Goal: Task Accomplishment & Management: Contribute content

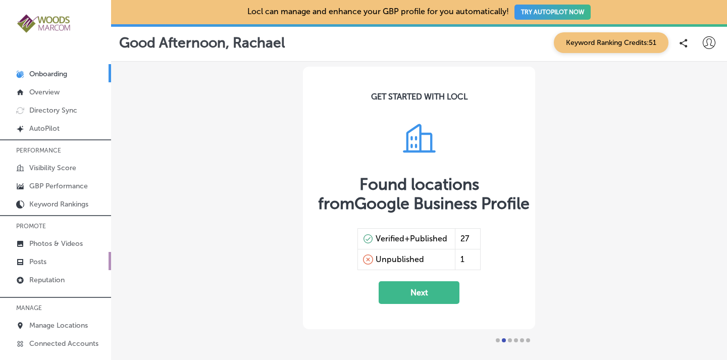
click at [39, 258] on p "Posts" at bounding box center [37, 262] width 17 height 9
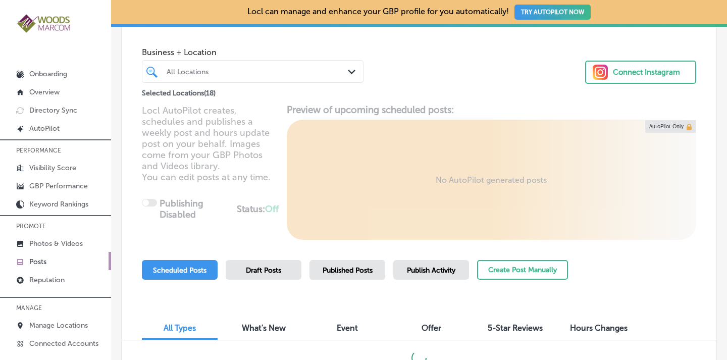
scroll to position [46, 0]
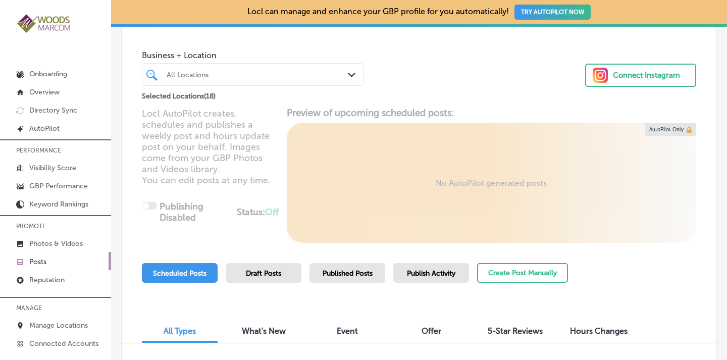
click at [344, 75] on div "All Locations Path Created with Sketch." at bounding box center [252, 75] width 221 height 16
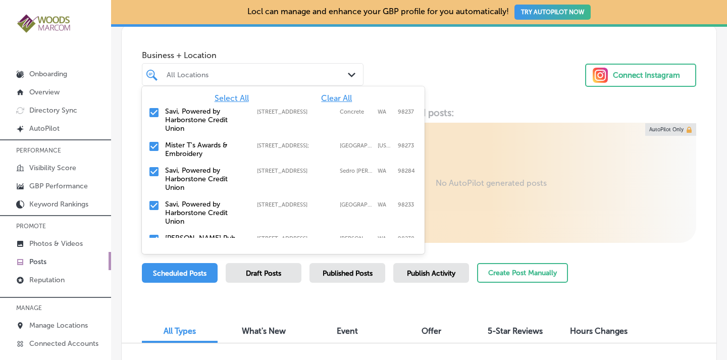
click at [332, 99] on span "Clear All" at bounding box center [336, 98] width 31 height 10
click at [155, 145] on input "checkbox" at bounding box center [154, 146] width 12 height 12
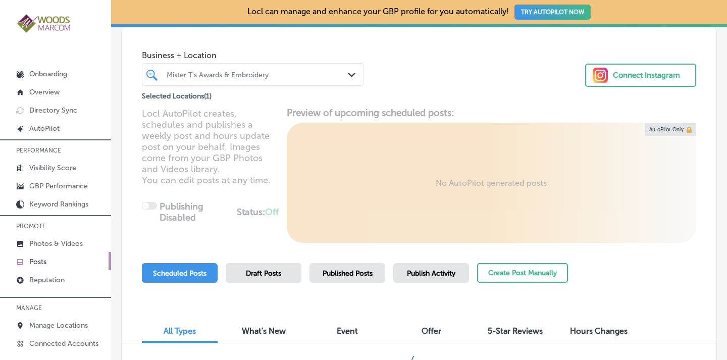
click at [478, 56] on div "Business + Location Mister T's Awards & Embroidery Path Created with Sketch. Se…" at bounding box center [419, 63] width 595 height 77
click at [361, 273] on span "Published Posts" at bounding box center [348, 273] width 50 height 9
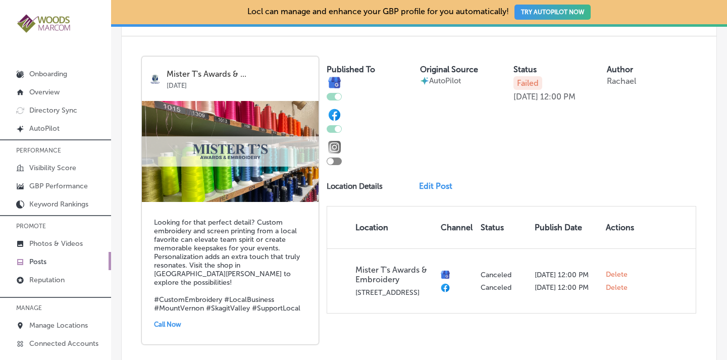
scroll to position [967, 0]
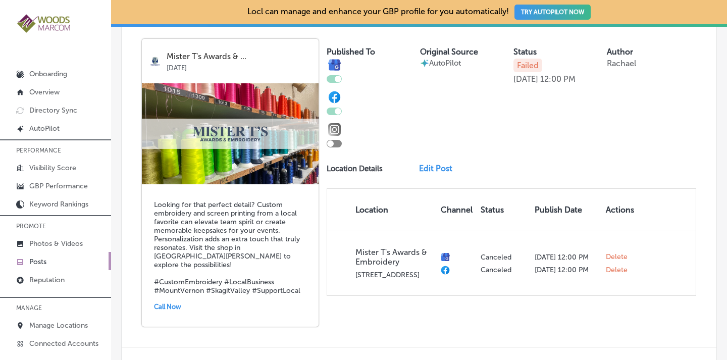
click at [269, 150] on img at bounding box center [230, 133] width 177 height 101
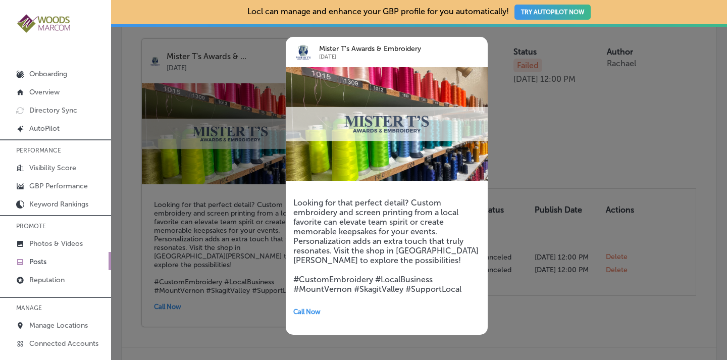
click at [351, 138] on img at bounding box center [387, 124] width 202 height 114
click at [356, 140] on img at bounding box center [387, 124] width 202 height 114
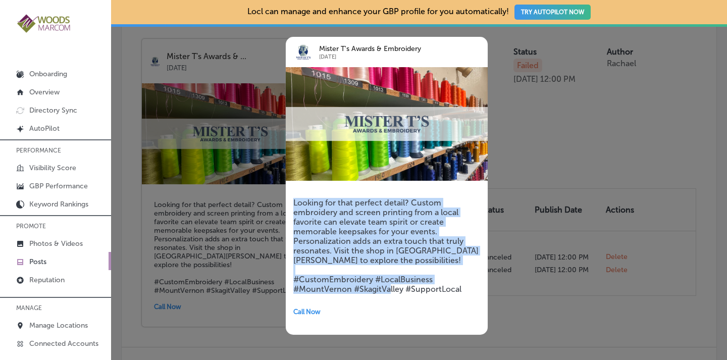
drag, startPoint x: 463, startPoint y: 288, endPoint x: 285, endPoint y: 199, distance: 199.0
click at [285, 199] on div "Mister T's Awards & Embroidery Sep 05, 2025 Looking for that perfect detail? Cu…" at bounding box center [372, 186] width 202 height 328
copy h5 "Looking for that perfect detail? Custom embroidery and screen printing from a l…"
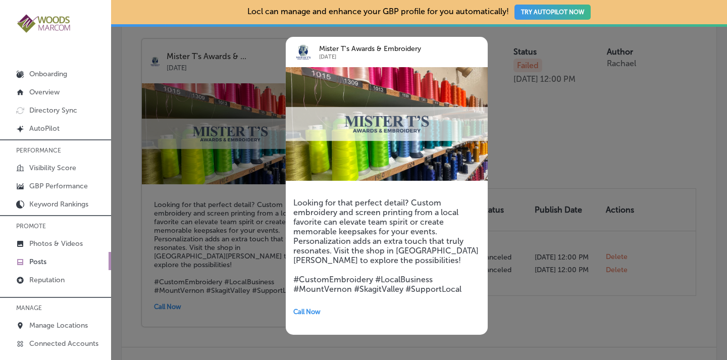
click at [532, 151] on div at bounding box center [363, 180] width 727 height 360
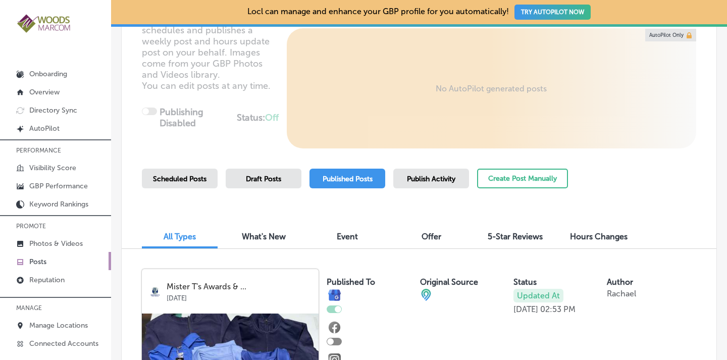
scroll to position [144, 0]
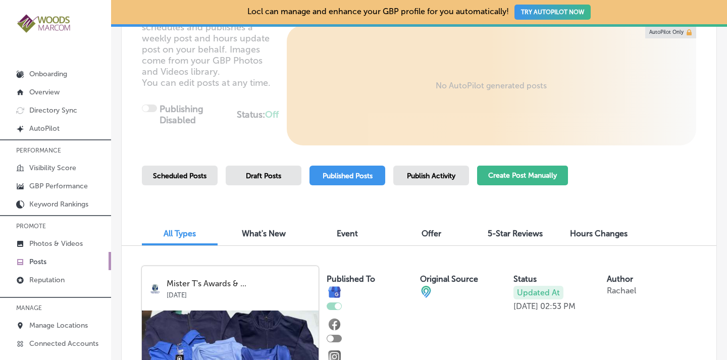
click at [507, 172] on button "Create Post Manually" at bounding box center [522, 176] width 91 height 20
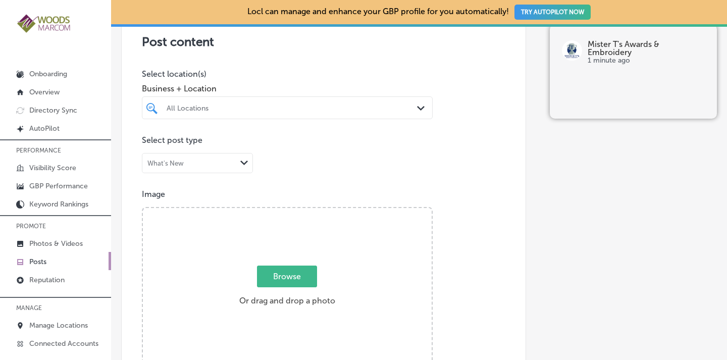
scroll to position [245, 0]
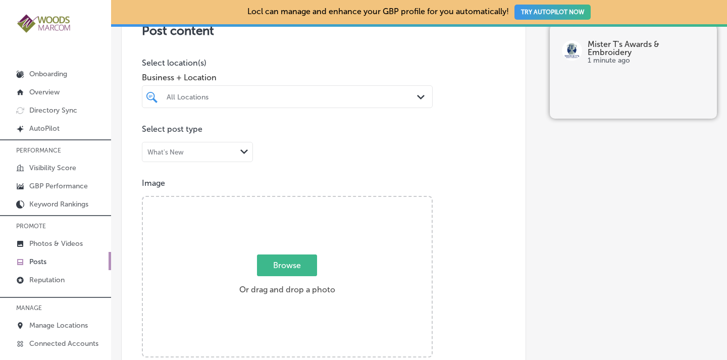
click at [417, 95] on icon "Path Created with Sketch." at bounding box center [421, 97] width 8 height 5
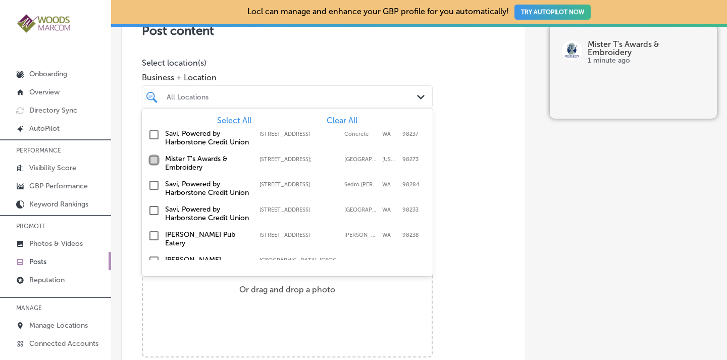
click at [153, 166] on input "checkbox" at bounding box center [154, 160] width 12 height 12
click at [460, 80] on div "Post content Select location(s) Business + Location option 2615 Old Hwy 99 Sout…" at bounding box center [323, 314] width 405 height 640
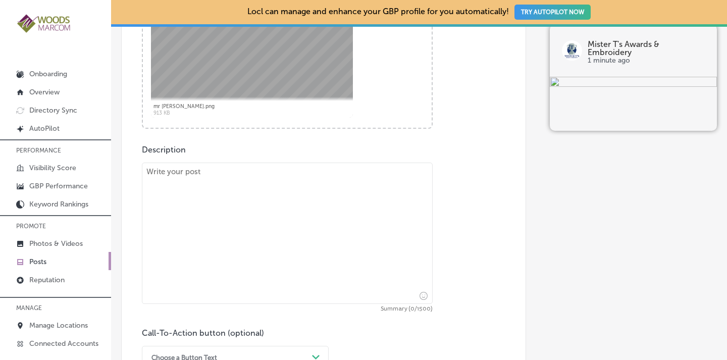
scroll to position [476, 0]
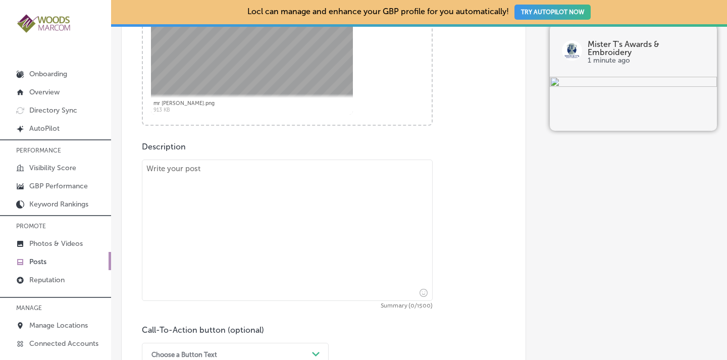
click at [225, 184] on textarea at bounding box center [287, 230] width 291 height 141
paste textarea "Looking for that perfect detail? Custom embroidery and screen printing from a l…"
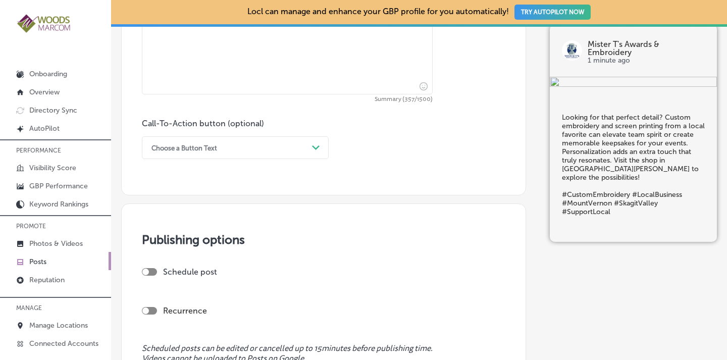
scroll to position [687, 0]
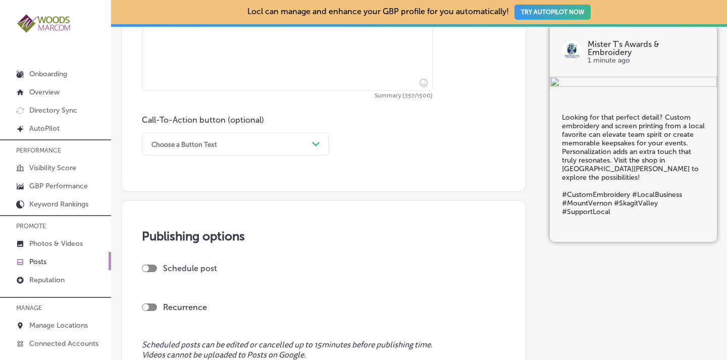
click at [156, 306] on div at bounding box center [149, 308] width 15 height 8
type textarea "Looking for that perfect detail? Custom embroidery and screen printing from a l…"
checkbox input "true"
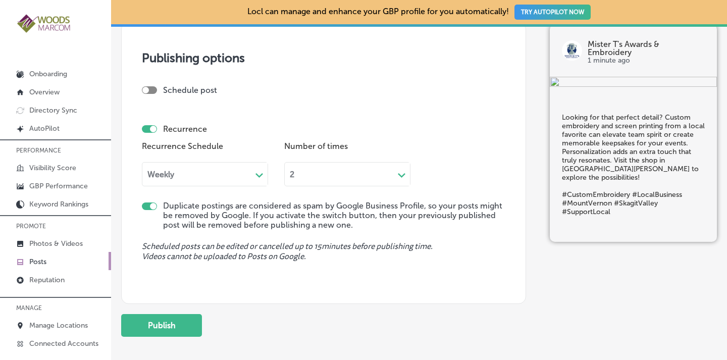
scroll to position [876, 0]
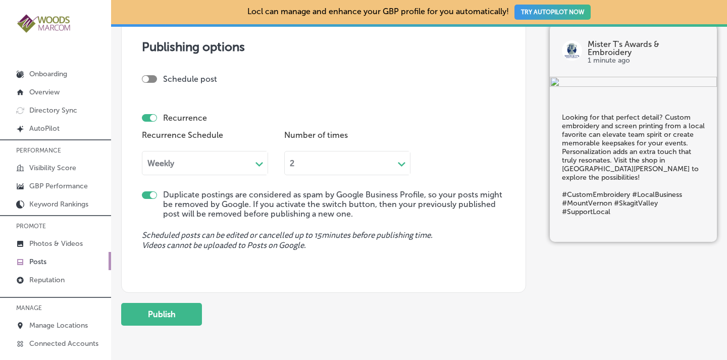
click at [223, 159] on div "Weekly" at bounding box center [196, 164] width 109 height 12
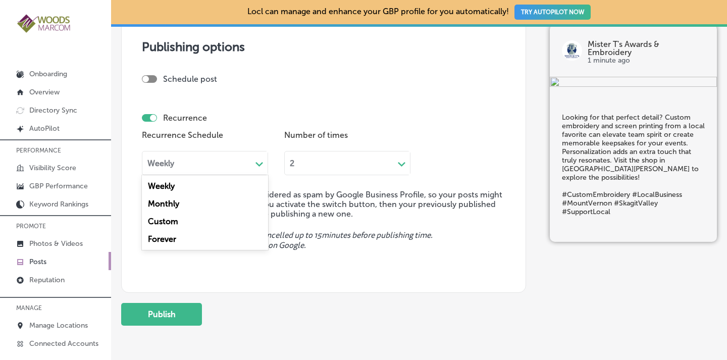
click at [185, 237] on div "Forever" at bounding box center [205, 239] width 126 height 18
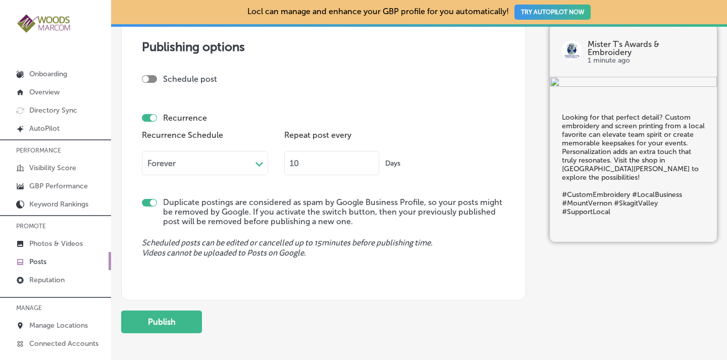
drag, startPoint x: 309, startPoint y: 164, endPoint x: 282, endPoint y: 170, distance: 28.1
click at [282, 170] on div "Recurrence Schedule Forever Path Created with Sketch. Repeat post every 10 Days" at bounding box center [324, 155] width 364 height 55
type input "90"
click at [398, 186] on div "Schedule post Recurrence Recurrence Schedule Forever Path Created with Sketch. …" at bounding box center [324, 136] width 364 height 125
click at [163, 320] on button "Publish" at bounding box center [161, 322] width 81 height 23
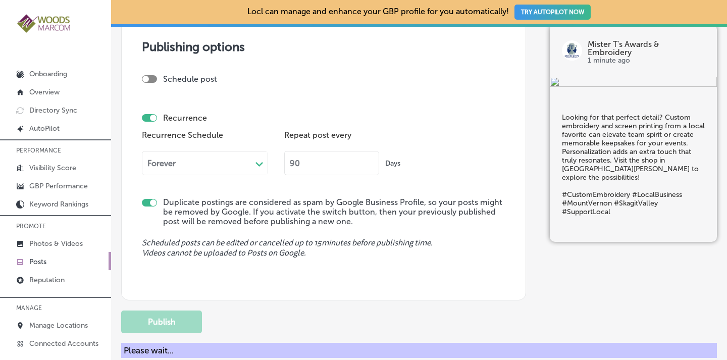
checkbox input "false"
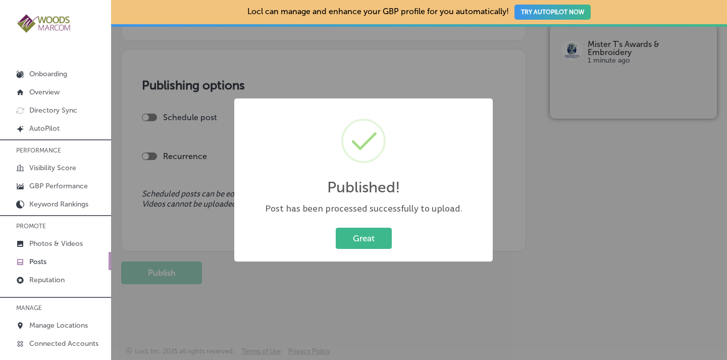
scroll to position [837, 0]
click at [371, 242] on button "Great" at bounding box center [364, 238] width 56 height 21
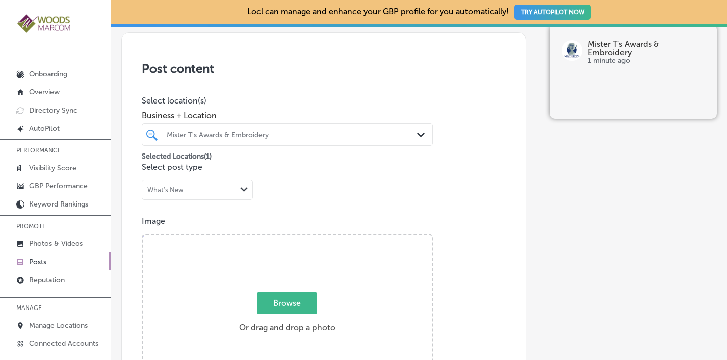
scroll to position [206, 0]
click at [386, 130] on div "Mister T's Awards & Embroidery" at bounding box center [288, 136] width 252 height 16
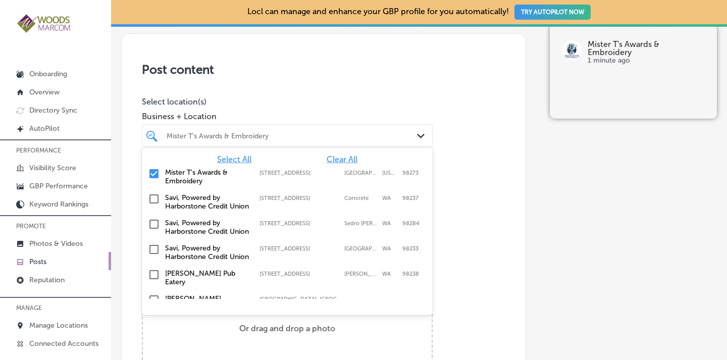
click at [334, 157] on span "Clear All" at bounding box center [342, 160] width 31 height 10
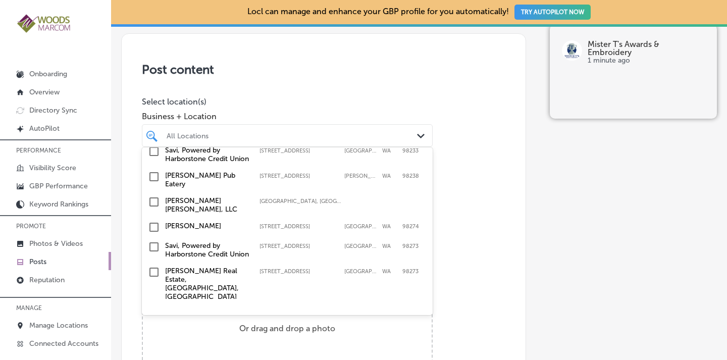
scroll to position [110, 0]
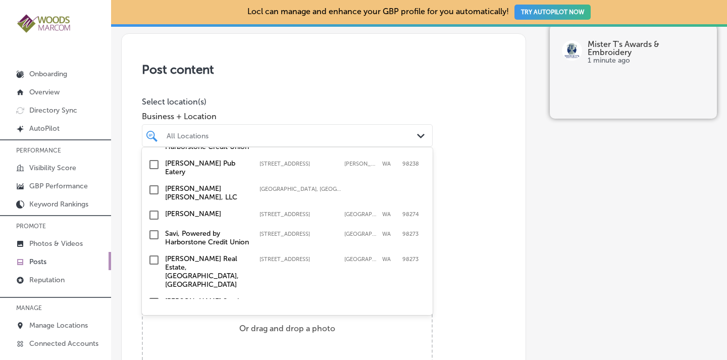
click at [156, 171] on input "checkbox" at bounding box center [154, 165] width 12 height 12
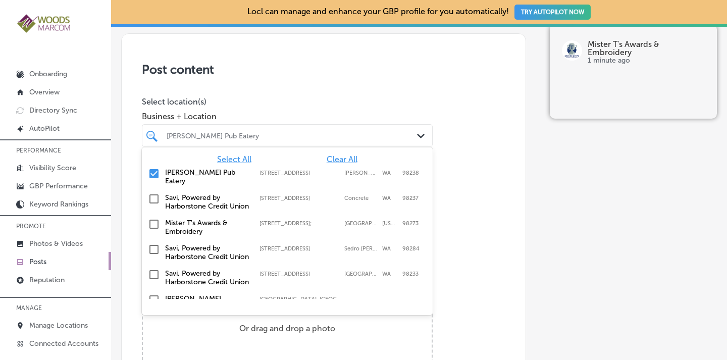
click at [470, 92] on div "Post content Select location(s) Business + Location option 18611 Main Street, s…" at bounding box center [323, 353] width 405 height 640
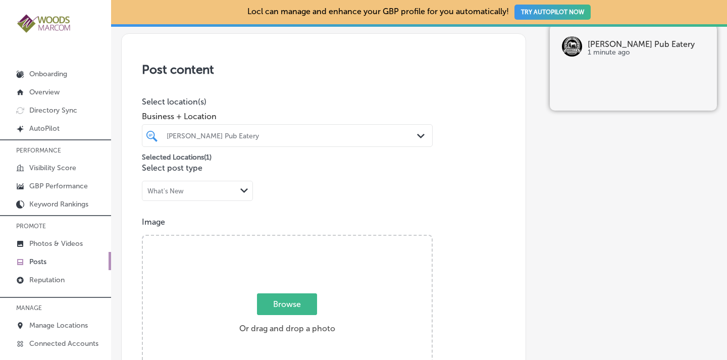
click at [38, 258] on p "Posts" at bounding box center [37, 262] width 17 height 9
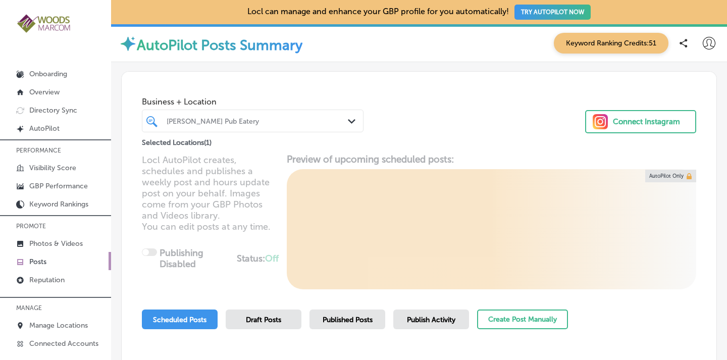
click at [342, 319] on span "Published Posts" at bounding box center [348, 320] width 50 height 9
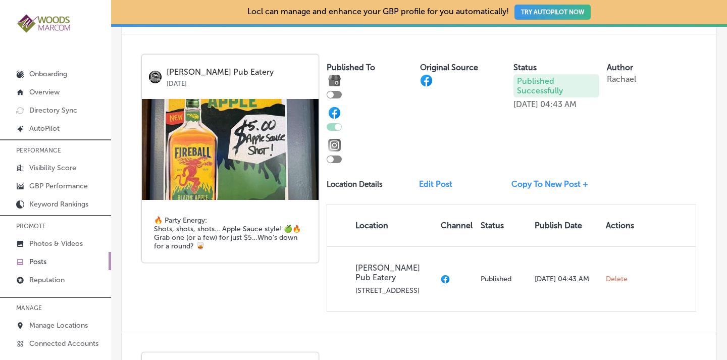
scroll to position [1628, 0]
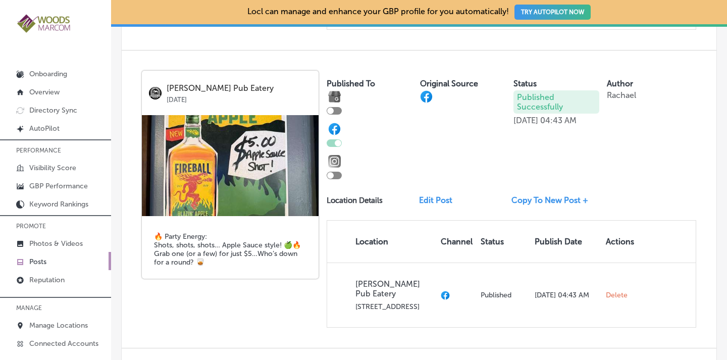
click at [545, 205] on link "Copy To New Post +" at bounding box center [554, 201] width 85 height 10
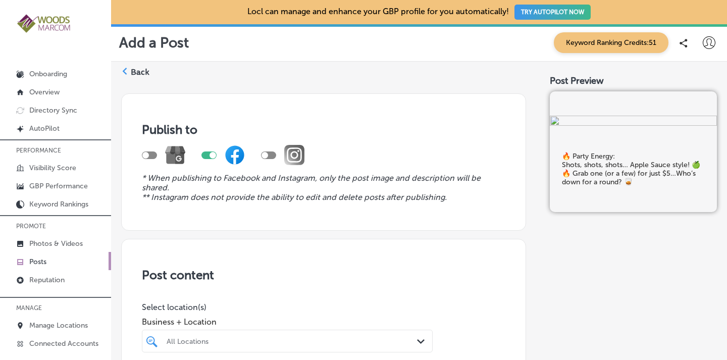
click at [207, 154] on div at bounding box center [209, 156] width 15 height 8
checkbox input "false"
click at [150, 156] on div at bounding box center [149, 156] width 15 height 8
checkbox input "true"
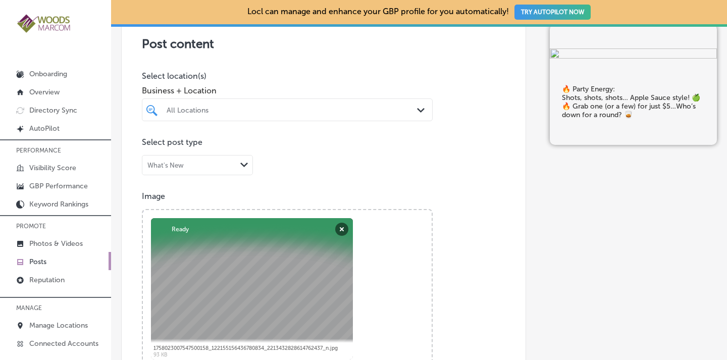
scroll to position [233, 0]
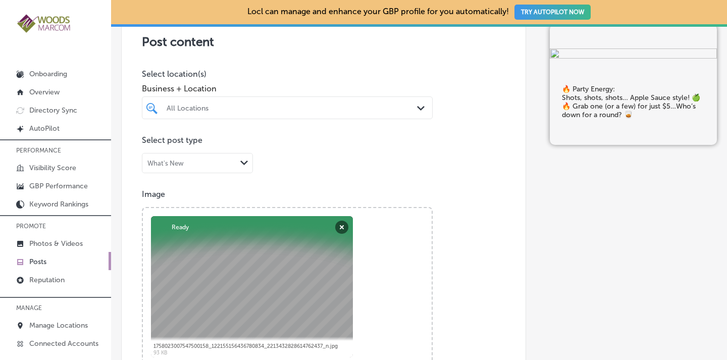
click at [411, 106] on div "All Locations Path Created with Sketch." at bounding box center [287, 108] width 290 height 16
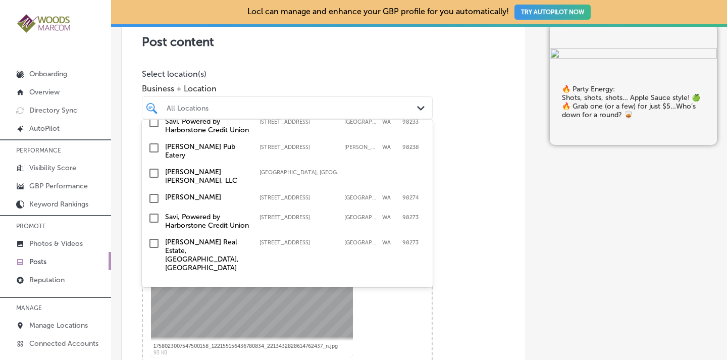
scroll to position [100, 0]
click at [155, 153] on input "checkbox" at bounding box center [154, 147] width 12 height 12
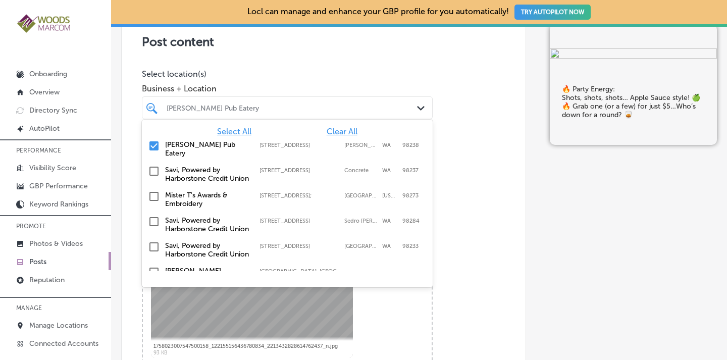
click at [464, 98] on div "Post content Select location(s) Business + Location option 18611 Main Street, s…" at bounding box center [323, 326] width 405 height 640
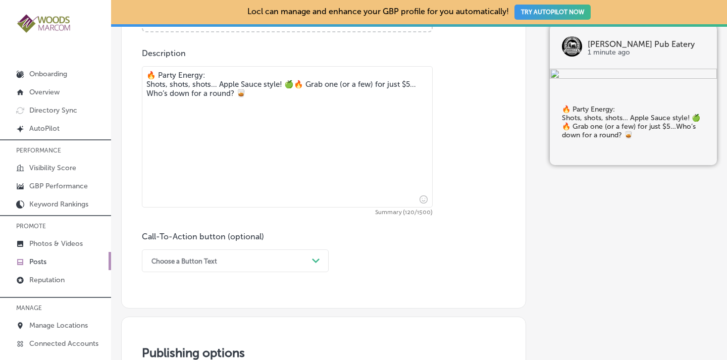
scroll to position [595, 0]
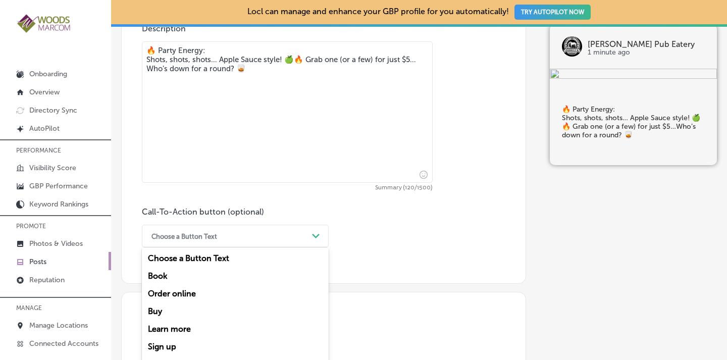
click at [275, 240] on div "option Choose a Button Text focused, 1 of 7. 7 results available. Use Up and Do…" at bounding box center [235, 236] width 187 height 23
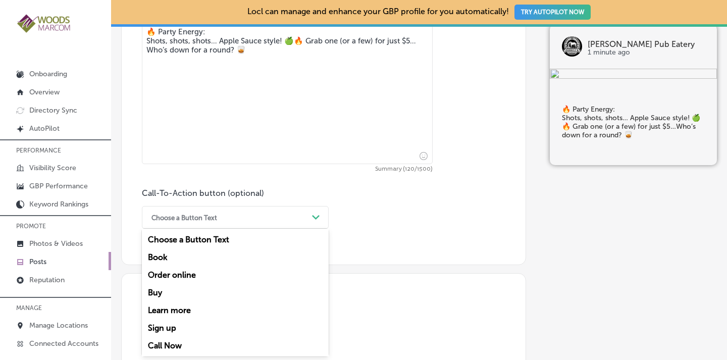
click at [181, 310] on div "Learn more" at bounding box center [235, 311] width 187 height 18
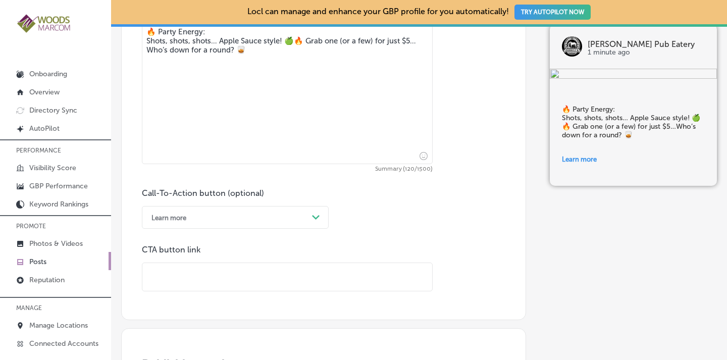
click at [160, 267] on input "text" at bounding box center [287, 277] width 290 height 28
paste input "https://conwayspubandeatery.com/"
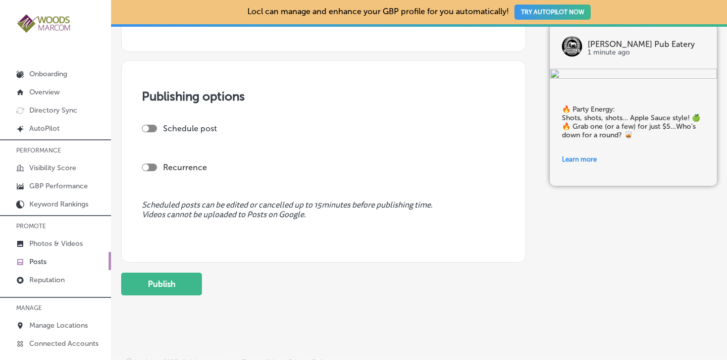
scroll to position [919, 0]
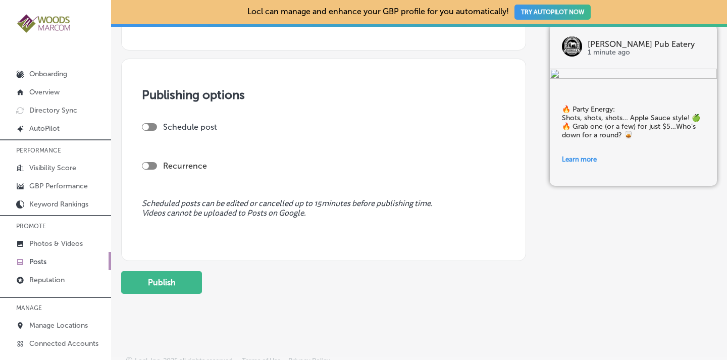
type input "https://conwayspubandeatery.com/"
click at [152, 161] on div "Recurrence" at bounding box center [324, 166] width 364 height 10
click at [151, 163] on div at bounding box center [149, 166] width 15 height 8
checkbox input "true"
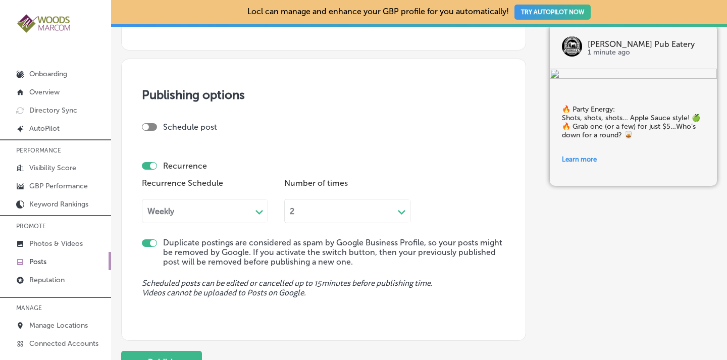
click at [176, 208] on div "Weekly" at bounding box center [196, 211] width 109 height 12
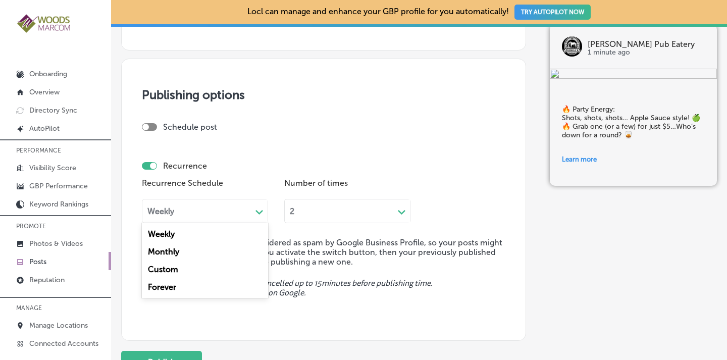
click at [173, 283] on div "Forever" at bounding box center [205, 287] width 126 height 18
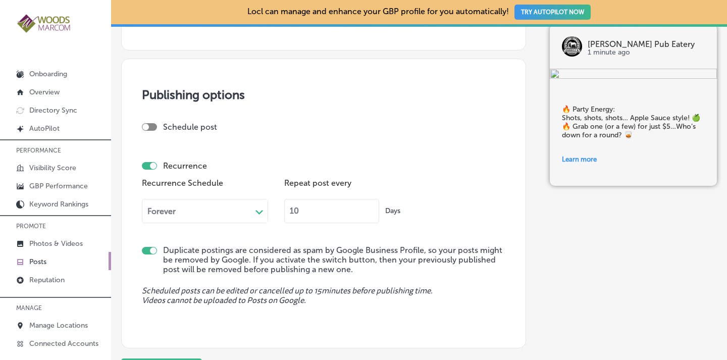
drag, startPoint x: 310, startPoint y: 212, endPoint x: 277, endPoint y: 219, distance: 33.5
click at [277, 219] on div "Recurrence Schedule Forever Path Created with Sketch. Repeat post every 10 Days" at bounding box center [324, 203] width 364 height 55
type input "90"
click at [424, 197] on div "Recurrence Schedule Forever Path Created with Sketch. Repeat post every 90 Days" at bounding box center [324, 203] width 364 height 55
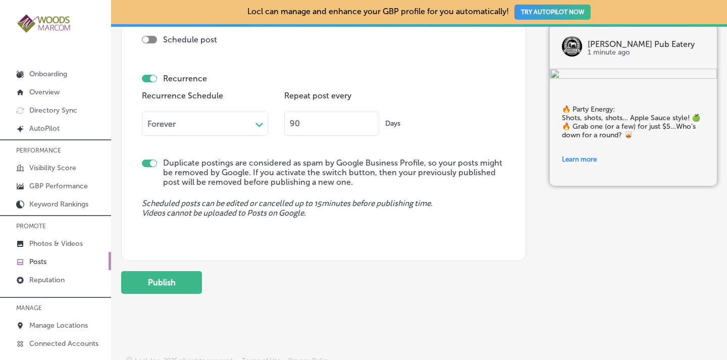
scroll to position [1015, 0]
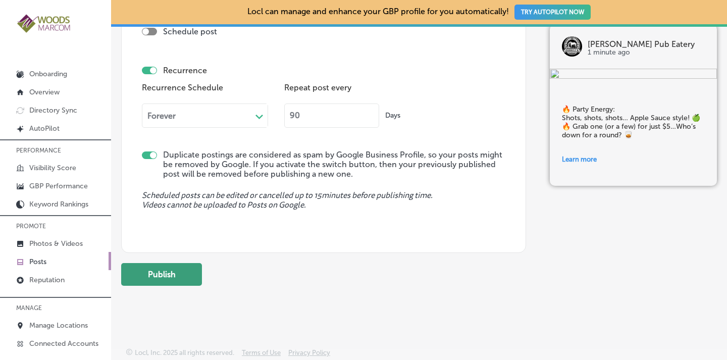
click at [178, 273] on button "Publish" at bounding box center [161, 274] width 81 height 23
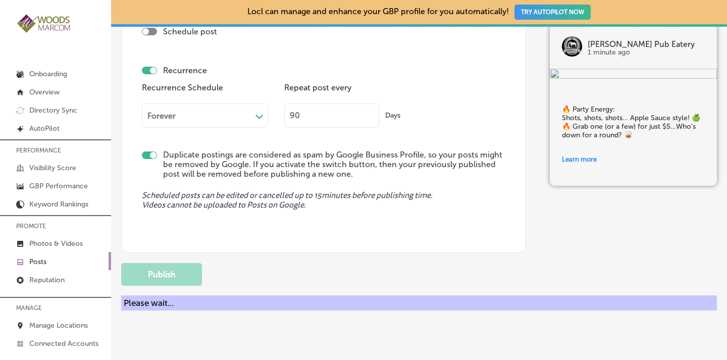
checkbox input "false"
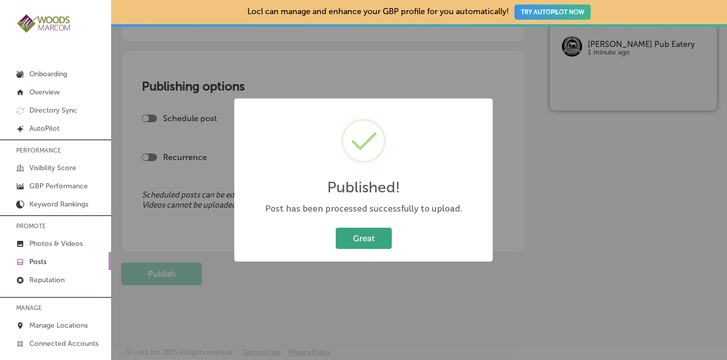
click at [368, 240] on button "Great" at bounding box center [364, 238] width 56 height 21
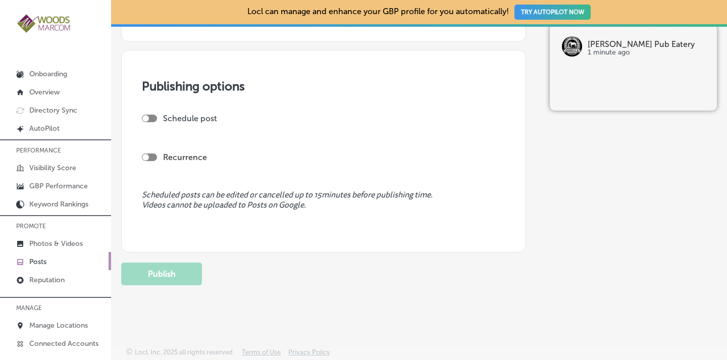
click at [40, 262] on p "Posts" at bounding box center [37, 262] width 17 height 9
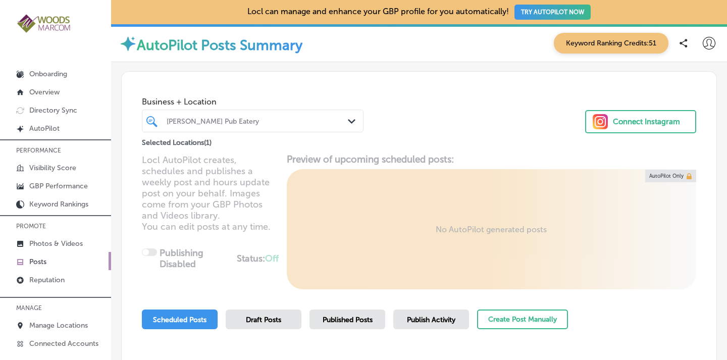
click at [340, 126] on div "[PERSON_NAME] Pub Eatery" at bounding box center [253, 121] width 182 height 16
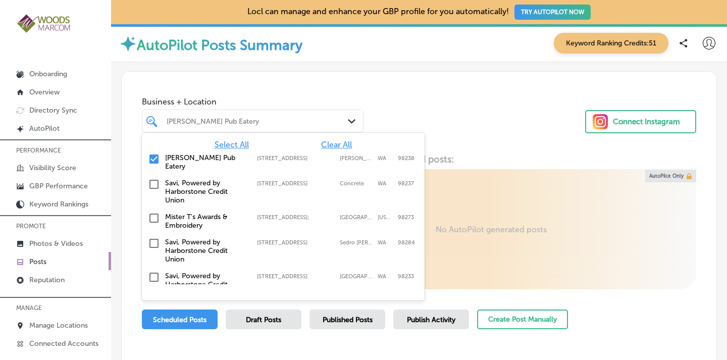
click at [337, 142] on span "Clear All" at bounding box center [336, 145] width 31 height 10
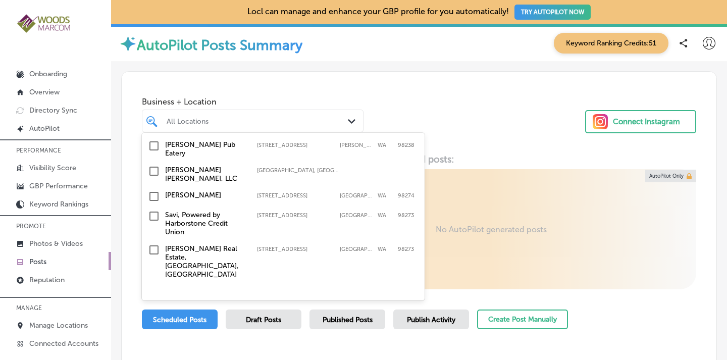
scroll to position [142, 0]
click at [152, 163] on input "checkbox" at bounding box center [154, 169] width 12 height 12
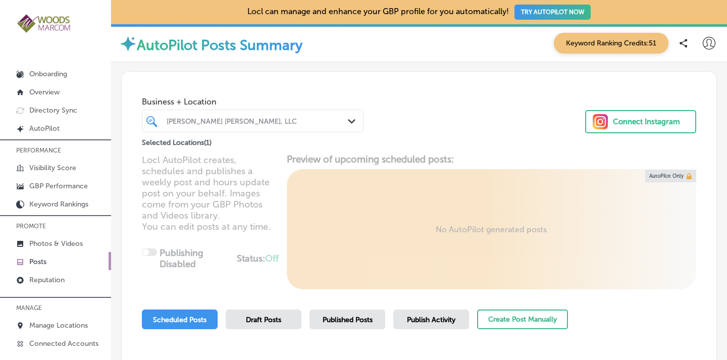
click at [483, 105] on div "Business + Location Woods MarCom, LLC Path Created with Sketch. Selected Locati…" at bounding box center [419, 110] width 595 height 77
click at [349, 319] on span "Published Posts" at bounding box center [348, 320] width 50 height 9
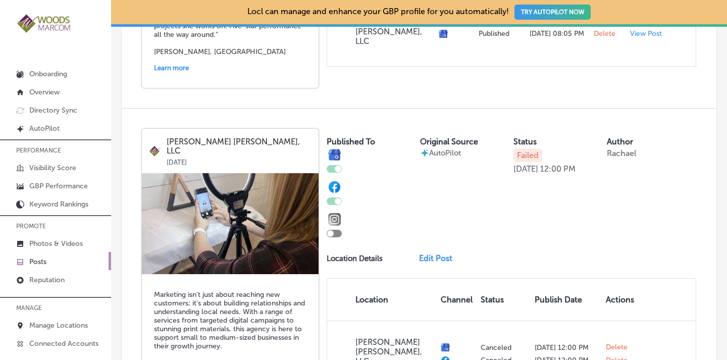
scroll to position [2139, 0]
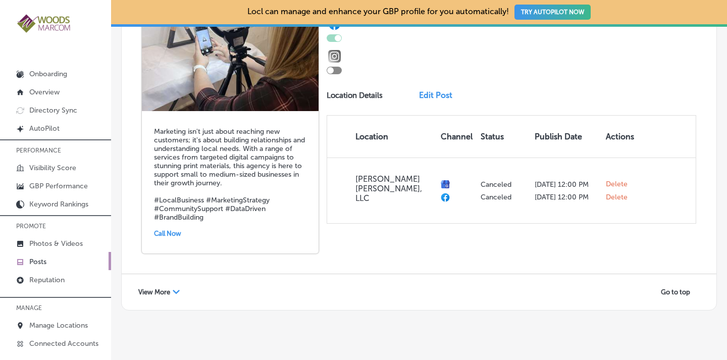
click at [160, 288] on span "View More" at bounding box center [154, 292] width 32 height 8
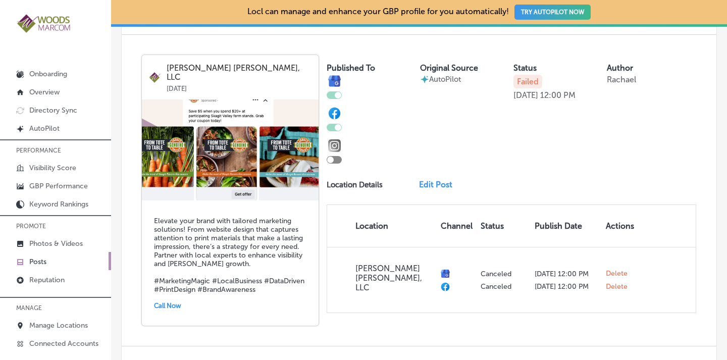
scroll to position [2401, 0]
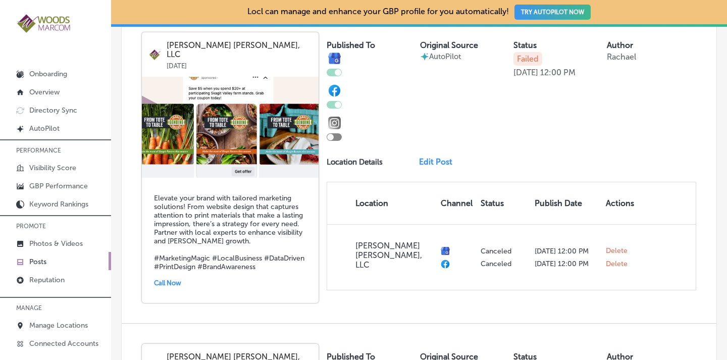
click at [198, 107] on img at bounding box center [230, 127] width 177 height 101
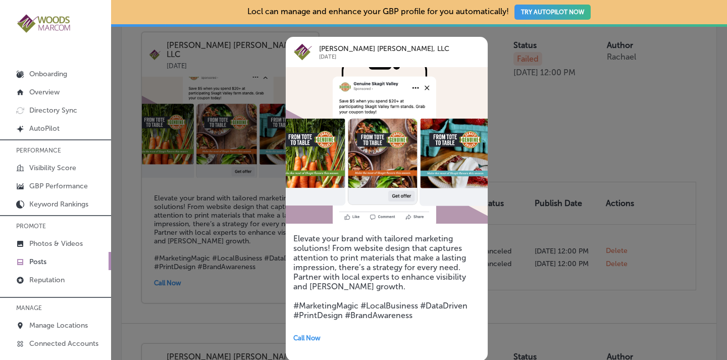
click at [380, 140] on img at bounding box center [387, 145] width 202 height 157
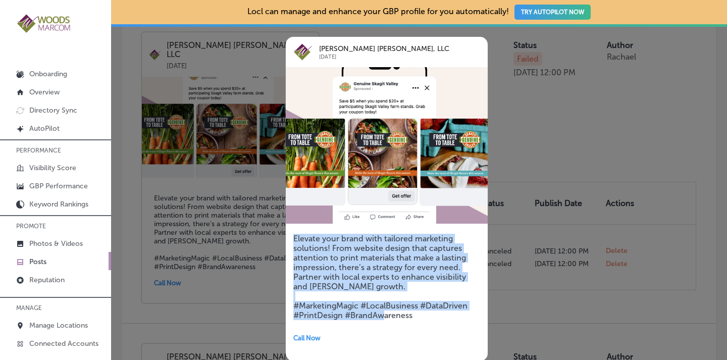
drag, startPoint x: 416, startPoint y: 314, endPoint x: 284, endPoint y: 240, distance: 151.3
click at [284, 240] on div "Woods MarCom, LLC Aug 29, 2025 Elevate your brand with tailored marketing solut…" at bounding box center [372, 199] width 202 height 355
copy h5 "Elevate your brand with tailored marketing solutions! From website design that …"
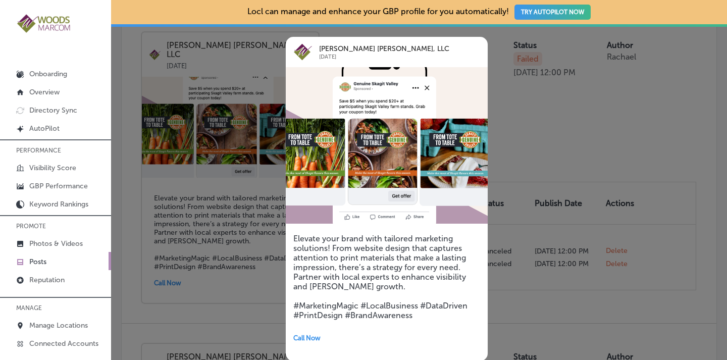
click at [545, 148] on div at bounding box center [363, 180] width 727 height 360
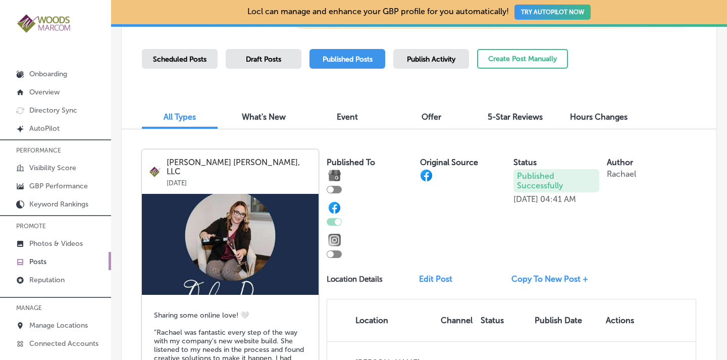
scroll to position [238, 0]
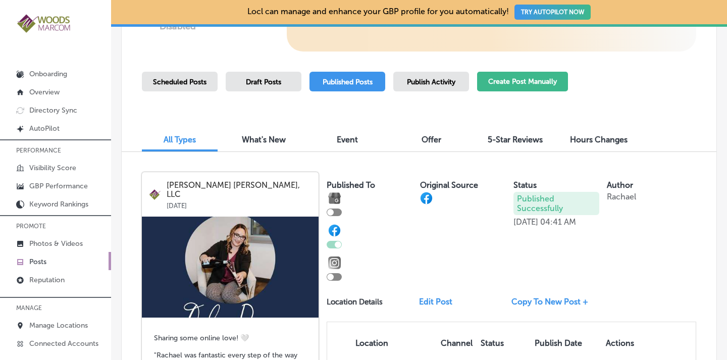
click at [515, 86] on button "Create Post Manually" at bounding box center [522, 82] width 91 height 20
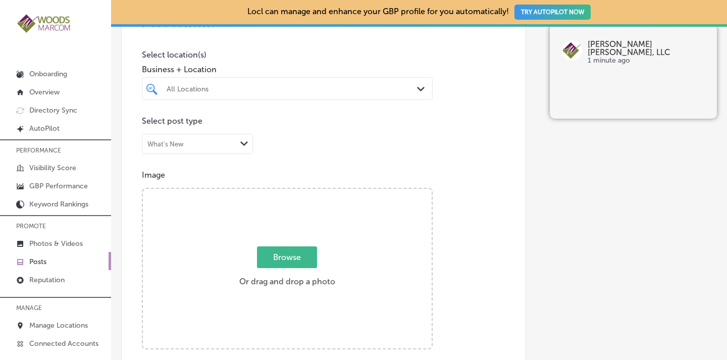
scroll to position [258, 0]
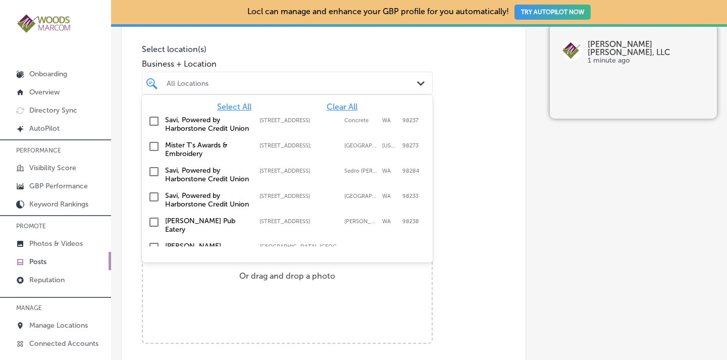
click at [417, 82] on polygon at bounding box center [421, 83] width 8 height 5
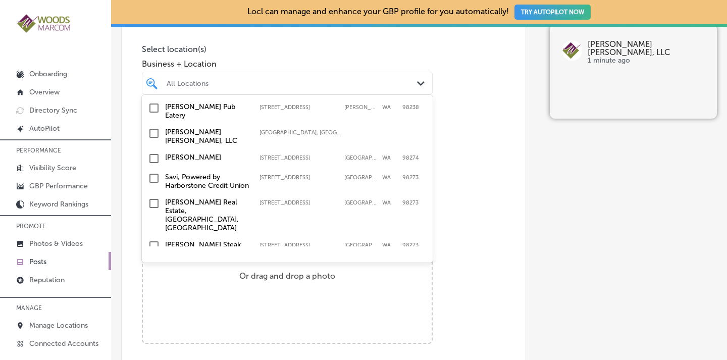
scroll to position [122, 0]
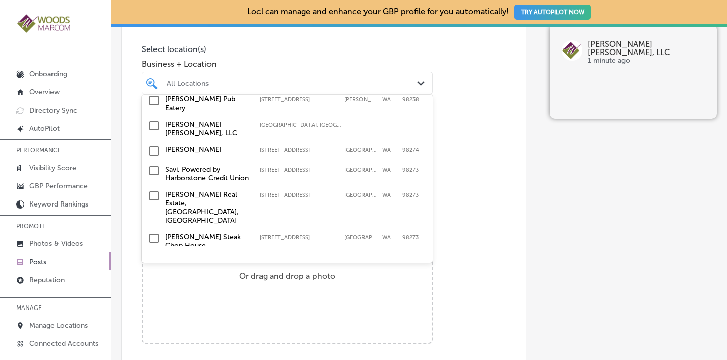
click at [158, 132] on input "checkbox" at bounding box center [154, 126] width 12 height 12
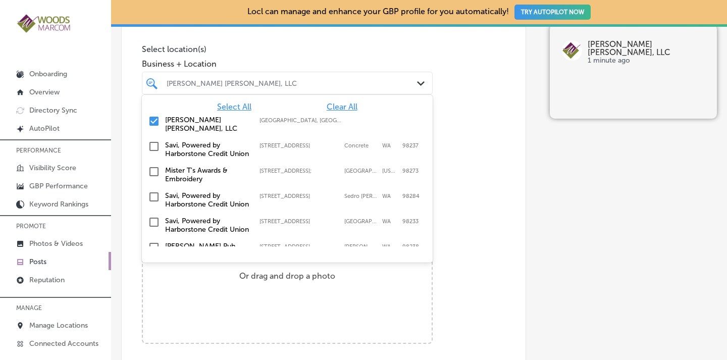
click at [461, 69] on div "Post content Select location(s) Business + Location option focused, 2 of 19. 19…" at bounding box center [323, 301] width 405 height 640
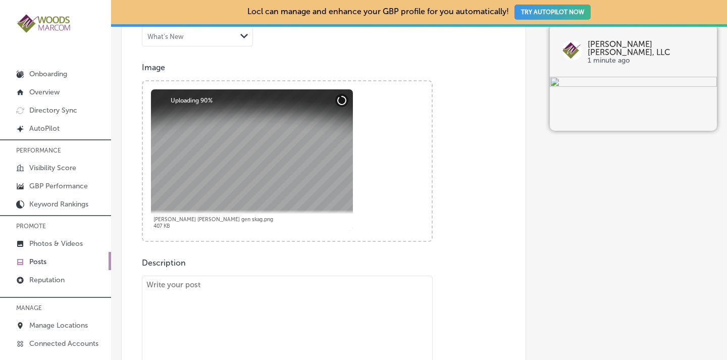
scroll to position [467, 0]
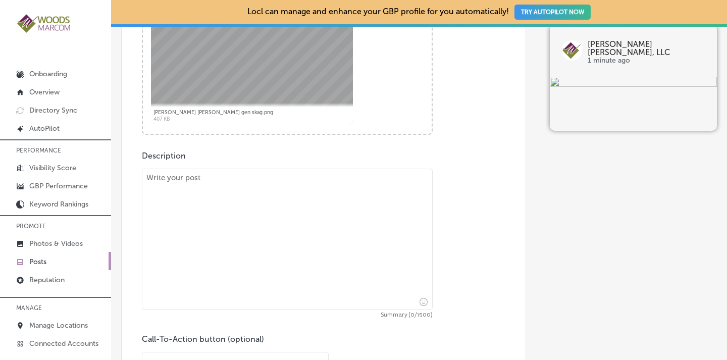
click at [313, 205] on textarea at bounding box center [287, 239] width 291 height 141
paste textarea "Elevate your brand with tailored marketing solutions! From website design that …"
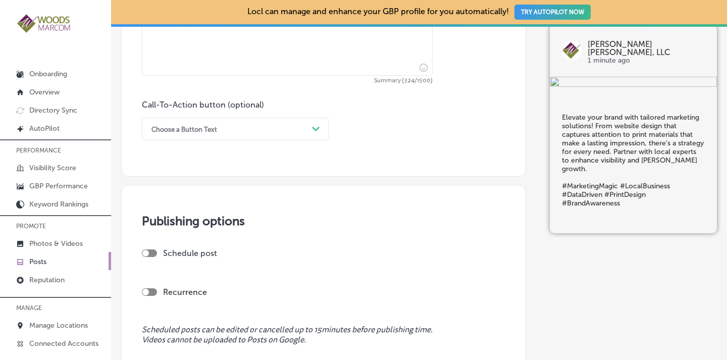
scroll to position [730, 0]
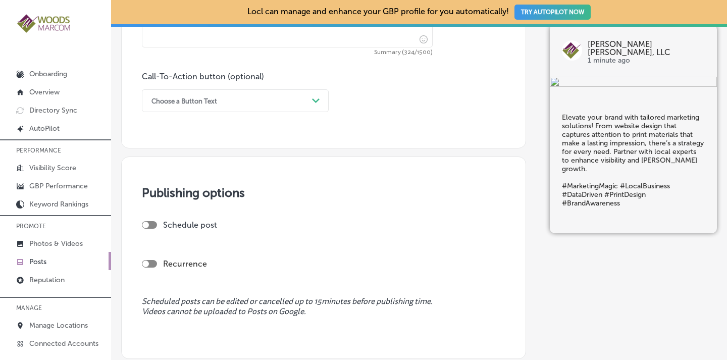
type textarea "Elevate your brand with tailored marketing solutions! From website design that …"
click at [223, 101] on div "Choose a Button Text" at bounding box center [228, 101] width 162 height 16
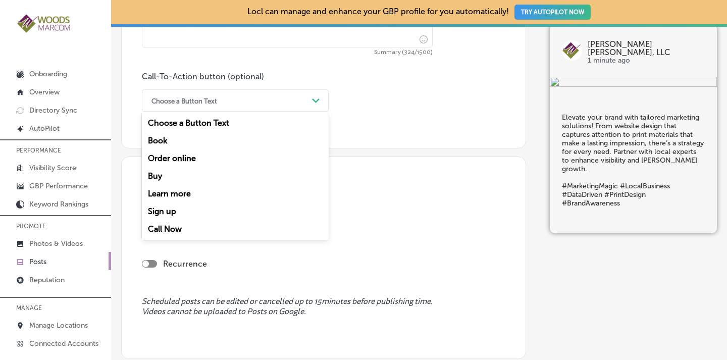
click at [171, 192] on div "Learn more" at bounding box center [235, 194] width 187 height 18
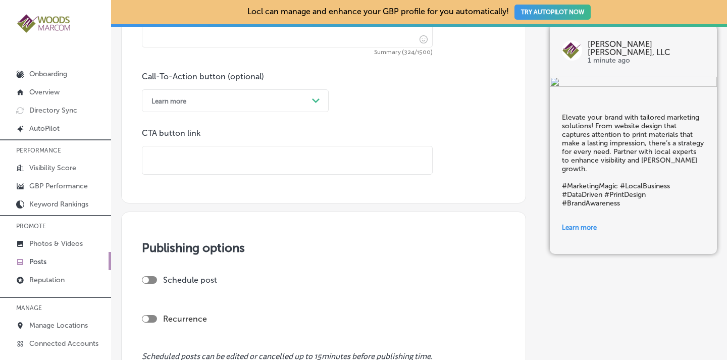
click at [193, 157] on input "text" at bounding box center [287, 161] width 290 height 28
paste input "https://woodsmarcom.com/"
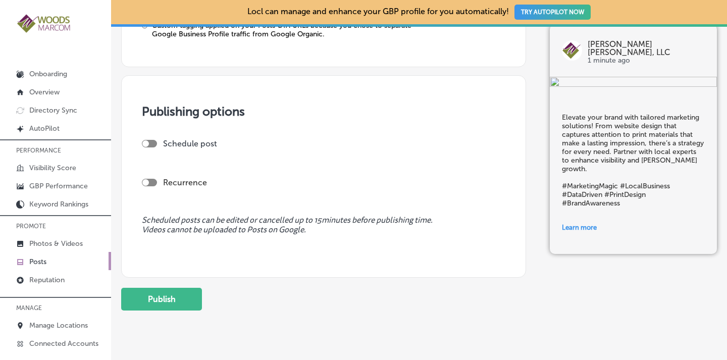
scroll to position [910, 0]
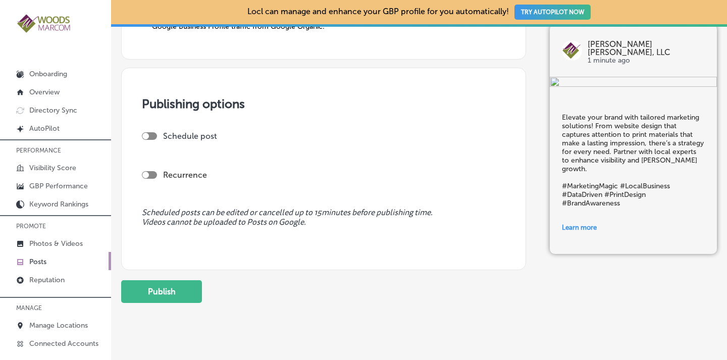
click at [152, 173] on div at bounding box center [149, 175] width 15 height 8
type input "https://woodsmarcom.com/"
checkbox input "true"
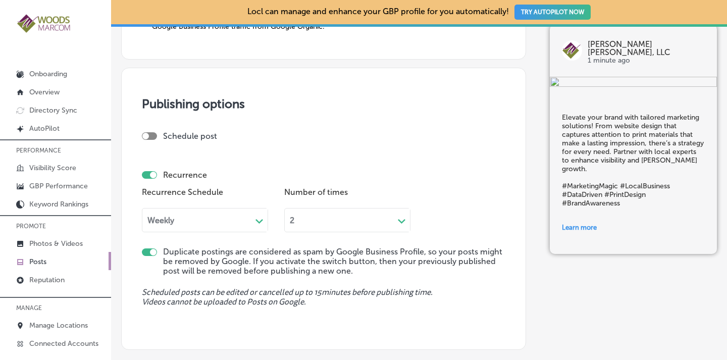
click at [174, 221] on div "Weekly" at bounding box center [161, 220] width 27 height 10
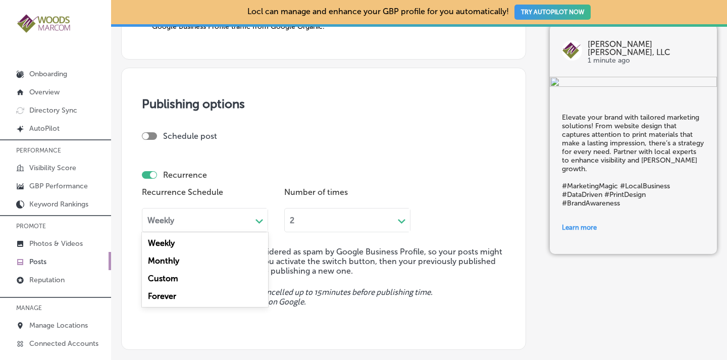
click at [169, 295] on div "Forever" at bounding box center [205, 296] width 126 height 18
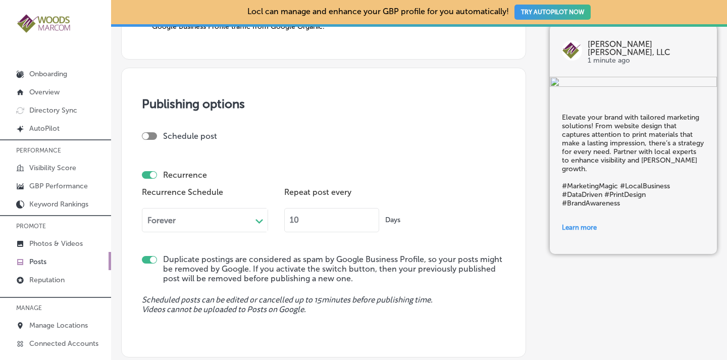
drag, startPoint x: 306, startPoint y: 220, endPoint x: 282, endPoint y: 214, distance: 23.9
click at [282, 214] on div "Recurrence Schedule Forever Path Created with Sketch. Repeat post every 10 Days" at bounding box center [324, 212] width 364 height 55
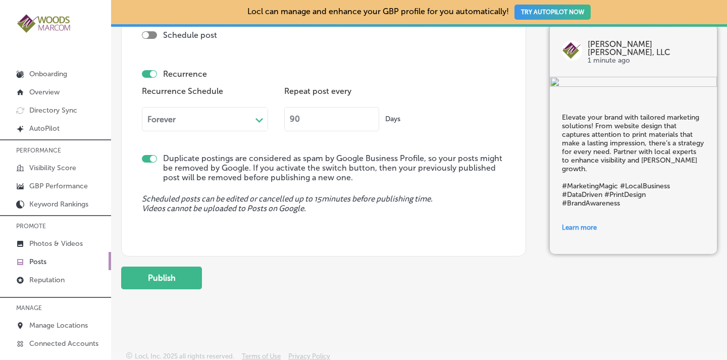
scroll to position [1015, 0]
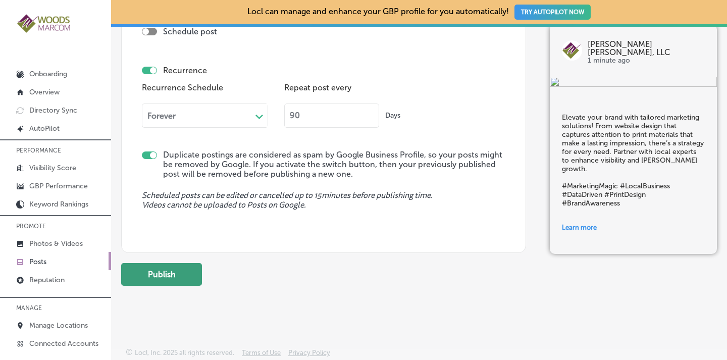
type input "90"
click at [183, 269] on button "Publish" at bounding box center [161, 274] width 81 height 23
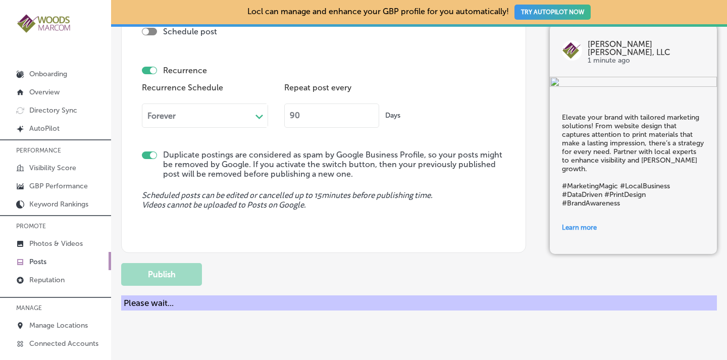
checkbox input "false"
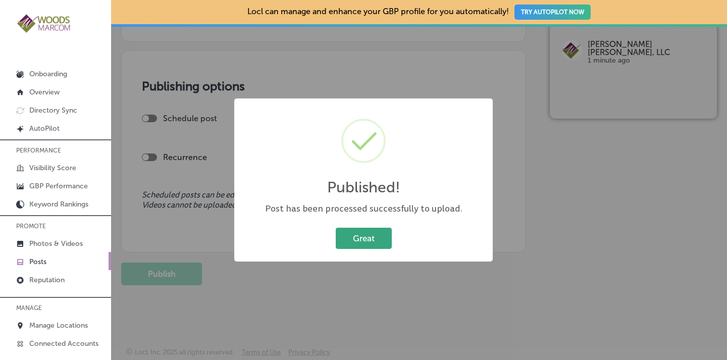
click at [358, 249] on button "Great" at bounding box center [364, 238] width 56 height 21
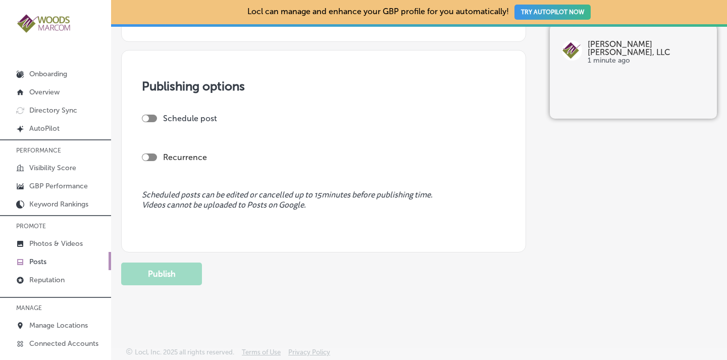
click at [53, 260] on link "Posts" at bounding box center [55, 261] width 111 height 18
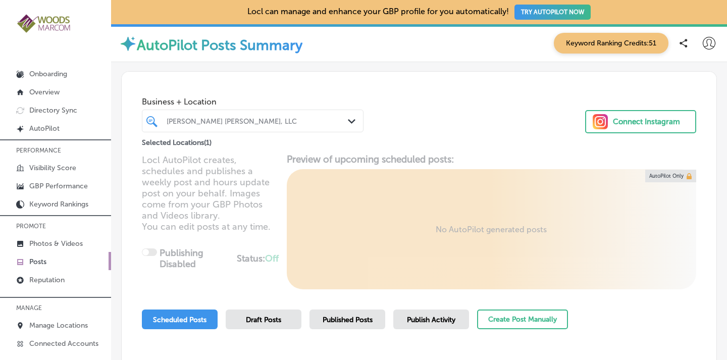
click at [264, 117] on div at bounding box center [244, 121] width 157 height 14
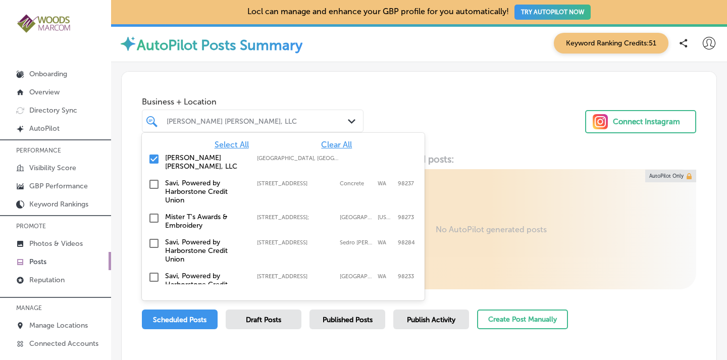
click at [152, 158] on input "checkbox" at bounding box center [154, 159] width 12 height 12
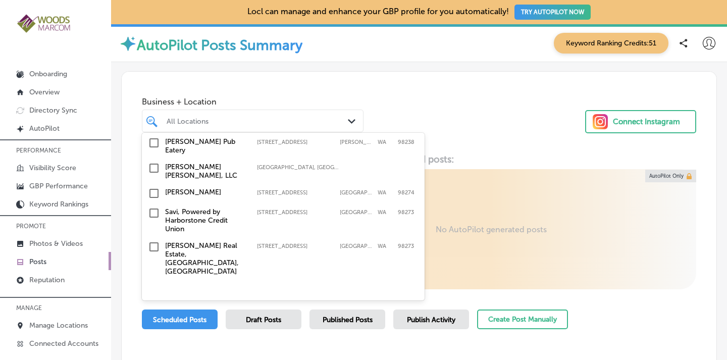
scroll to position [149, 0]
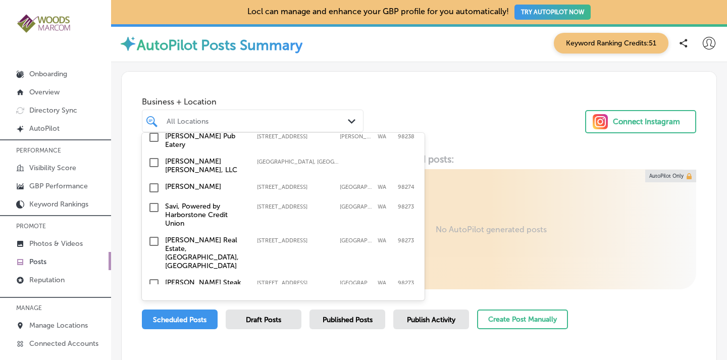
click at [155, 182] on input "checkbox" at bounding box center [154, 188] width 12 height 12
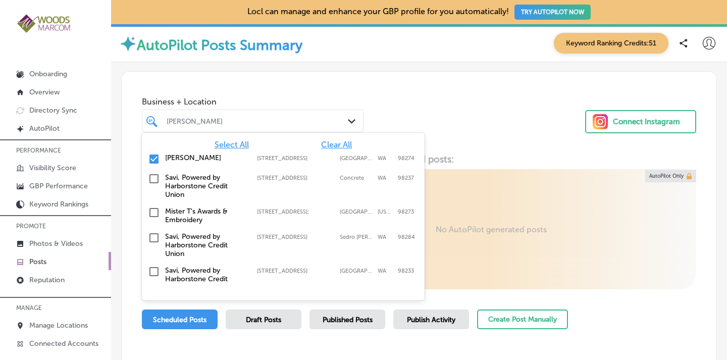
click at [459, 112] on div "Business + Location option 111 S 12th St; Suite A, selected. option 45872 Main …" at bounding box center [419, 110] width 595 height 77
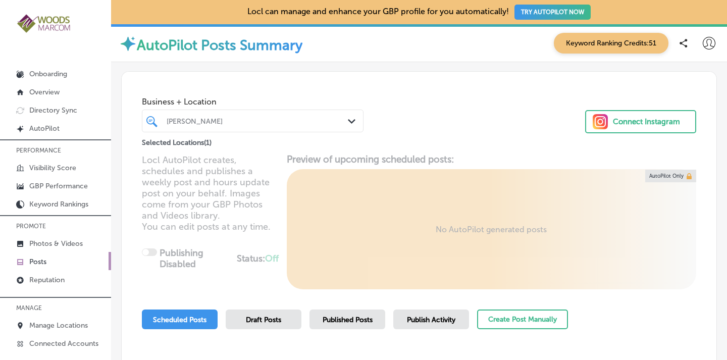
click at [326, 317] on span "Published Posts" at bounding box center [348, 320] width 50 height 9
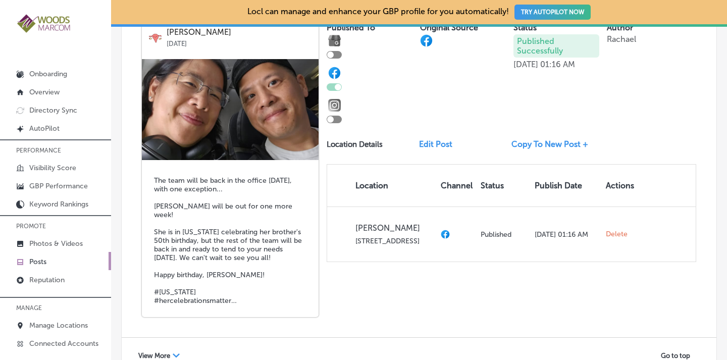
scroll to position [2070, 0]
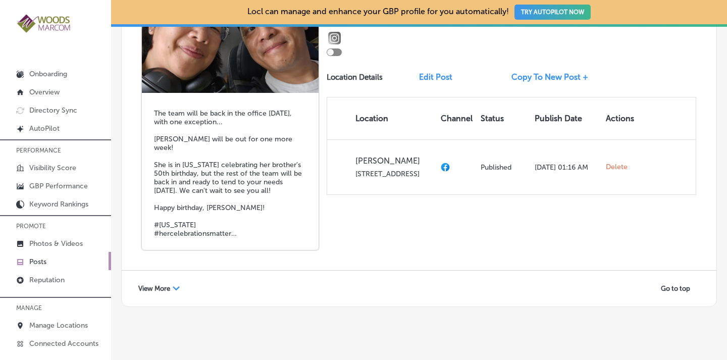
click at [170, 285] on span "View More" at bounding box center [154, 289] width 32 height 8
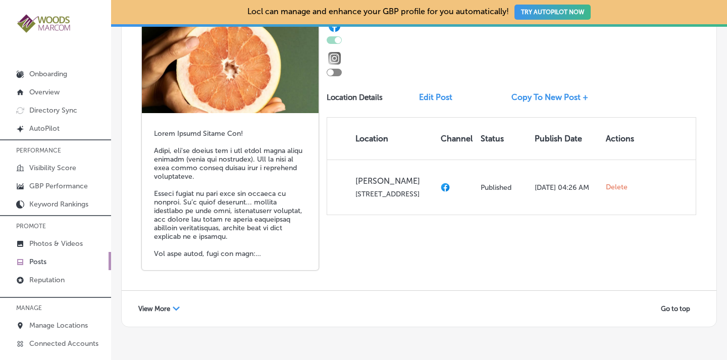
scroll to position [3961, 0]
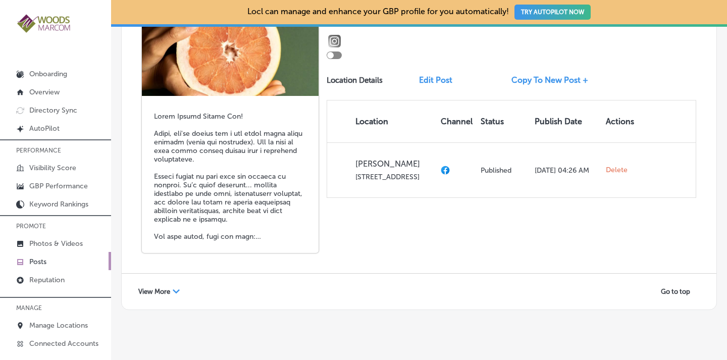
click at [167, 288] on span "View More" at bounding box center [154, 292] width 32 height 8
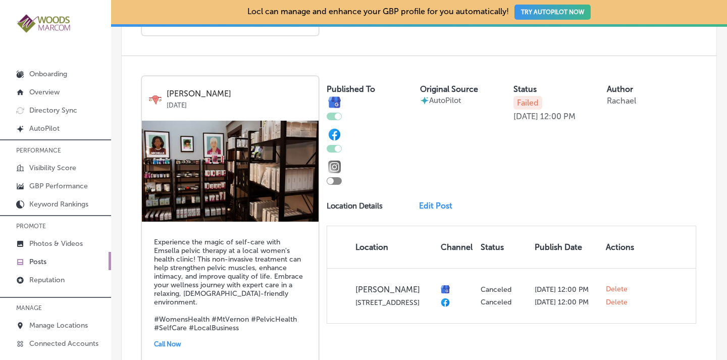
scroll to position [4183, 0]
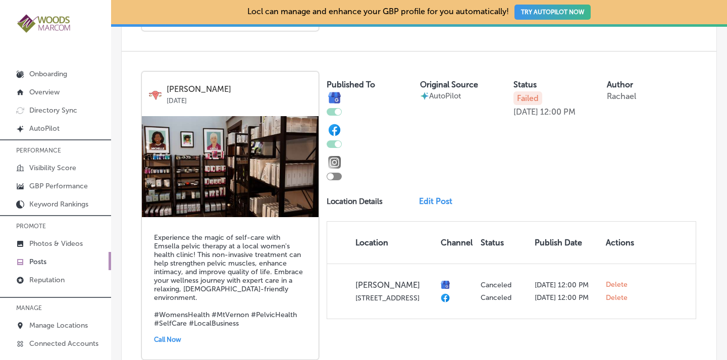
click at [231, 139] on img at bounding box center [230, 166] width 177 height 101
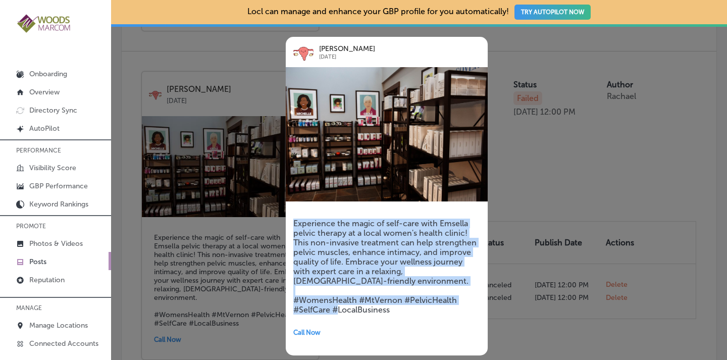
drag, startPoint x: 389, startPoint y: 314, endPoint x: 286, endPoint y: 220, distance: 139.5
click at [286, 220] on div "Experience the magic of self-care with Emsella pelvic therapy at a local women'…" at bounding box center [387, 280] width 202 height 152
copy h5 "Experience the magic of self-care with Emsella pelvic therapy at a local women'…"
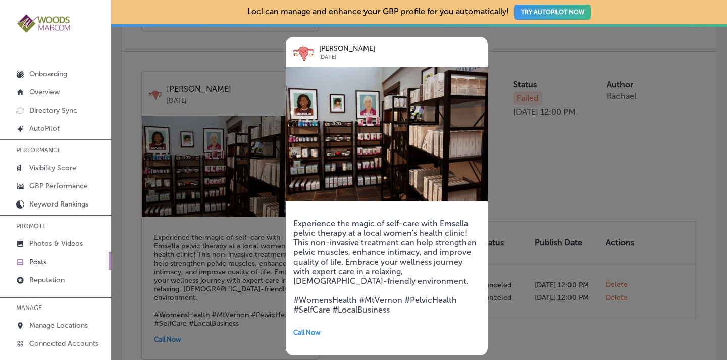
click at [254, 220] on div at bounding box center [363, 180] width 727 height 360
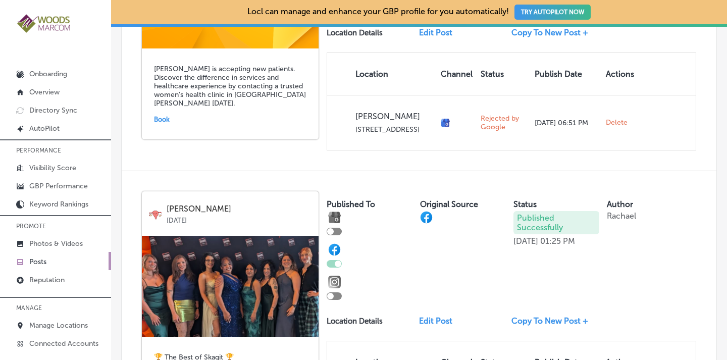
scroll to position [657, 0]
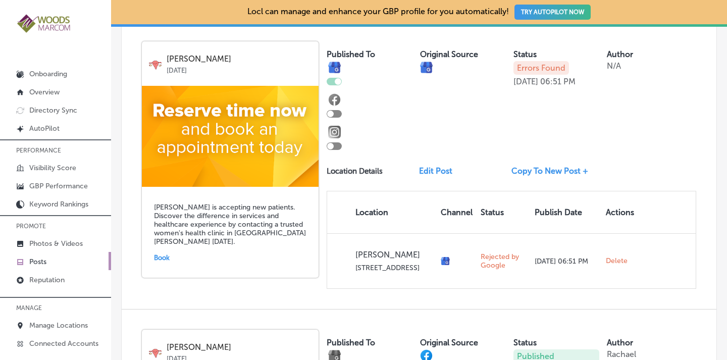
click at [530, 68] on p "Errors Found" at bounding box center [542, 68] width 56 height 14
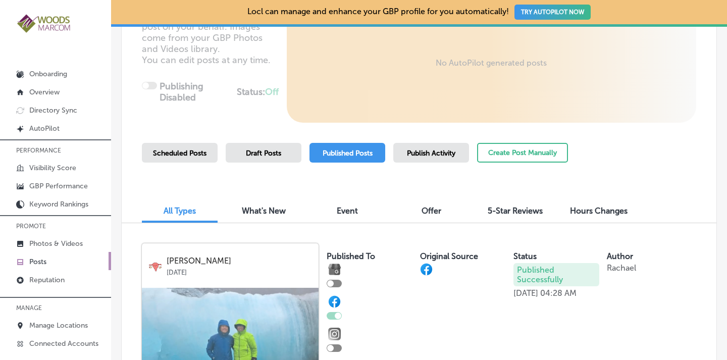
scroll to position [208, 0]
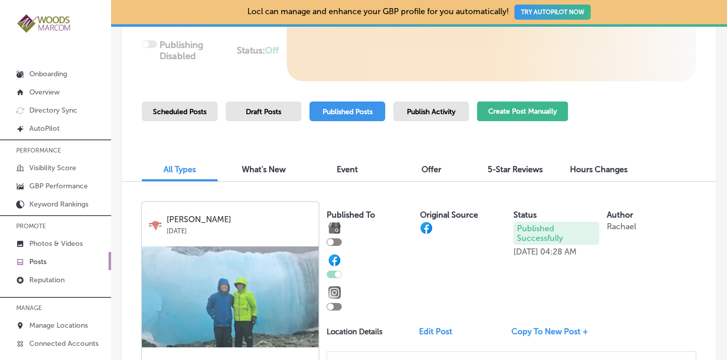
click at [533, 109] on button "Create Post Manually" at bounding box center [522, 112] width 91 height 20
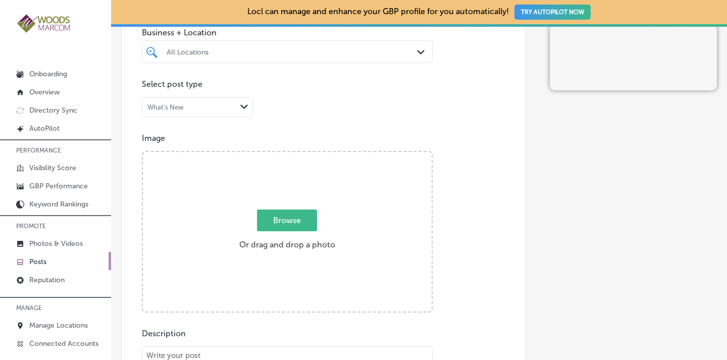
scroll to position [290, 0]
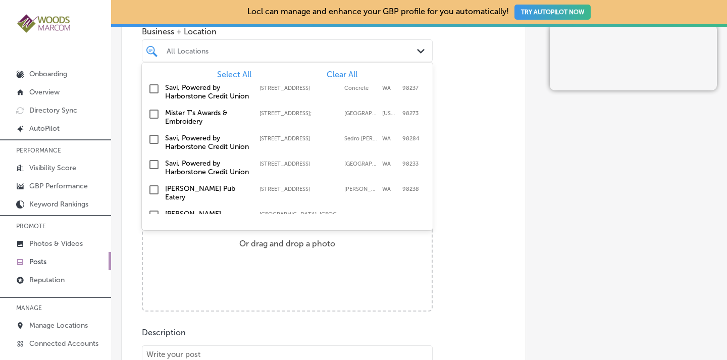
click at [310, 59] on div "All Locations Path Created with Sketch." at bounding box center [287, 50] width 291 height 23
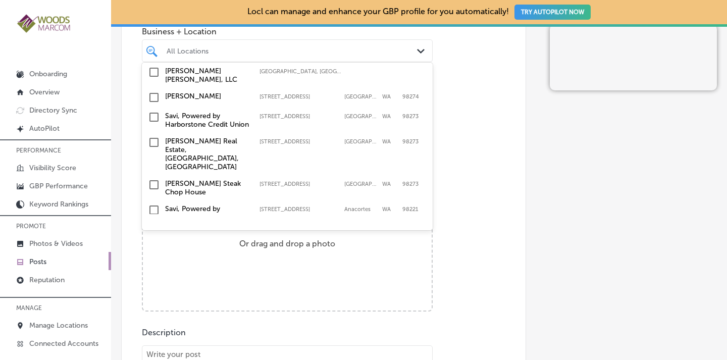
scroll to position [149, 0]
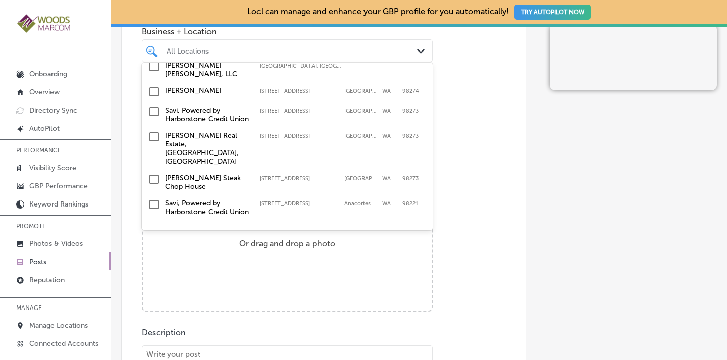
click at [157, 98] on input "checkbox" at bounding box center [154, 92] width 12 height 12
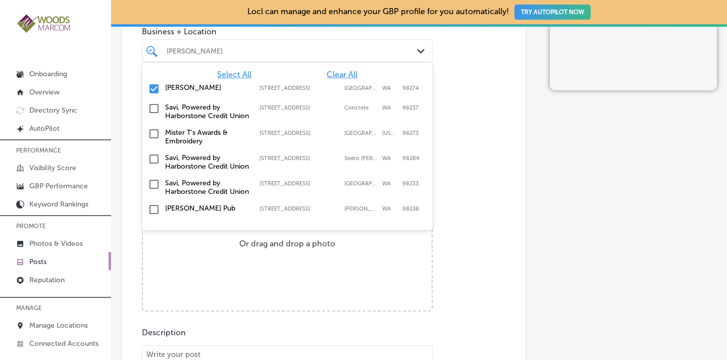
click at [455, 126] on div "Post content Select location(s) Business + Location option 111 S 12th St; Suite…" at bounding box center [323, 268] width 405 height 640
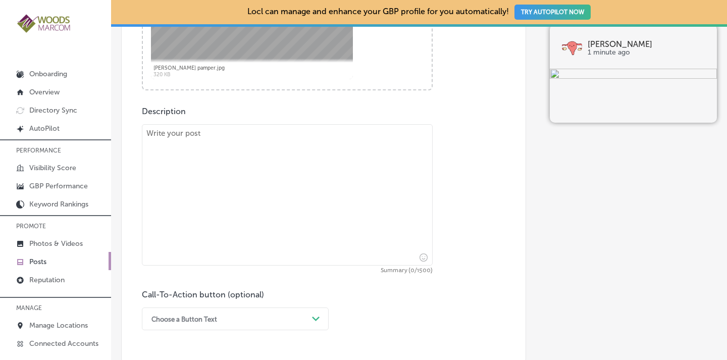
scroll to position [513, 0]
click at [276, 162] on textarea at bounding box center [287, 193] width 291 height 141
paste textarea "Experience the magic of self-care with Emsella pelvic therapy at a local women'…"
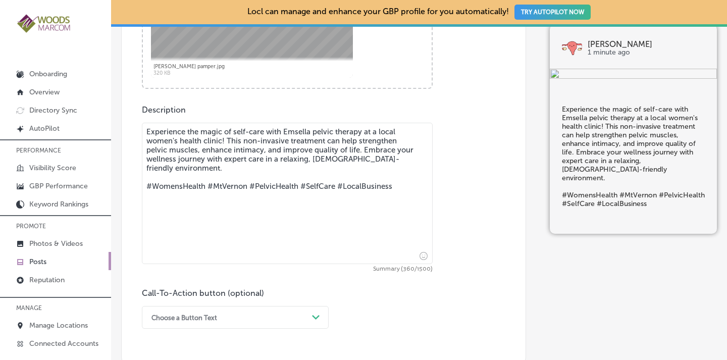
type textarea "Experience the magic of self-care with Emsella pelvic therapy at a local women'…"
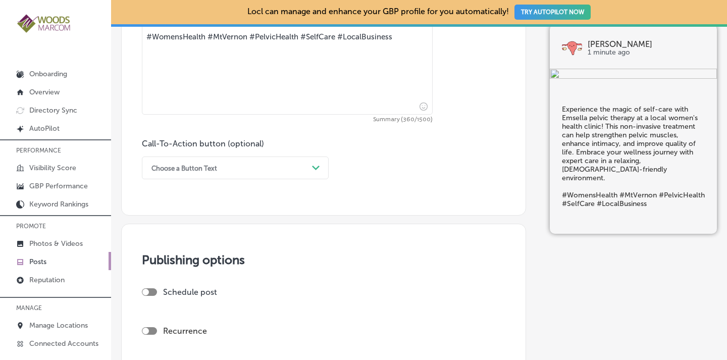
scroll to position [702, 0]
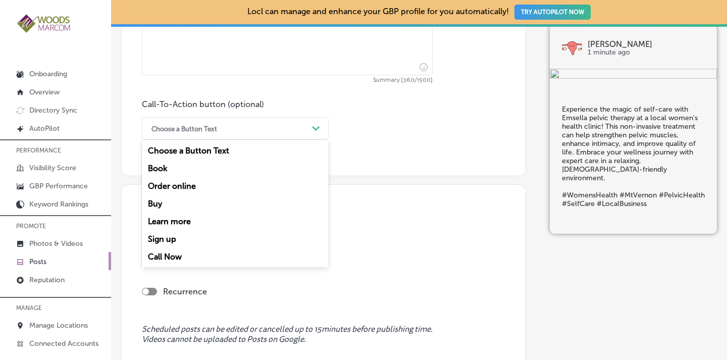
click at [272, 121] on div "Choose a Button Text" at bounding box center [228, 129] width 162 height 16
click at [186, 219] on div "Learn more" at bounding box center [235, 222] width 187 height 18
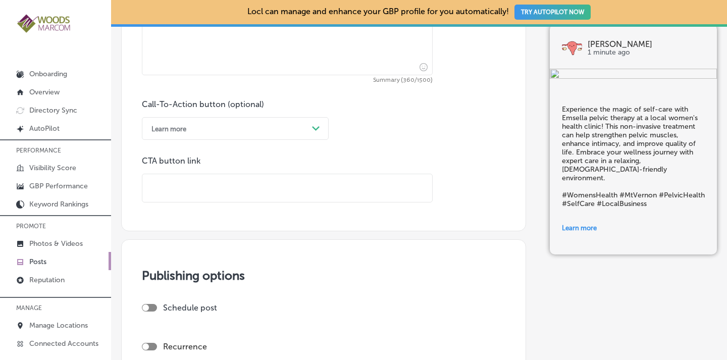
click at [195, 202] on div at bounding box center [287, 188] width 291 height 29
paste input "https://www.chinngyn.com/"
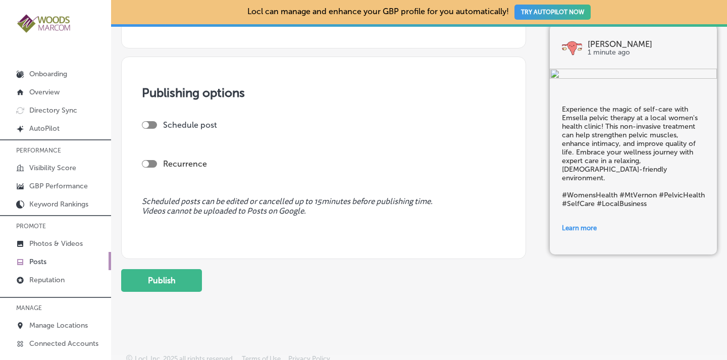
scroll to position [928, 0]
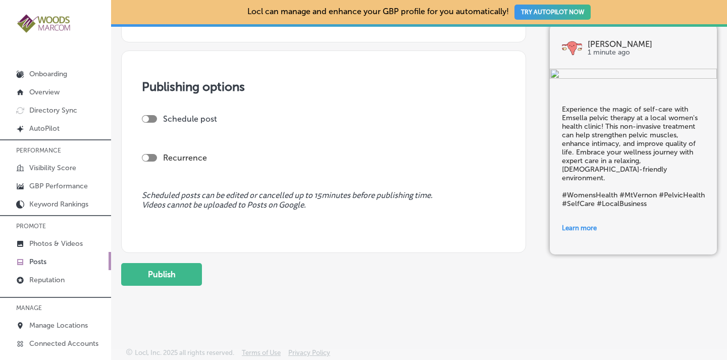
type input "https://www.chinngyn.com/"
click at [148, 157] on div at bounding box center [145, 158] width 7 height 7
checkbox input "true"
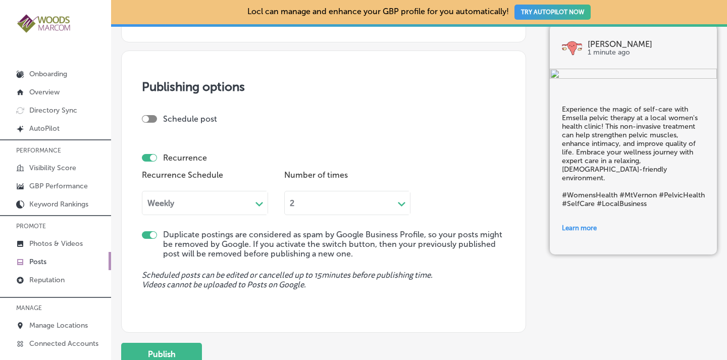
click at [182, 204] on div "Weekly" at bounding box center [196, 203] width 109 height 12
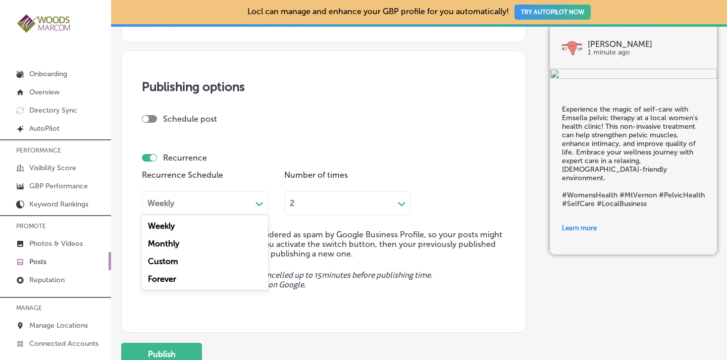
click at [173, 279] on div "Forever" at bounding box center [205, 279] width 126 height 18
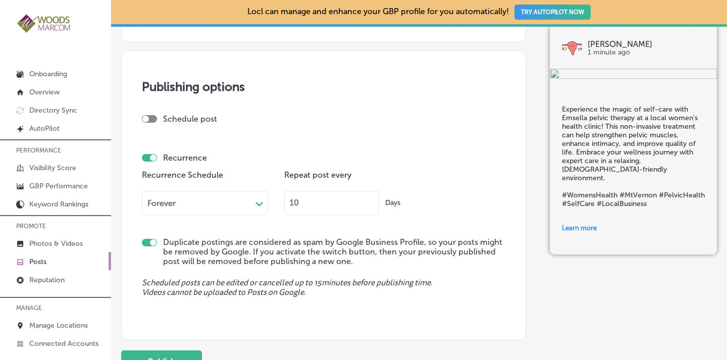
drag, startPoint x: 320, startPoint y: 205, endPoint x: 280, endPoint y: 211, distance: 40.4
click at [280, 211] on div "Recurrence Schedule Forever Path Created with Sketch. Repeat post every 10 Days" at bounding box center [324, 195] width 364 height 55
type input "90"
click at [165, 351] on button "Publish" at bounding box center [161, 362] width 81 height 23
checkbox input "false"
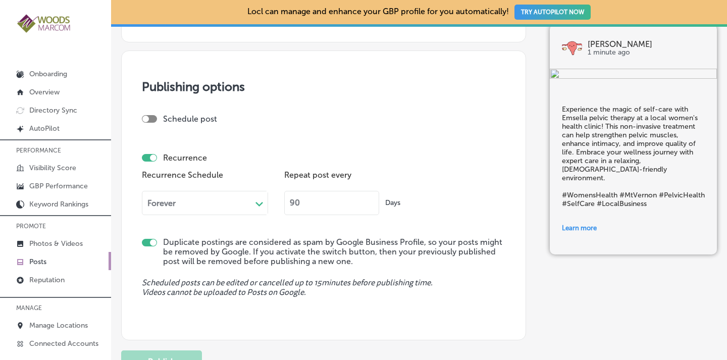
scroll to position [837, 0]
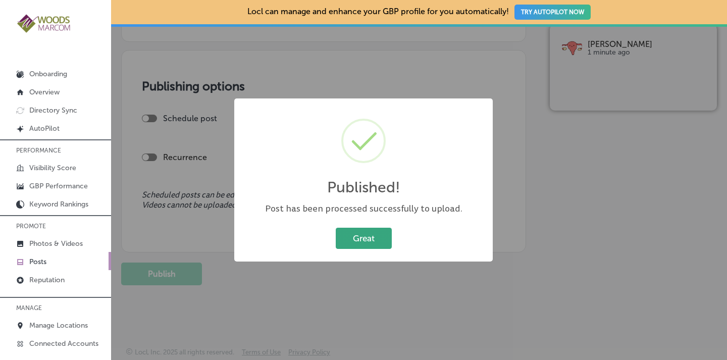
click at [368, 240] on button "Great" at bounding box center [364, 238] width 56 height 21
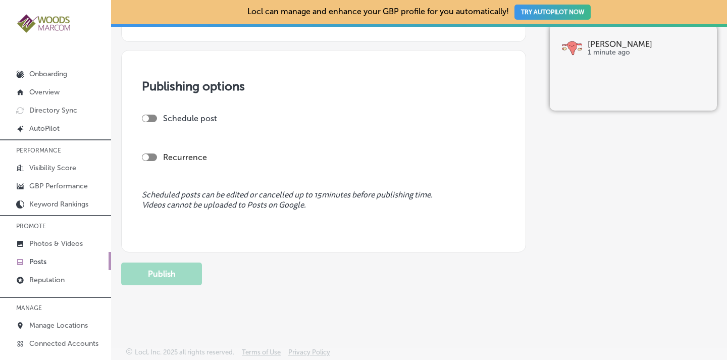
click at [38, 259] on p "Posts" at bounding box center [37, 262] width 17 height 9
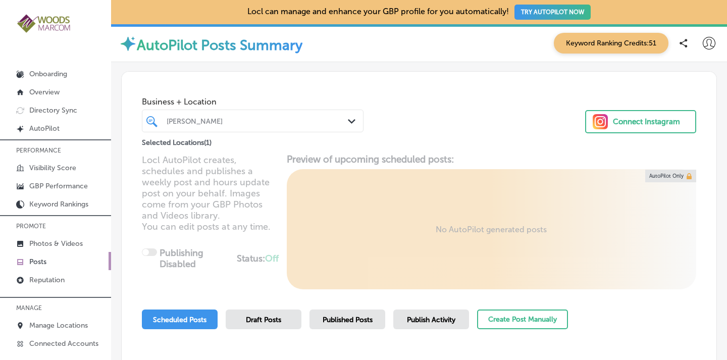
click at [348, 122] on icon "Path Created with Sketch." at bounding box center [352, 121] width 8 height 5
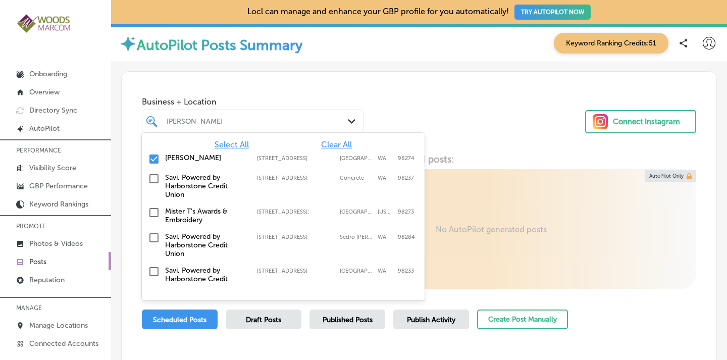
click at [154, 160] on input "checkbox" at bounding box center [154, 159] width 12 height 12
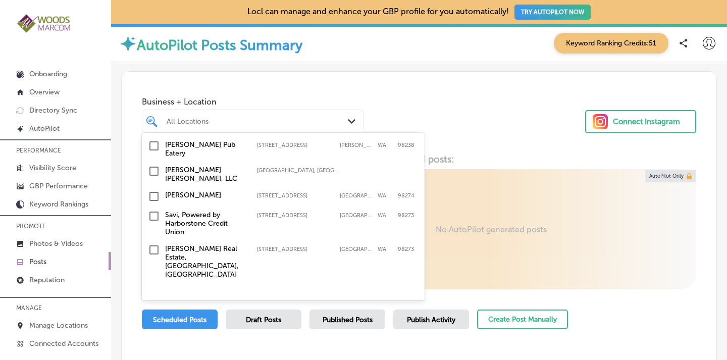
scroll to position [151, 0]
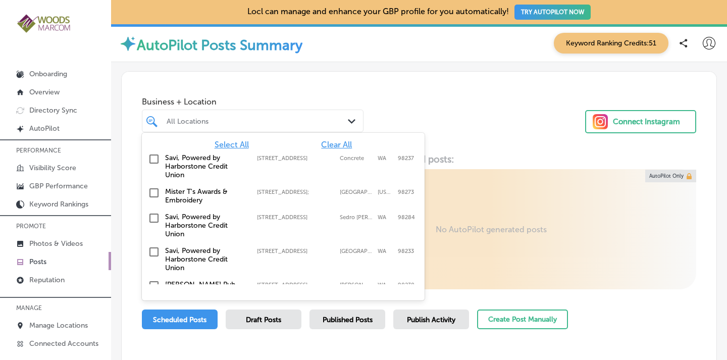
drag, startPoint x: 420, startPoint y: 158, endPoint x: 416, endPoint y: 176, distance: 18.7
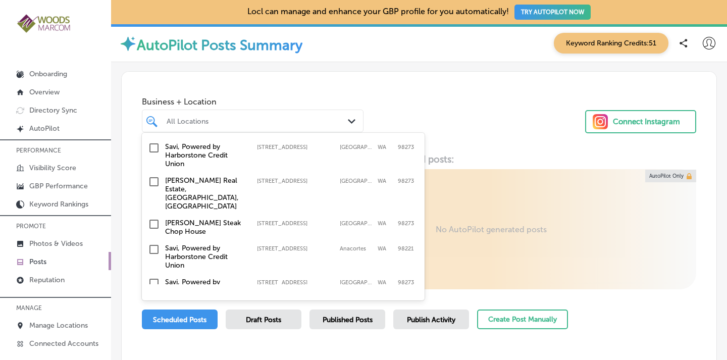
scroll to position [204, 0]
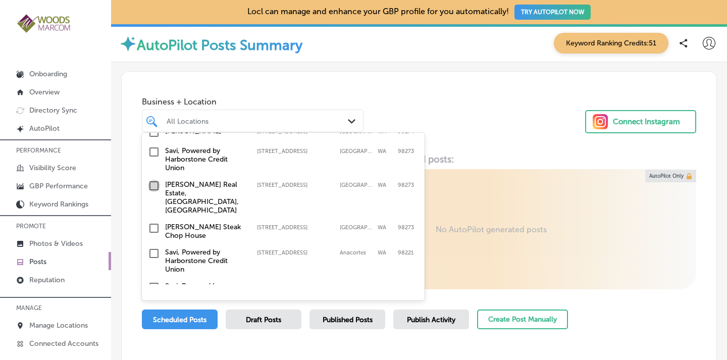
click at [155, 180] on input "checkbox" at bounding box center [154, 186] width 12 height 12
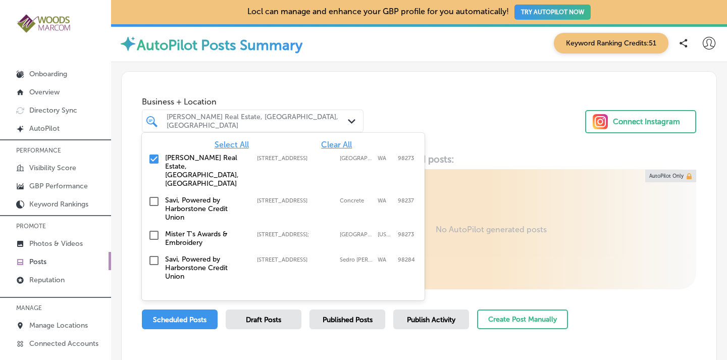
click at [447, 102] on div "Business + Location option [STREET_ADDRESS]. option [STREET_ADDRESS]. 19 result…" at bounding box center [419, 110] width 595 height 77
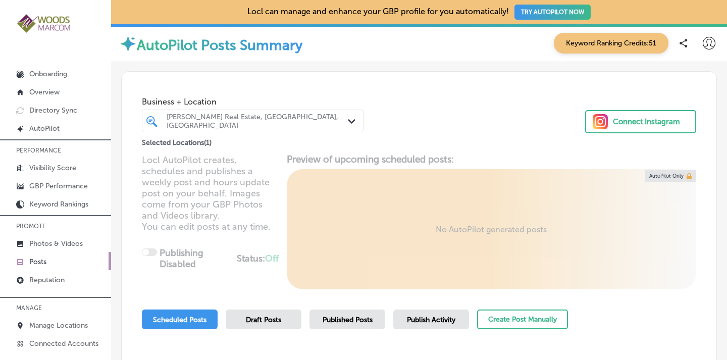
click at [353, 322] on span "Published Posts" at bounding box center [348, 320] width 50 height 9
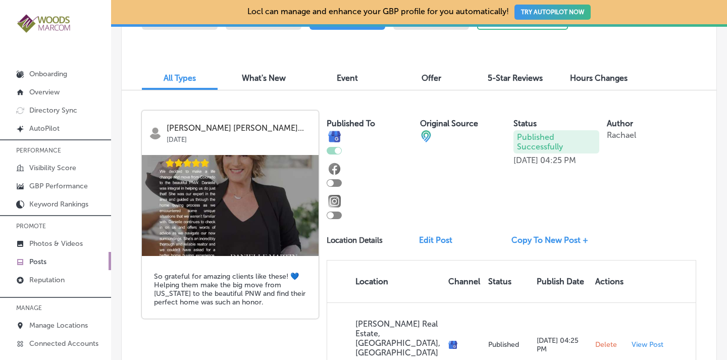
scroll to position [259, 0]
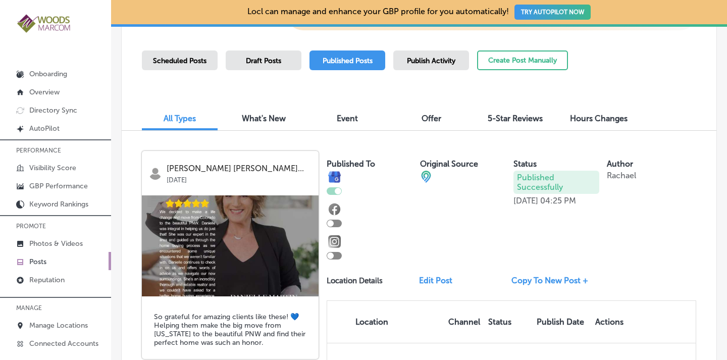
click at [197, 63] on span "Scheduled Posts" at bounding box center [180, 61] width 54 height 9
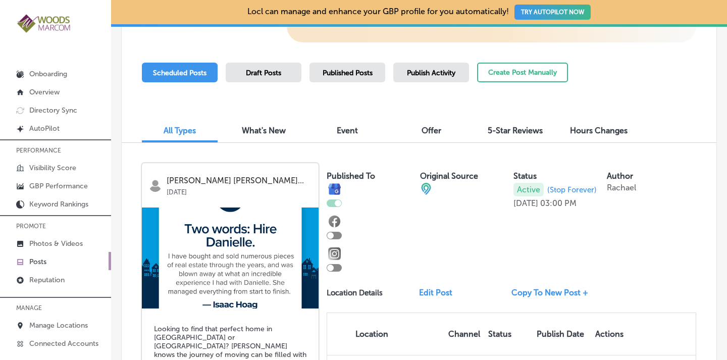
scroll to position [248, 0]
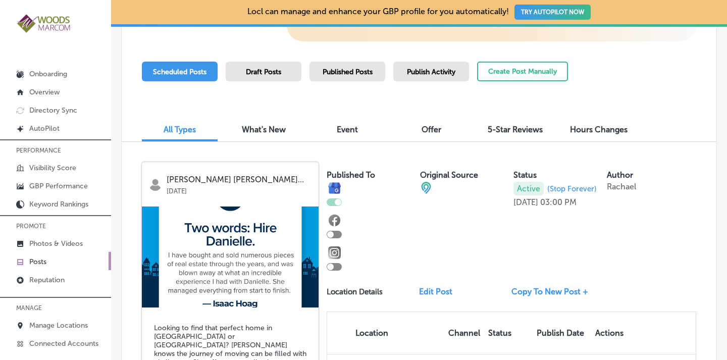
click at [361, 73] on span "Published Posts" at bounding box center [348, 72] width 50 height 9
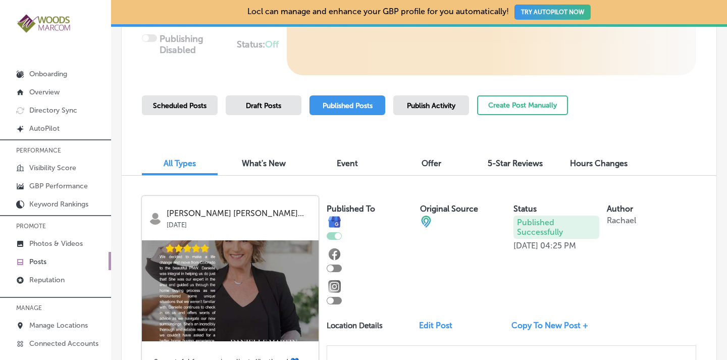
scroll to position [217, 0]
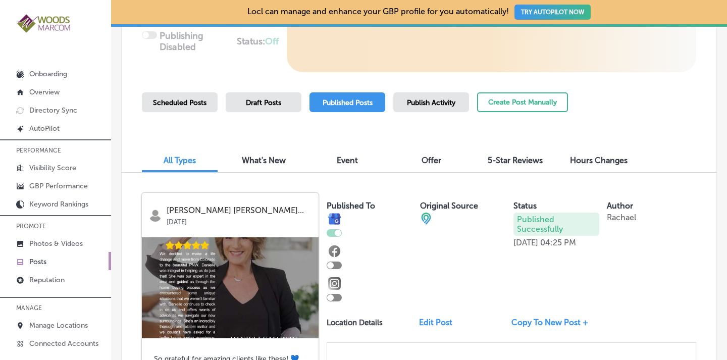
click at [422, 103] on span "Publish Activity" at bounding box center [431, 103] width 48 height 9
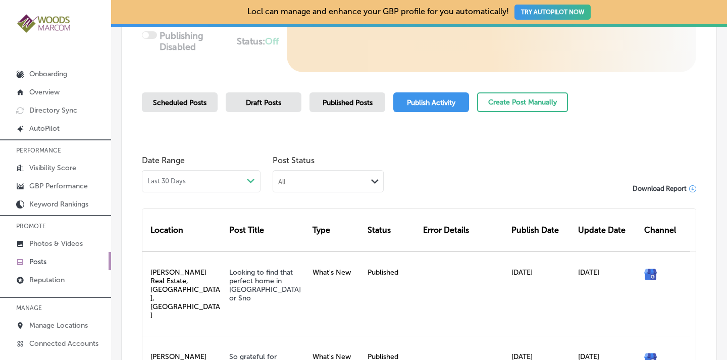
click at [342, 100] on span "Published Posts" at bounding box center [348, 103] width 50 height 9
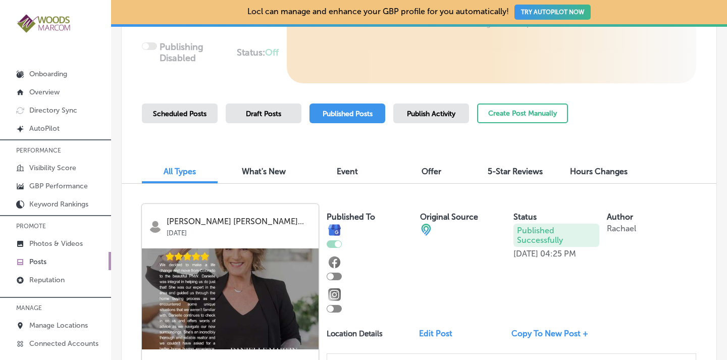
scroll to position [202, 0]
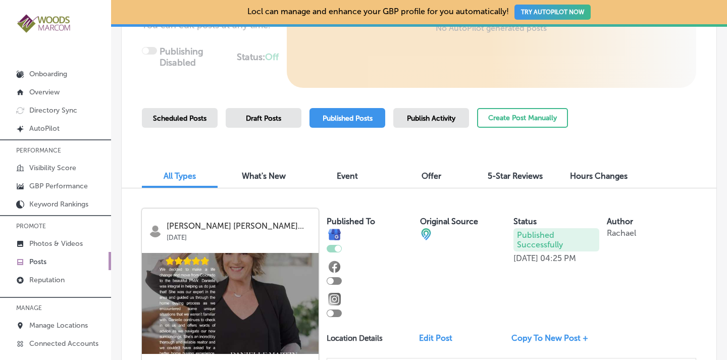
click at [275, 112] on div "Draft Posts" at bounding box center [264, 118] width 76 height 20
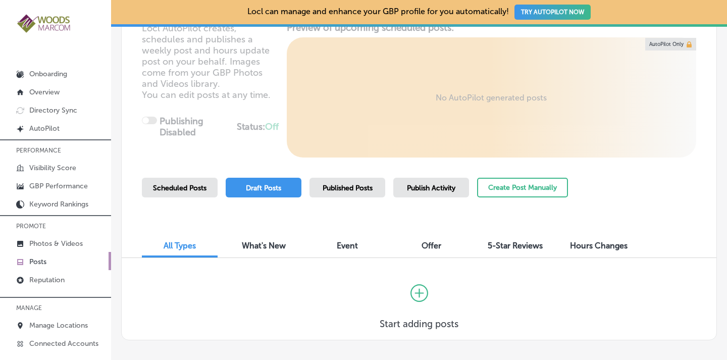
scroll to position [178, 0]
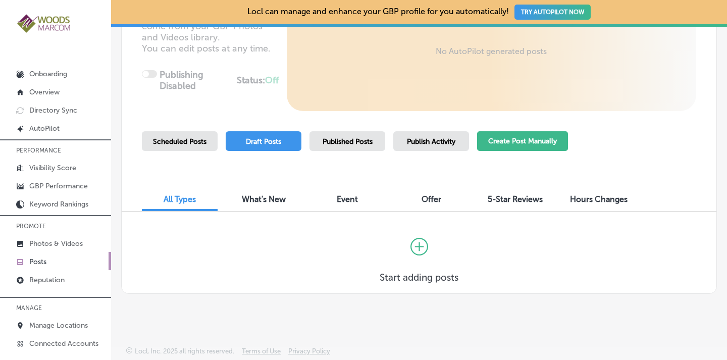
click at [520, 143] on button "Create Post Manually" at bounding box center [522, 141] width 91 height 20
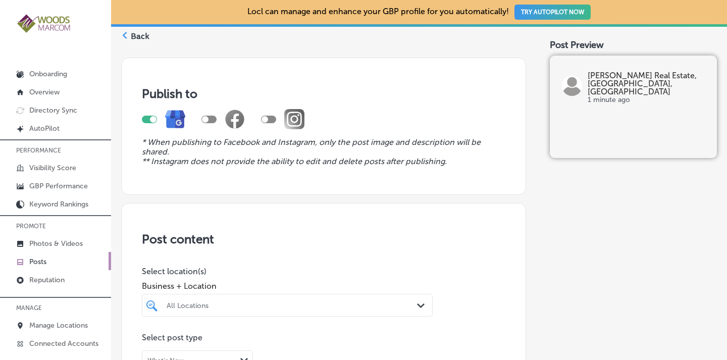
scroll to position [34, 0]
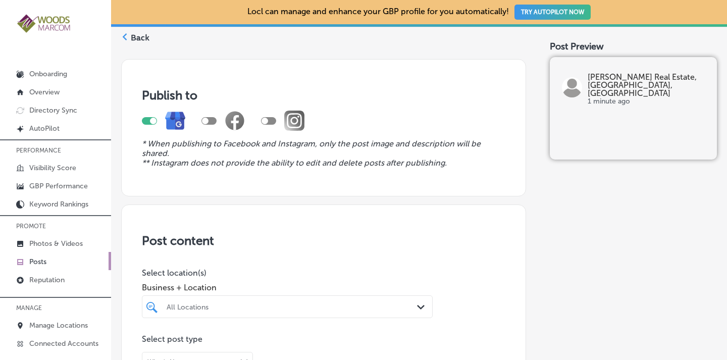
click at [136, 33] on label "Back" at bounding box center [140, 37] width 19 height 11
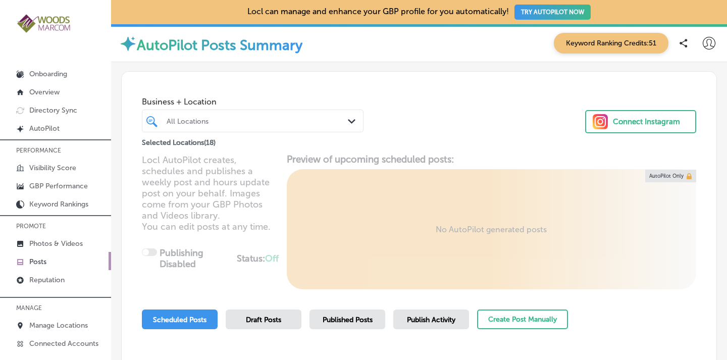
click at [316, 120] on div "All Locations" at bounding box center [258, 121] width 182 height 9
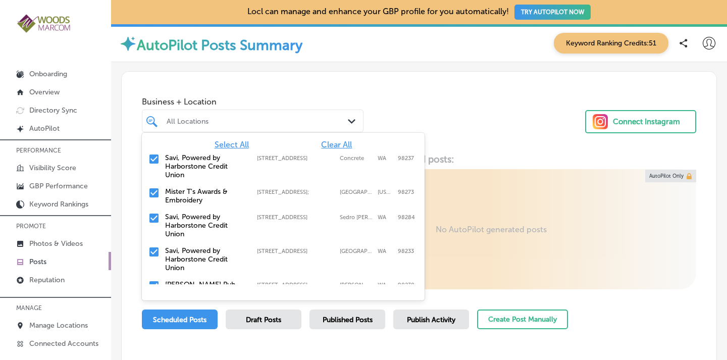
click at [335, 144] on span "Clear All" at bounding box center [336, 145] width 31 height 10
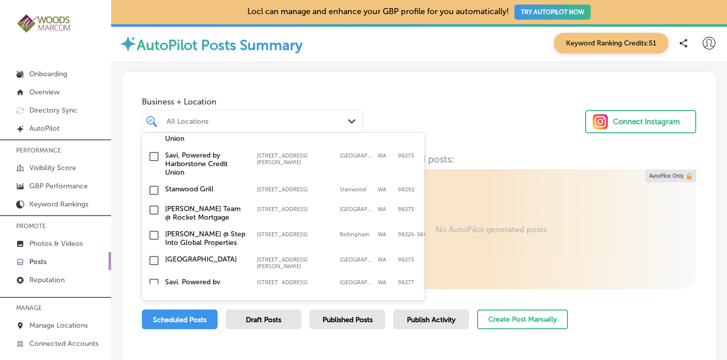
scroll to position [344, 0]
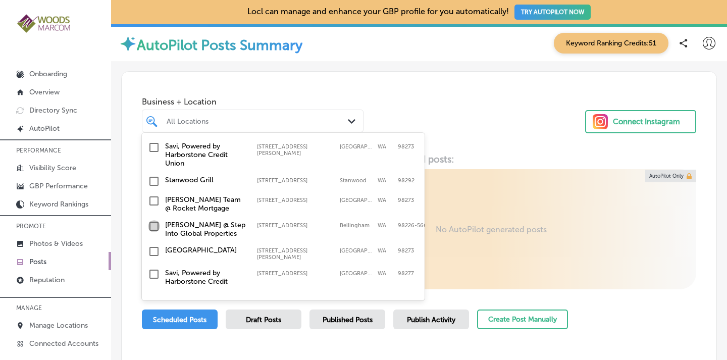
click at [158, 220] on input "checkbox" at bounding box center [154, 226] width 12 height 12
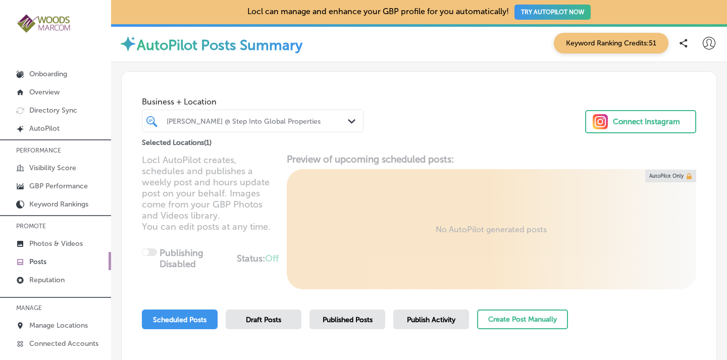
click at [465, 115] on div "Business + Location Mallina Wilson @ Step Into Global Properties Path Created w…" at bounding box center [419, 110] width 595 height 77
click at [333, 311] on div "Published Posts" at bounding box center [348, 320] width 76 height 20
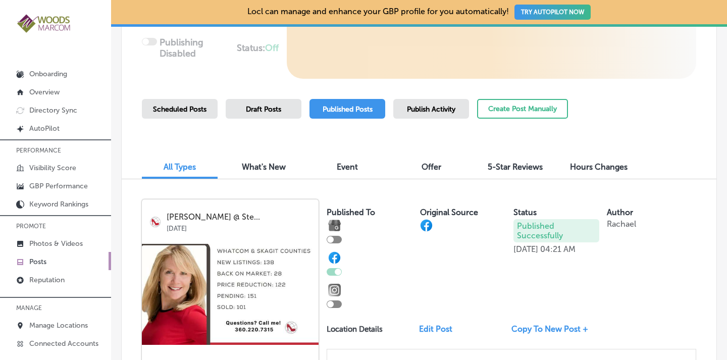
scroll to position [189, 0]
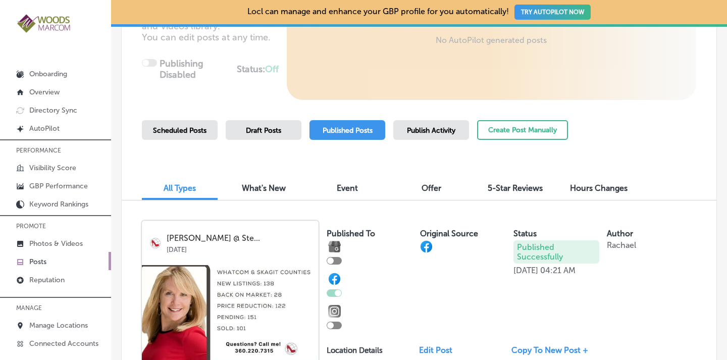
click at [416, 133] on span "Publish Activity" at bounding box center [431, 130] width 48 height 9
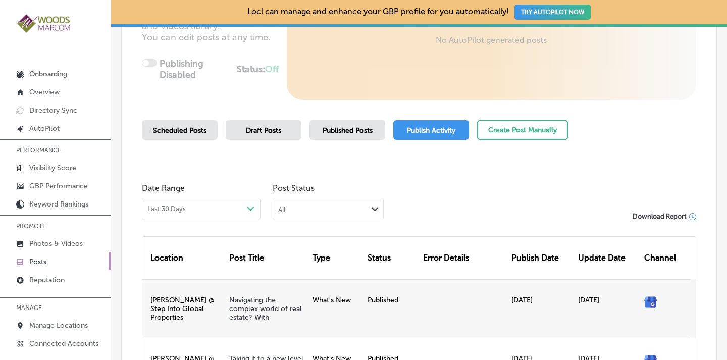
click at [376, 304] on div "Published" at bounding box center [392, 308] width 56 height 59
click at [183, 308] on div "[PERSON_NAME] @ Step Into Global Properties" at bounding box center [183, 308] width 83 height 59
click at [252, 315] on link "Navigating the complex world of real estate? With" at bounding box center [265, 309] width 73 height 26
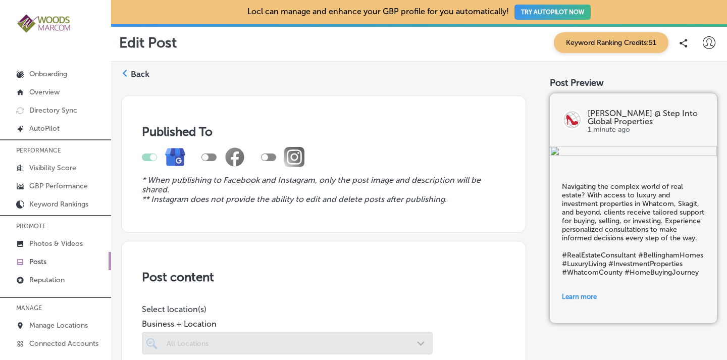
click at [138, 72] on label "Back" at bounding box center [140, 74] width 19 height 11
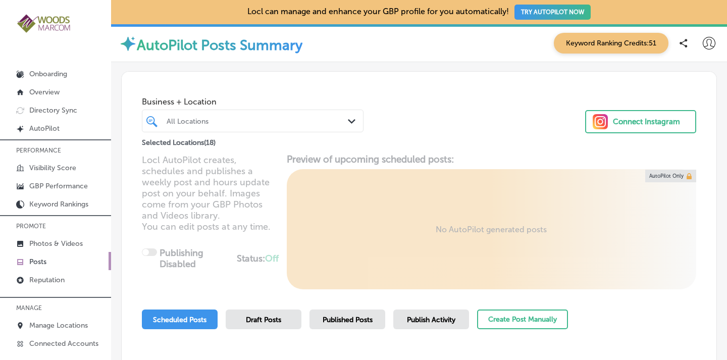
click at [347, 127] on div "All Locations Path Created with Sketch." at bounding box center [252, 121] width 221 height 16
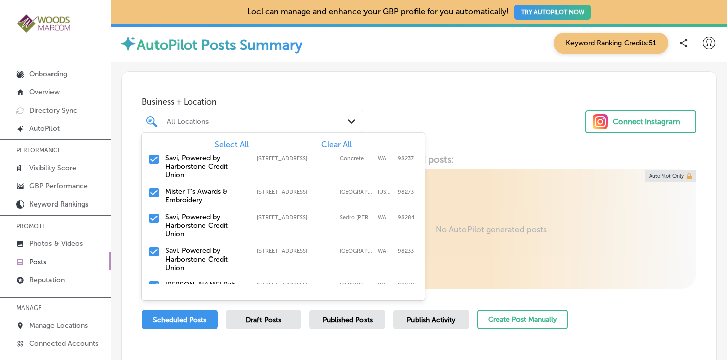
click at [326, 147] on span "Clear All" at bounding box center [336, 145] width 31 height 10
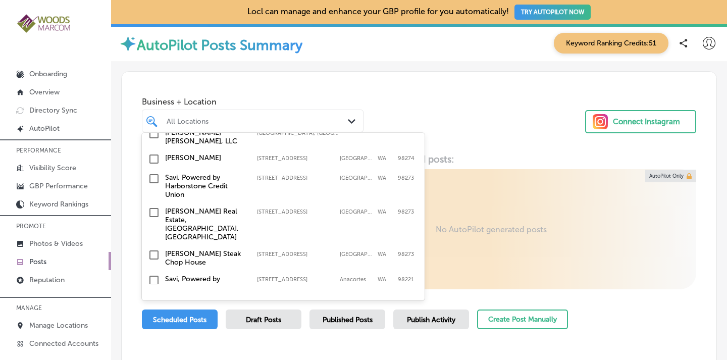
scroll to position [178, 0]
click at [157, 206] on input "checkbox" at bounding box center [154, 212] width 12 height 12
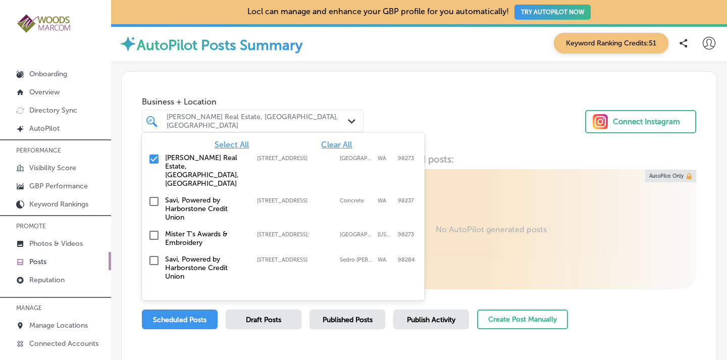
click at [454, 122] on div "Business + Location option [STREET_ADDRESS]. option [STREET_ADDRESS]. 19 result…" at bounding box center [419, 110] width 595 height 77
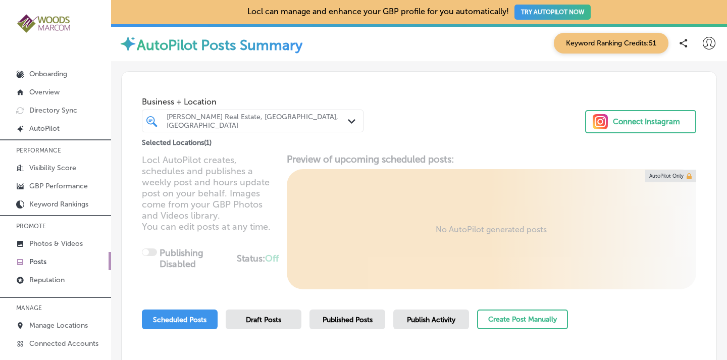
click at [434, 315] on div "Publish Activity" at bounding box center [432, 320] width 76 height 20
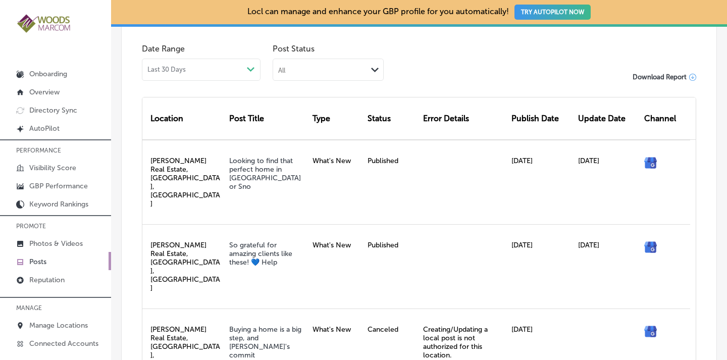
scroll to position [327, 0]
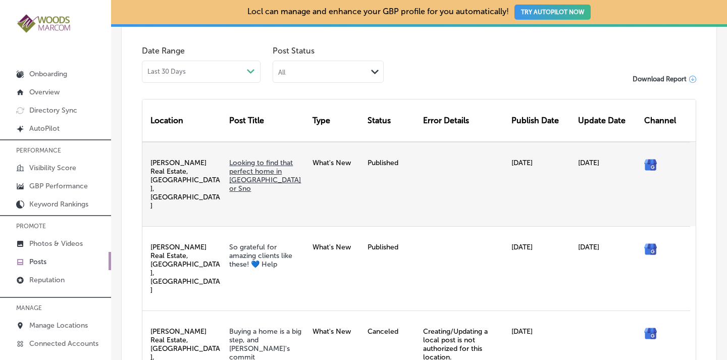
click at [264, 164] on link "Looking to find that perfect home in Skagit or Sno" at bounding box center [265, 176] width 72 height 34
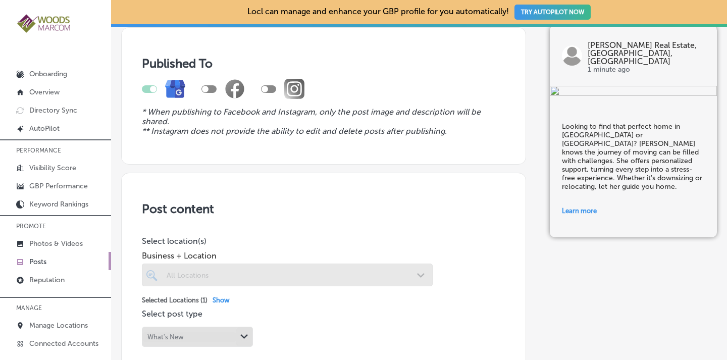
scroll to position [27, 0]
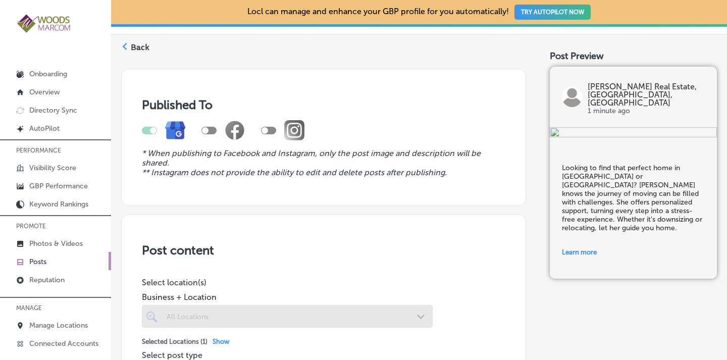
click at [145, 43] on label "Back" at bounding box center [140, 47] width 19 height 11
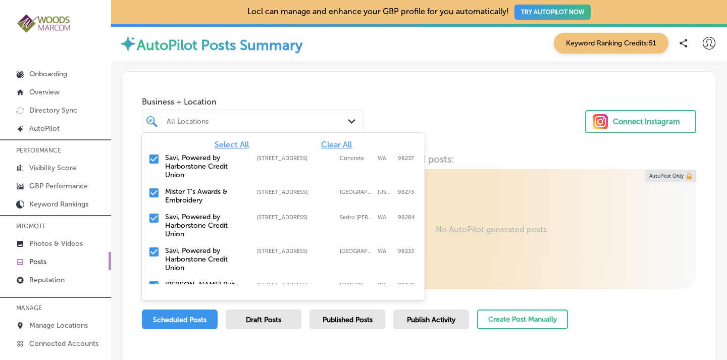
click at [337, 121] on div "All Locations" at bounding box center [258, 121] width 182 height 9
click at [330, 150] on div "Savi, Powered by Harborstone Credit Union [STREET_ADDRESS] [STREET_ADDRESS]" at bounding box center [283, 167] width 283 height 34
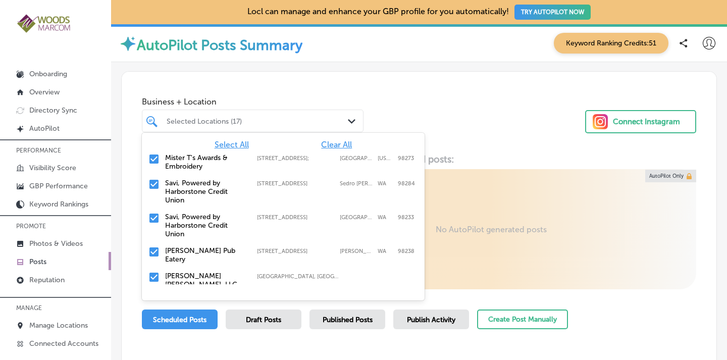
click at [331, 148] on span "Clear All" at bounding box center [336, 145] width 31 height 10
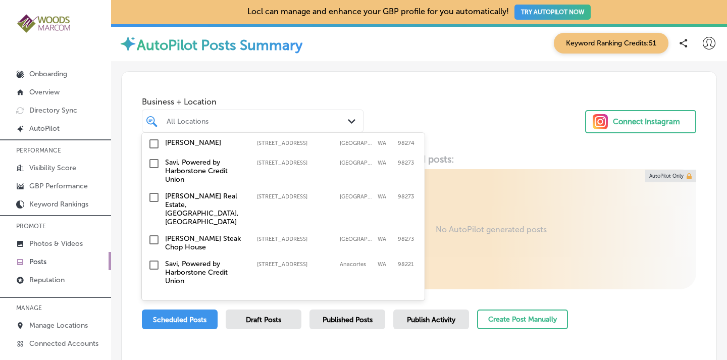
scroll to position [189, 0]
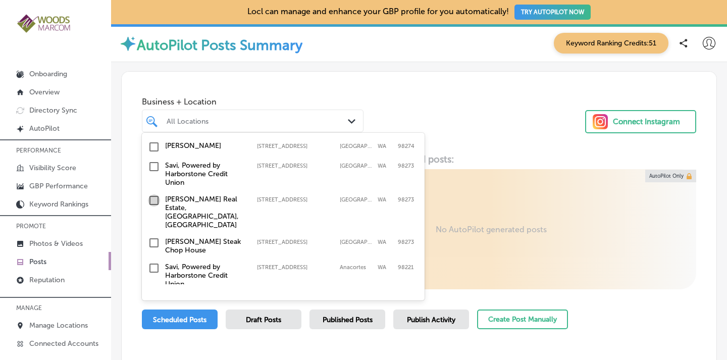
click at [155, 194] on input "checkbox" at bounding box center [154, 200] width 12 height 12
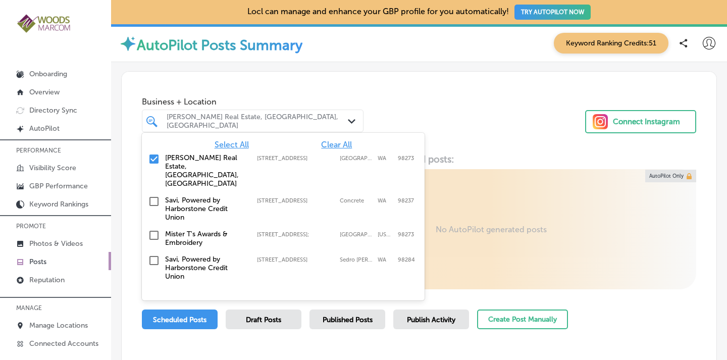
click at [460, 111] on div "Business + Location option [STREET_ADDRESS]. option [STREET_ADDRESS]. 19 result…" at bounding box center [419, 110] width 595 height 77
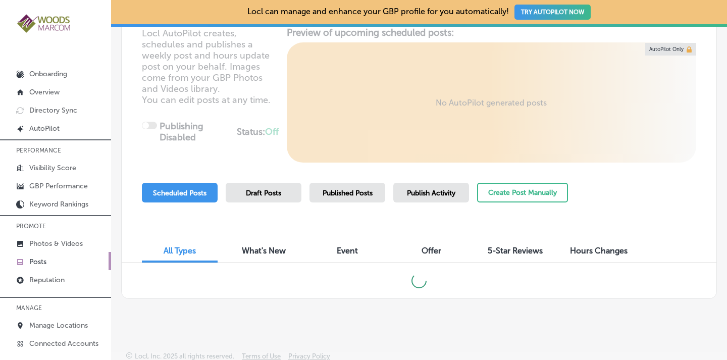
scroll to position [132, 0]
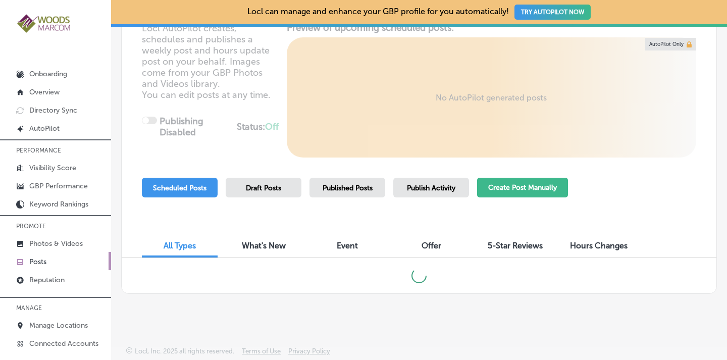
click at [517, 189] on button "Create Post Manually" at bounding box center [522, 188] width 91 height 20
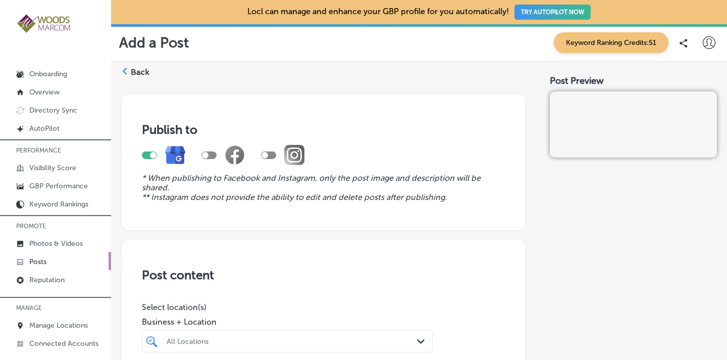
click at [387, 350] on div "All Locations Path Created with Sketch." at bounding box center [287, 341] width 291 height 23
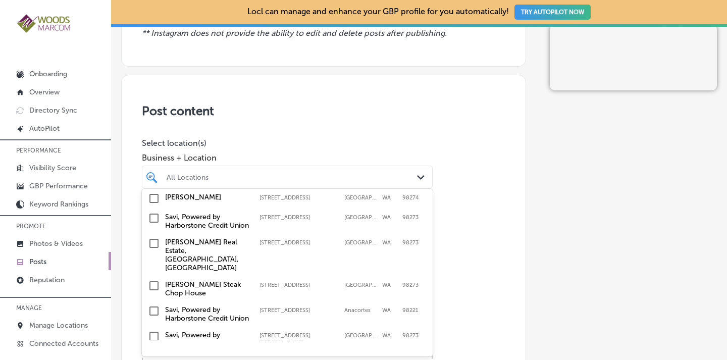
scroll to position [172, 0]
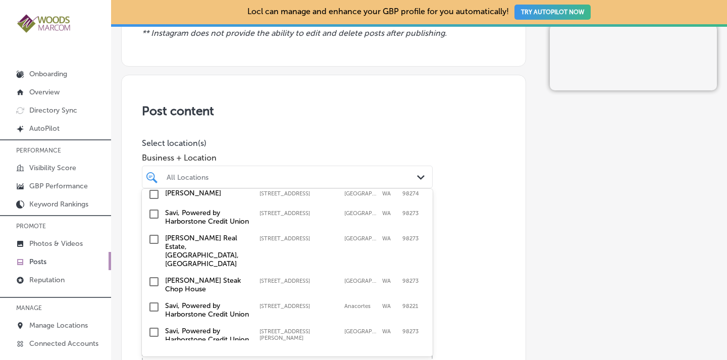
click at [156, 246] on input "checkbox" at bounding box center [154, 239] width 12 height 12
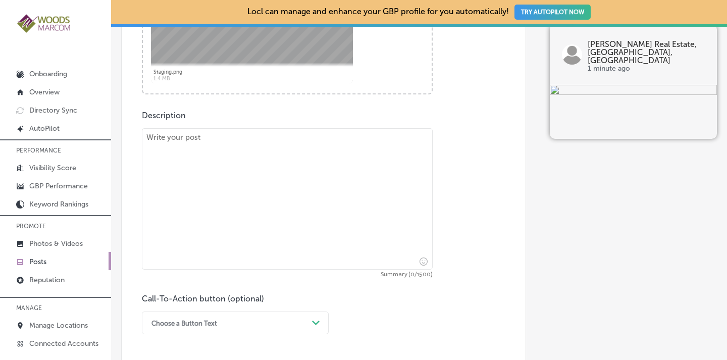
scroll to position [537, 0]
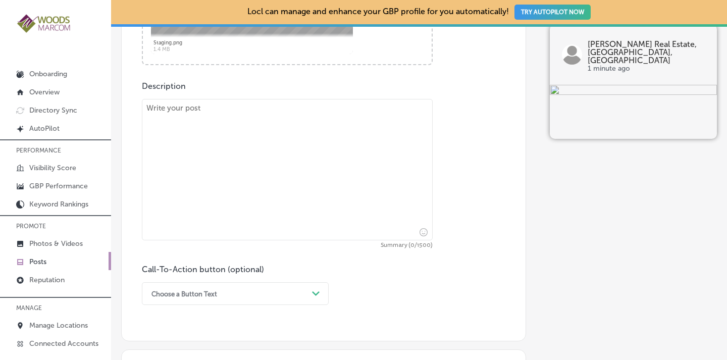
click at [347, 149] on textarea at bounding box center [287, 169] width 291 height 141
paste textarea "When it comes to selling your home, first impressions aren’t just important; th…"
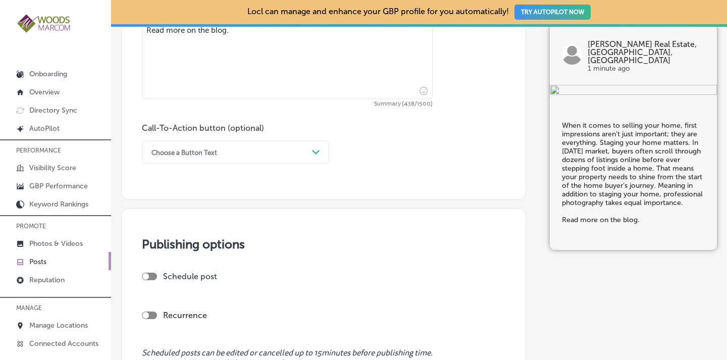
scroll to position [683, 0]
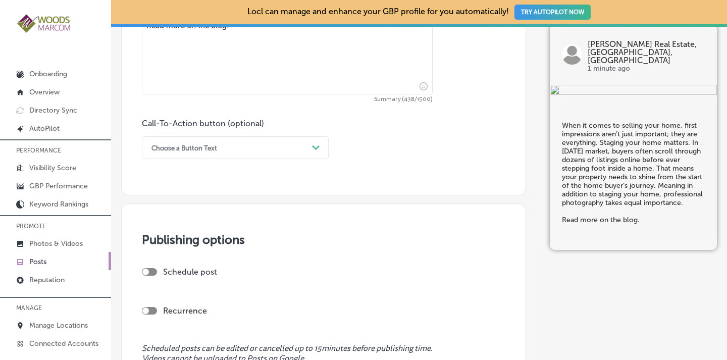
type textarea "When it comes to selling your home, first impressions aren’t just important; th…"
click at [297, 148] on div "Choose a Button Text" at bounding box center [228, 148] width 162 height 16
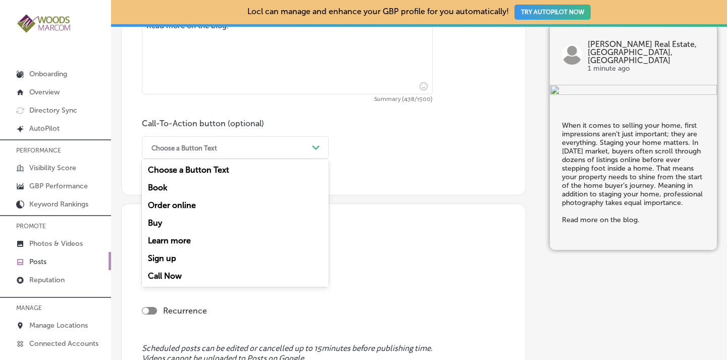
click at [180, 239] on div "Learn more" at bounding box center [235, 241] width 187 height 18
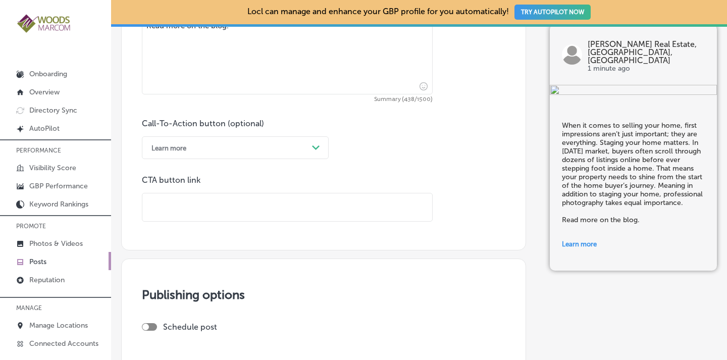
click at [222, 204] on input "text" at bounding box center [287, 207] width 290 height 28
paste input "[URL][DOMAIN_NAME]"
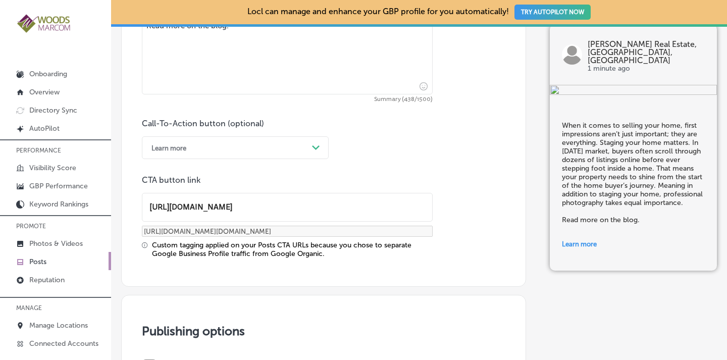
type input "[URL][DOMAIN_NAME]"
click at [454, 197] on div "Call-To-Action button (optional) Learn more Path Created with Sketch. CTA butto…" at bounding box center [324, 188] width 364 height 139
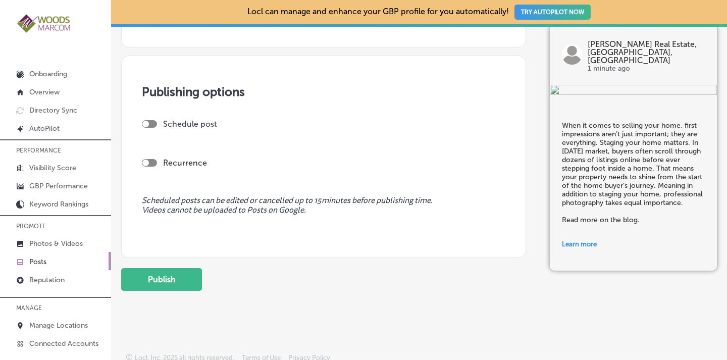
scroll to position [928, 0]
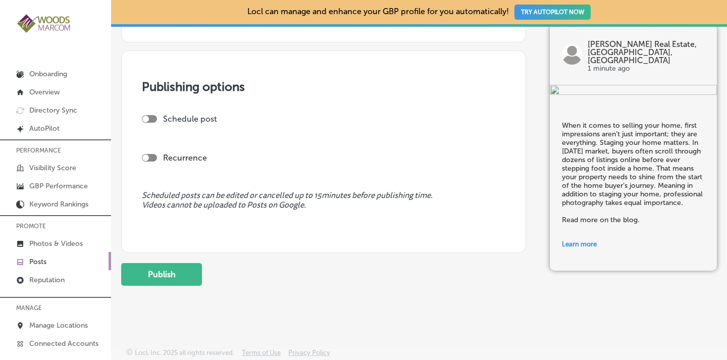
click at [149, 155] on div at bounding box center [149, 158] width 15 height 8
checkbox input "true"
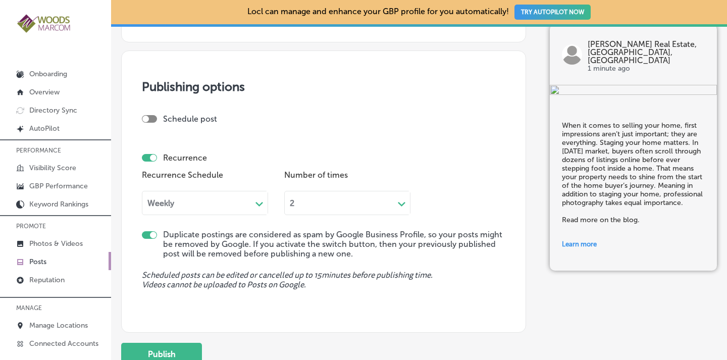
click at [199, 203] on div "Weekly" at bounding box center [196, 203] width 109 height 12
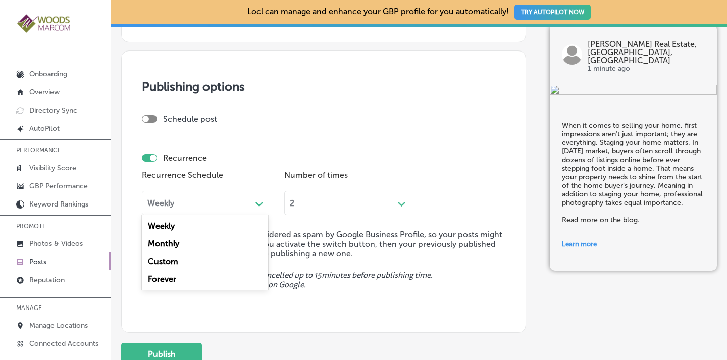
click at [175, 280] on div "Forever" at bounding box center [205, 279] width 126 height 18
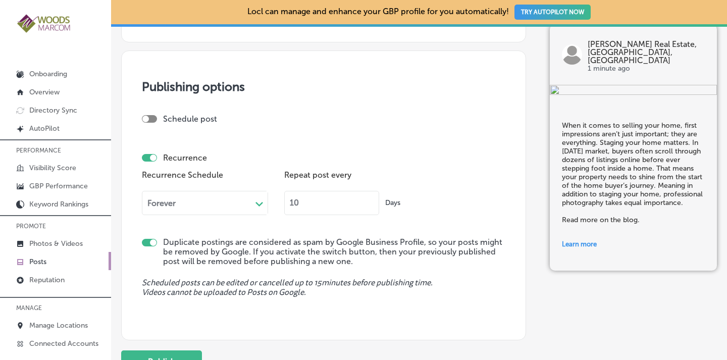
drag, startPoint x: 299, startPoint y: 205, endPoint x: 266, endPoint y: 207, distance: 32.9
click at [266, 207] on div "Recurrence Schedule Forever Path Created with Sketch. Repeat post every 10 Days" at bounding box center [324, 195] width 364 height 55
type input "90"
click at [158, 351] on button "Publish" at bounding box center [161, 362] width 81 height 23
checkbox input "false"
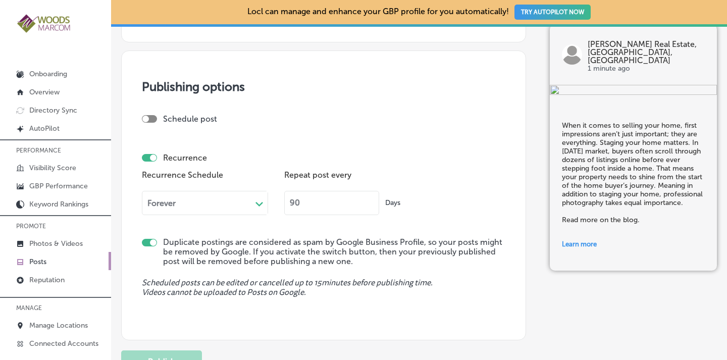
scroll to position [837, 0]
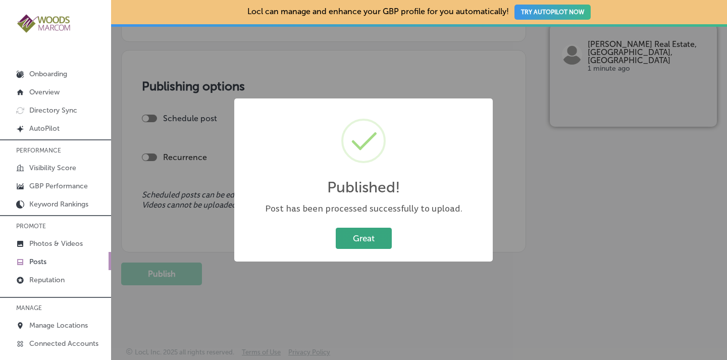
click at [365, 236] on button "Great" at bounding box center [364, 238] width 56 height 21
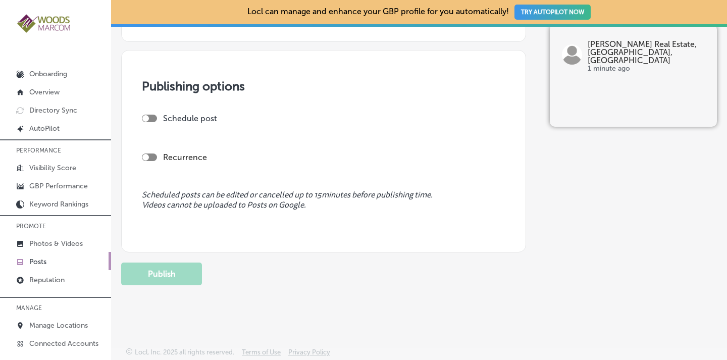
click at [38, 259] on p "Posts" at bounding box center [37, 262] width 17 height 9
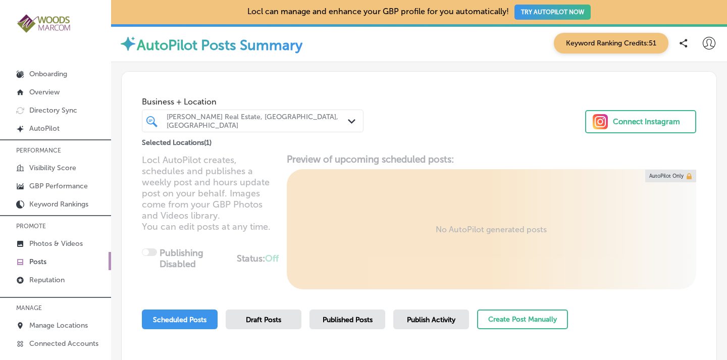
click at [34, 262] on p "Posts" at bounding box center [37, 262] width 17 height 9
click at [38, 260] on p "Posts" at bounding box center [37, 262] width 17 height 9
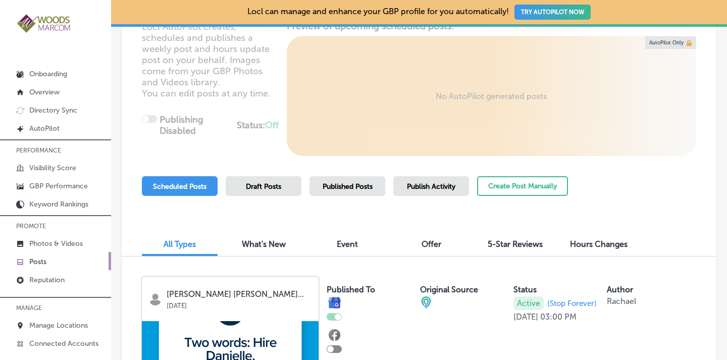
scroll to position [127, 0]
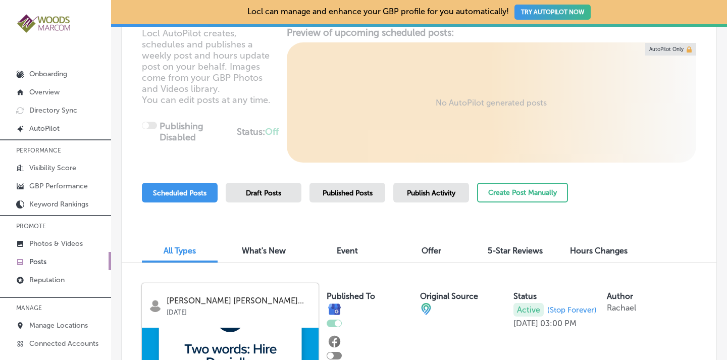
click at [332, 188] on div "Published Posts" at bounding box center [348, 193] width 76 height 20
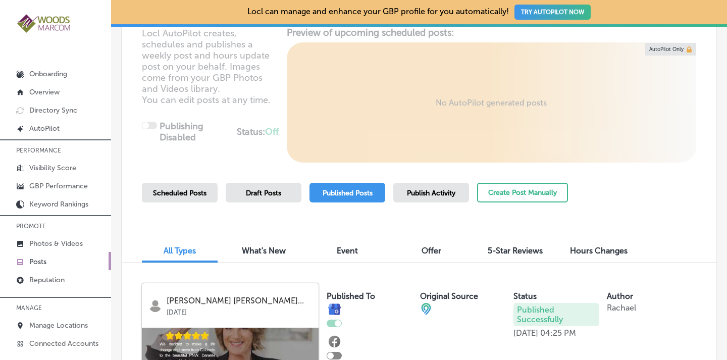
click at [175, 193] on span "Scheduled Posts" at bounding box center [180, 193] width 54 height 9
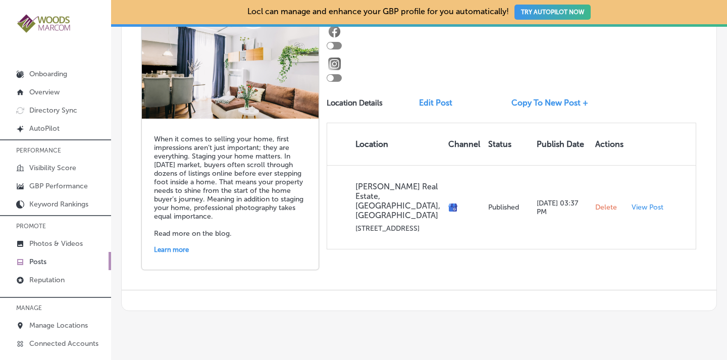
scroll to position [757, 0]
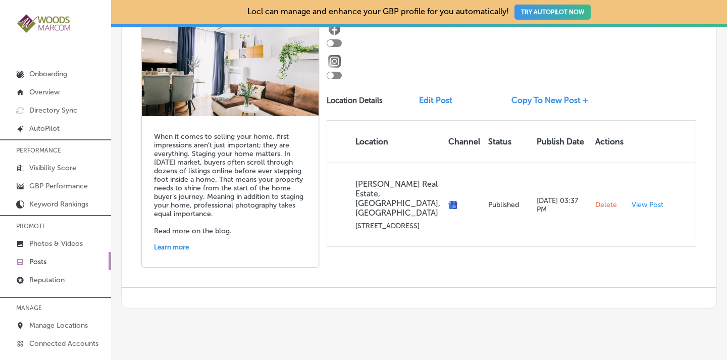
click at [36, 260] on p "Posts" at bounding box center [37, 262] width 17 height 9
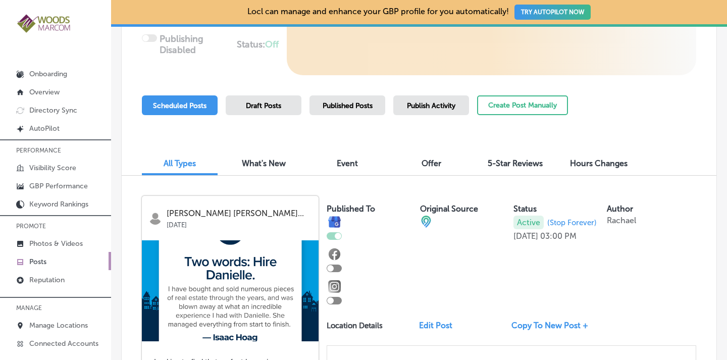
scroll to position [0, 0]
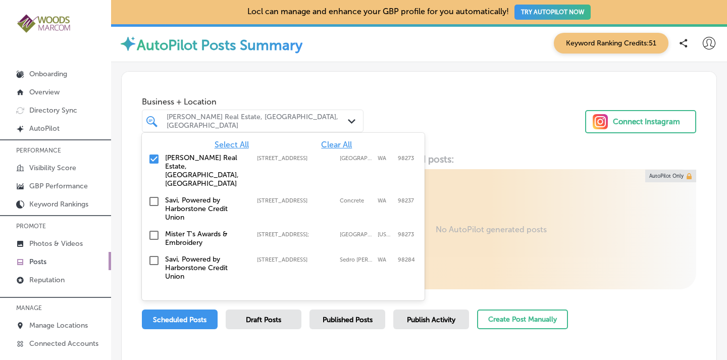
click at [264, 119] on div "[PERSON_NAME] Real Estate, [GEOGRAPHIC_DATA], [GEOGRAPHIC_DATA]" at bounding box center [258, 121] width 182 height 17
click at [327, 148] on span "Clear All" at bounding box center [336, 145] width 31 height 10
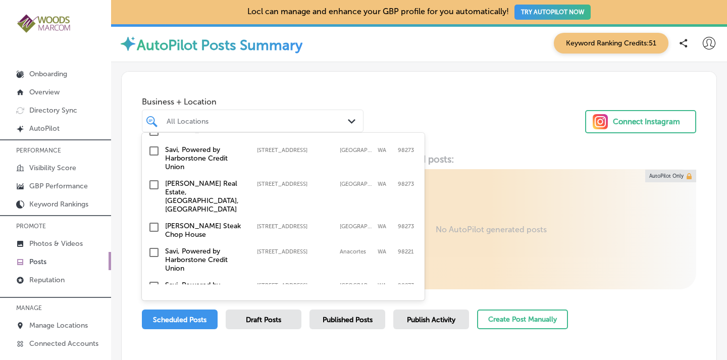
scroll to position [204, 0]
click at [156, 222] on input "checkbox" at bounding box center [154, 228] width 12 height 12
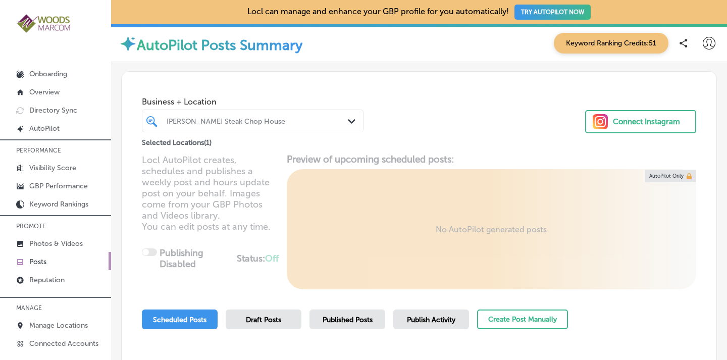
click at [445, 109] on div "Business + Location [PERSON_NAME] Steak [GEOGRAPHIC_DATA] Path Created with Ske…" at bounding box center [419, 110] width 595 height 77
click at [337, 315] on div "Published Posts" at bounding box center [348, 320] width 76 height 20
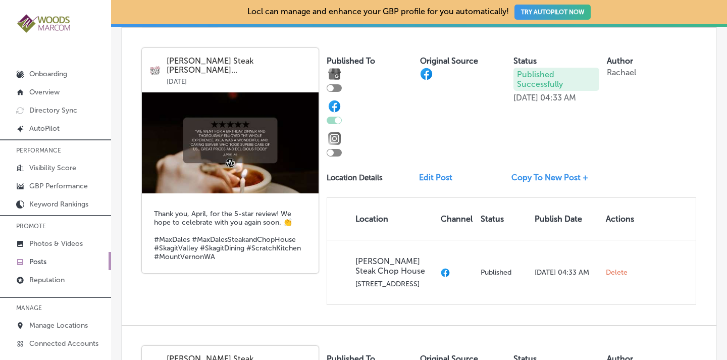
scroll to position [366, 0]
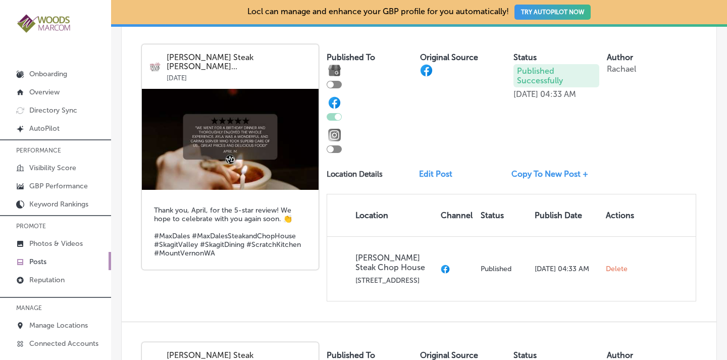
click at [541, 176] on link "Copy To New Post +" at bounding box center [554, 174] width 85 height 10
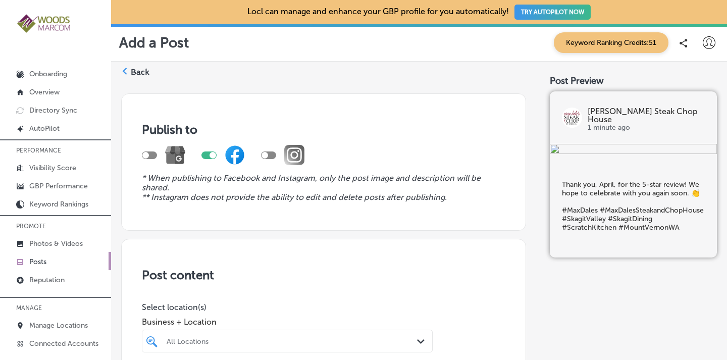
click at [149, 155] on div at bounding box center [149, 156] width 15 height 8
checkbox input "true"
click at [214, 155] on div at bounding box center [213, 155] width 7 height 7
checkbox input "false"
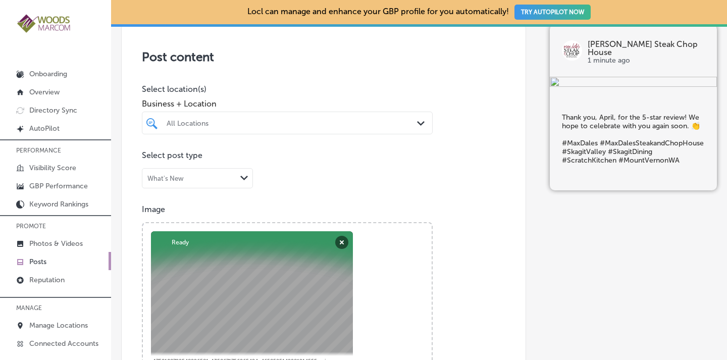
scroll to position [223, 0]
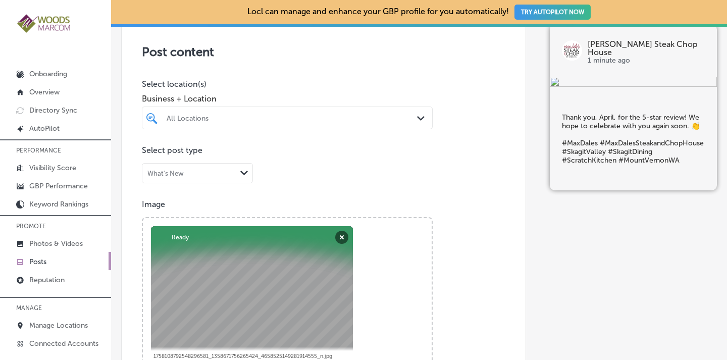
click at [387, 117] on div "All Locations" at bounding box center [293, 118] width 252 height 9
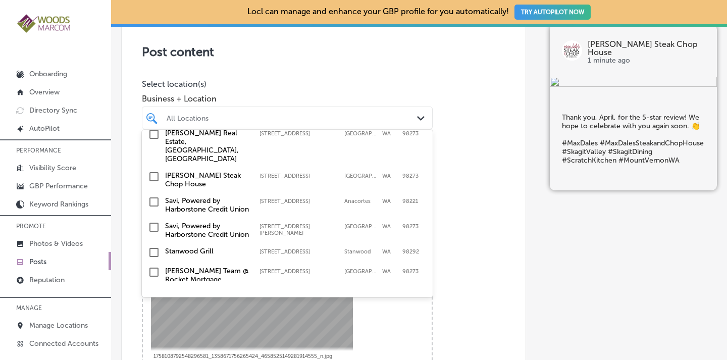
scroll to position [215, 0]
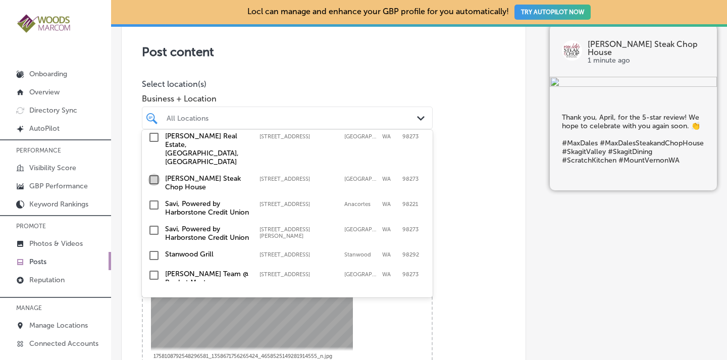
click at [153, 186] on input "checkbox" at bounding box center [154, 180] width 12 height 12
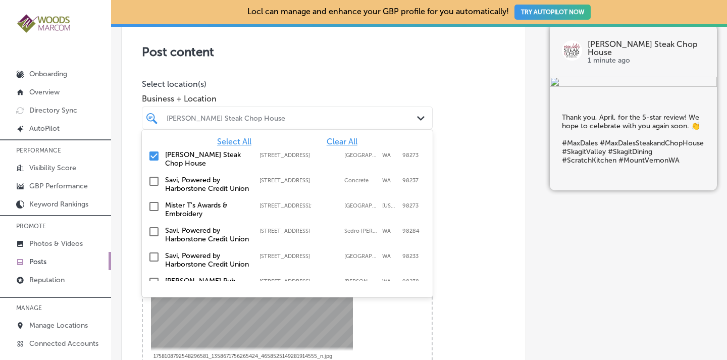
click at [444, 125] on div "Post content Select location(s) Business + Location option [STREET_ADDRESS]. op…" at bounding box center [323, 336] width 405 height 640
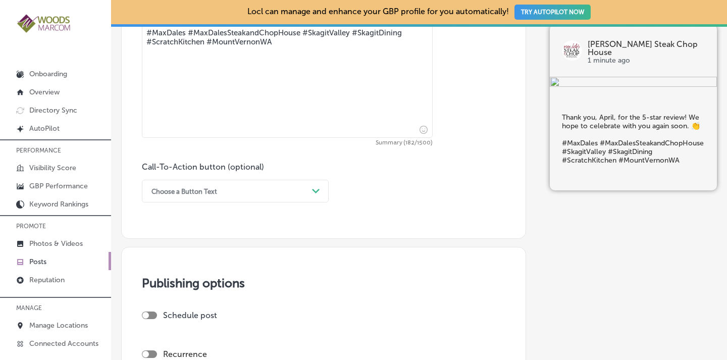
scroll to position [643, 0]
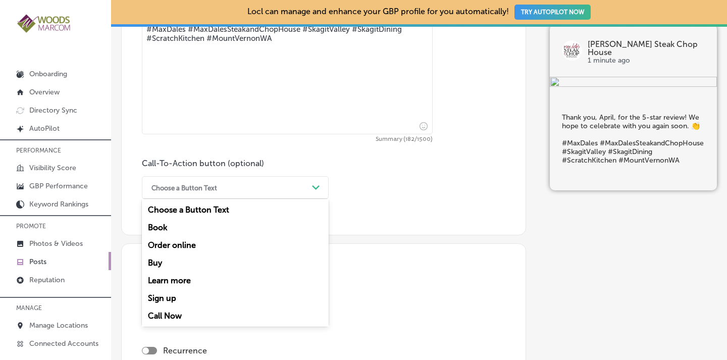
click at [294, 188] on div "Choose a Button Text" at bounding box center [228, 188] width 162 height 16
click at [170, 314] on div "Call Now" at bounding box center [235, 316] width 187 height 18
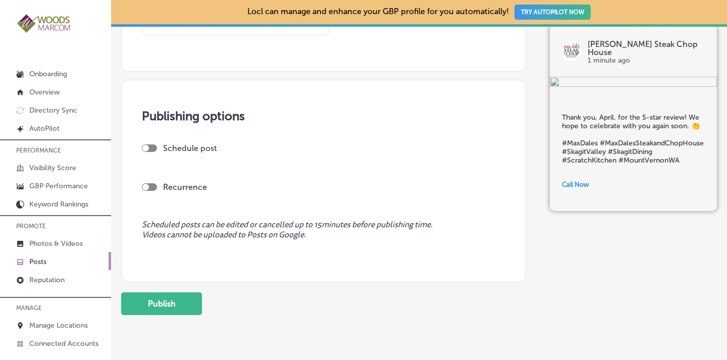
scroll to position [837, 0]
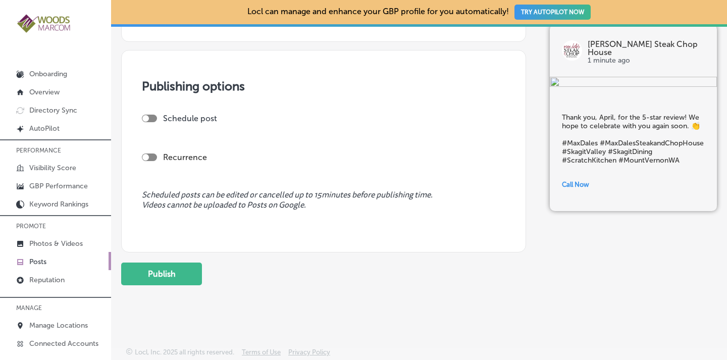
click at [156, 156] on div at bounding box center [149, 158] width 15 height 8
checkbox input "true"
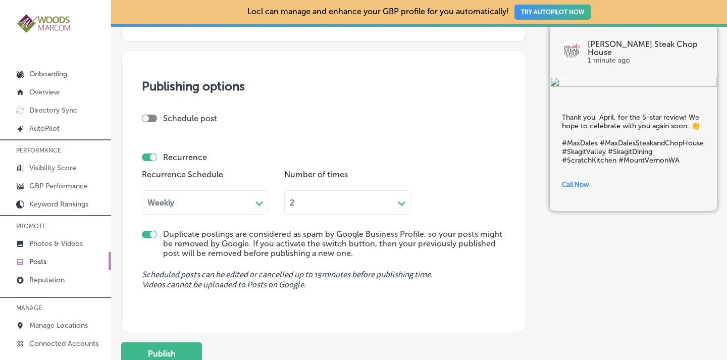
click at [210, 202] on div "Weekly" at bounding box center [196, 203] width 109 height 12
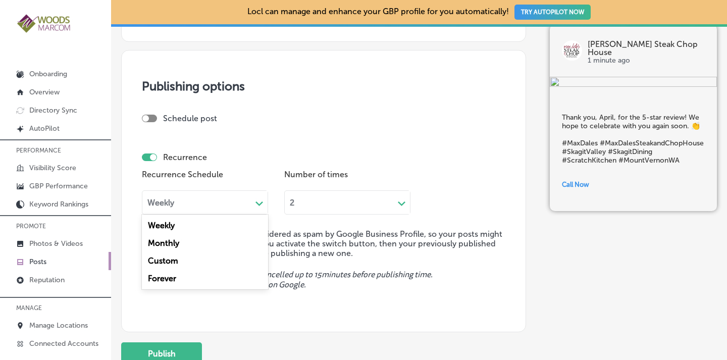
click at [183, 278] on div "Forever" at bounding box center [205, 279] width 126 height 18
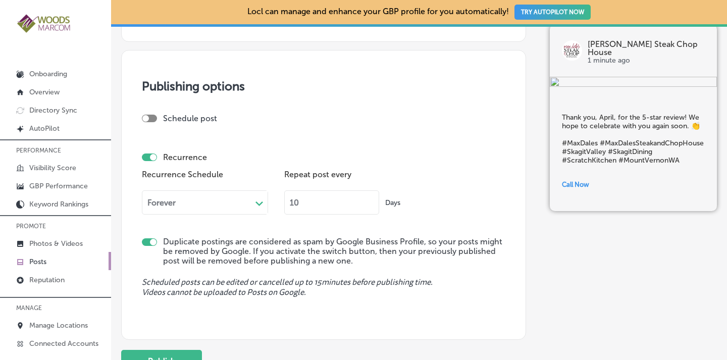
drag, startPoint x: 299, startPoint y: 206, endPoint x: 284, endPoint y: 207, distance: 15.2
click at [284, 207] on div "Recurrence Schedule Forever Path Created with Sketch. Repeat post every 10 Days" at bounding box center [324, 194] width 364 height 55
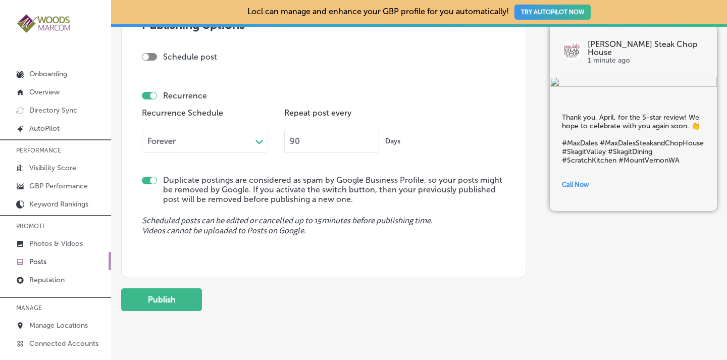
scroll to position [924, 0]
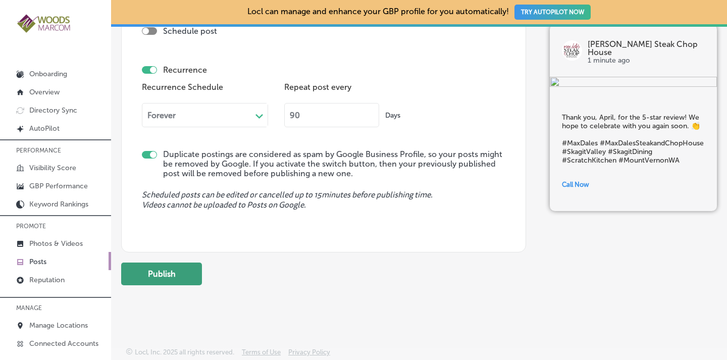
type input "90"
click at [171, 275] on button "Publish" at bounding box center [161, 274] width 81 height 23
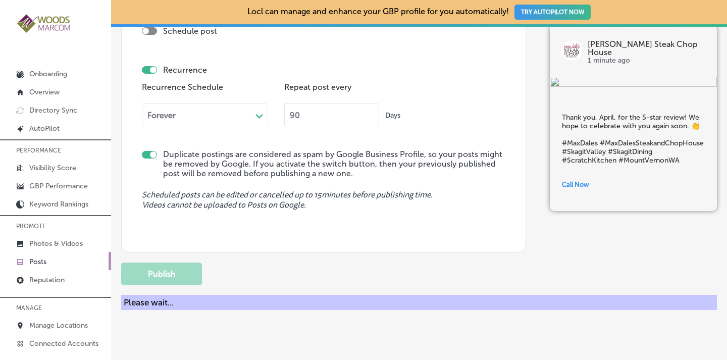
checkbox input "false"
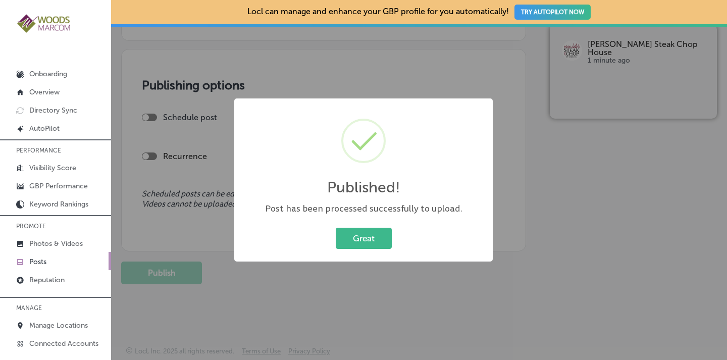
scroll to position [837, 0]
click at [374, 232] on button "Great" at bounding box center [364, 238] width 56 height 21
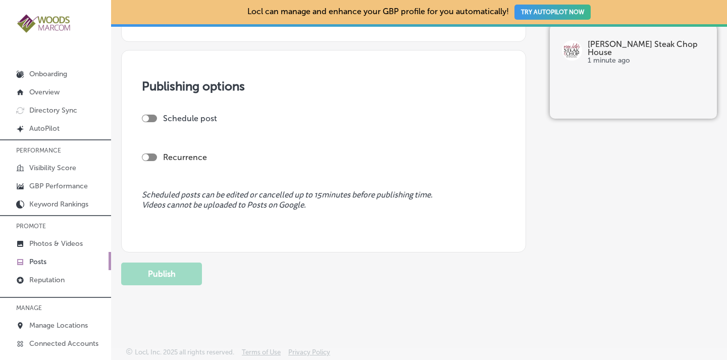
click at [39, 259] on p "Posts" at bounding box center [37, 262] width 17 height 9
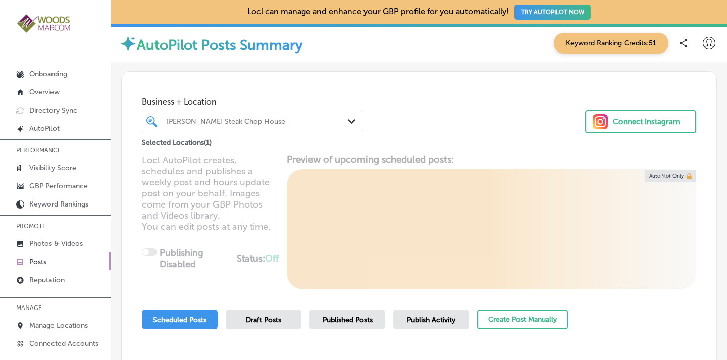
click at [287, 125] on div "[PERSON_NAME] Steak Chop House" at bounding box center [258, 121] width 182 height 9
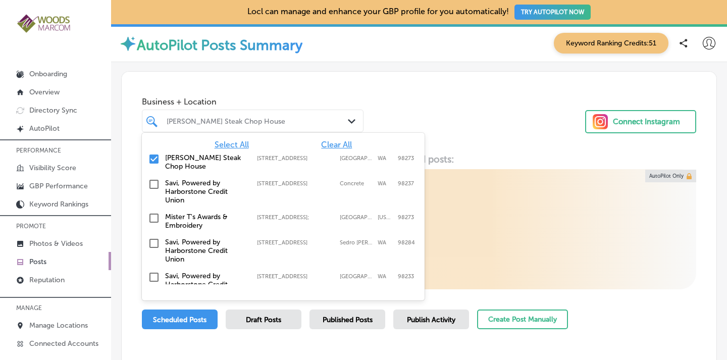
click at [333, 148] on span "Clear All" at bounding box center [336, 145] width 31 height 10
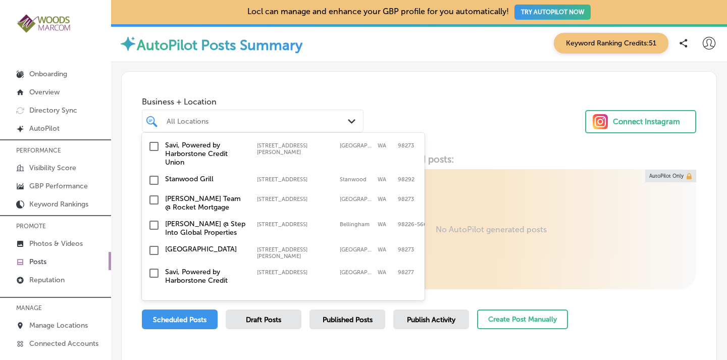
scroll to position [347, 0]
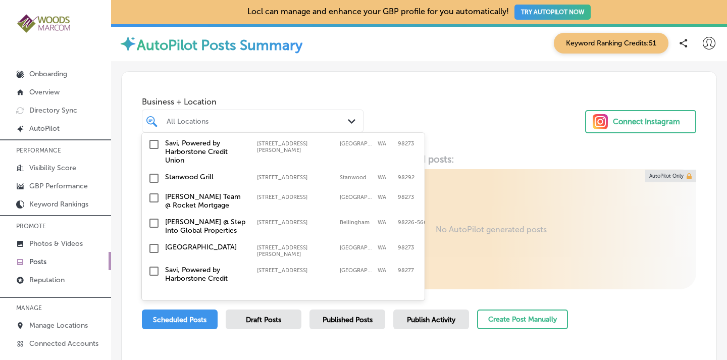
click at [154, 172] on input "checkbox" at bounding box center [154, 178] width 12 height 12
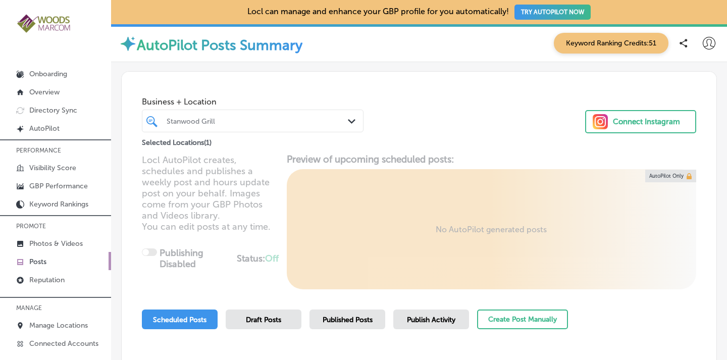
click at [397, 88] on div "Business + Location Stanwood Grill Path Created with Sketch. Selected Locations…" at bounding box center [419, 110] width 595 height 77
click at [351, 319] on span "Published Posts" at bounding box center [348, 320] width 50 height 9
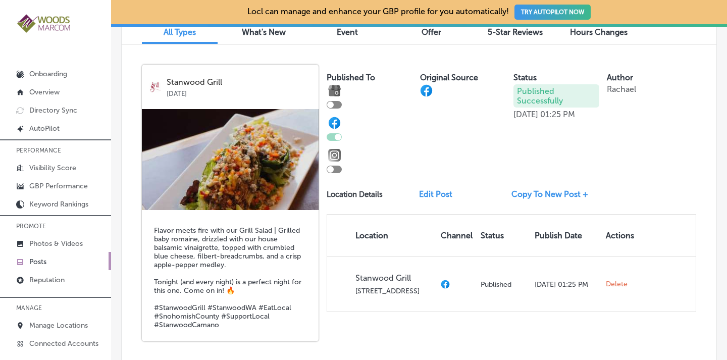
scroll to position [351, 0]
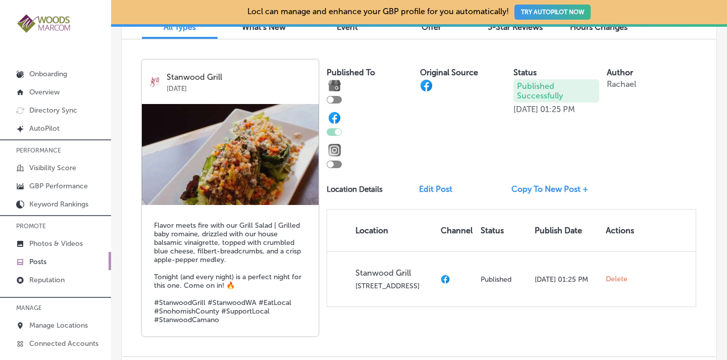
click at [529, 187] on link "Copy To New Post +" at bounding box center [554, 189] width 85 height 10
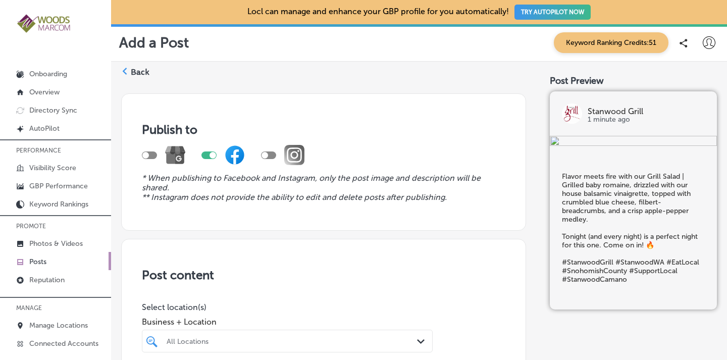
click at [210, 154] on div at bounding box center [213, 155] width 7 height 7
checkbox input "false"
click at [149, 155] on div at bounding box center [145, 155] width 7 height 7
checkbox input "true"
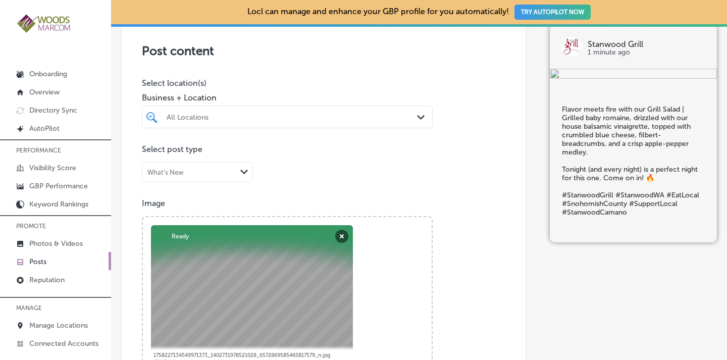
scroll to position [252, 0]
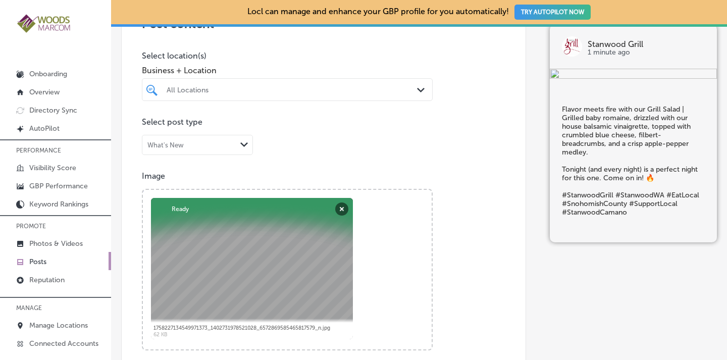
click at [403, 84] on div "All Locations" at bounding box center [288, 90] width 252 height 16
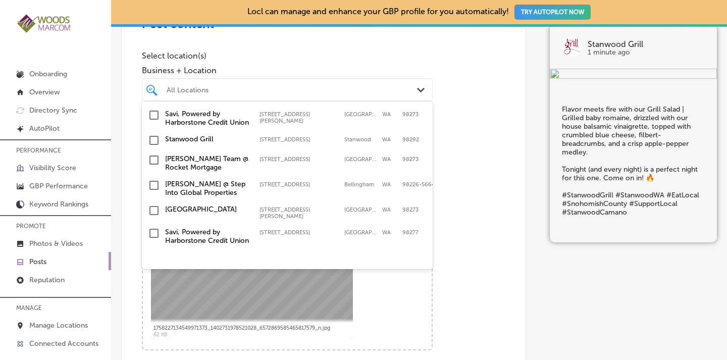
scroll to position [303, 0]
click at [153, 145] on input "checkbox" at bounding box center [154, 139] width 12 height 12
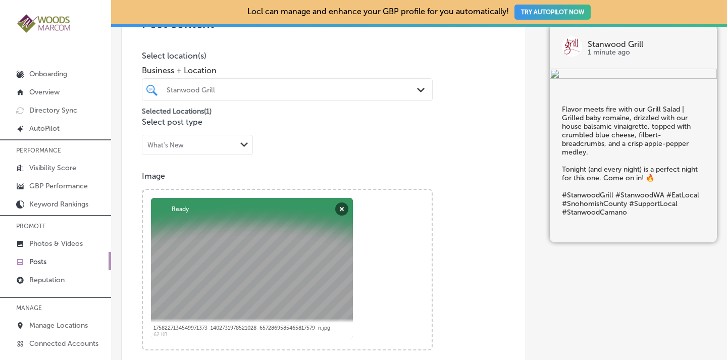
click at [465, 126] on div "Post content Select location(s) Business + Location Stanwood Grill Path Created…" at bounding box center [323, 307] width 405 height 640
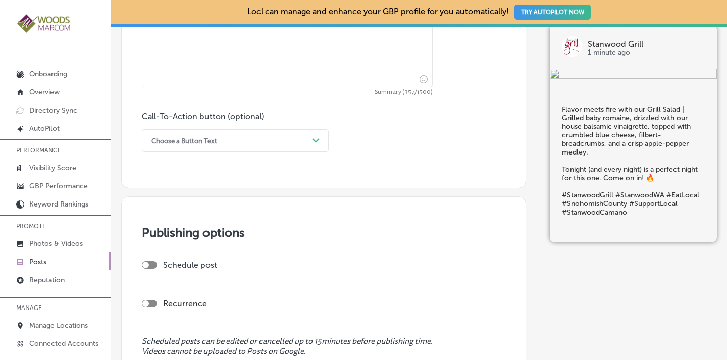
scroll to position [706, 0]
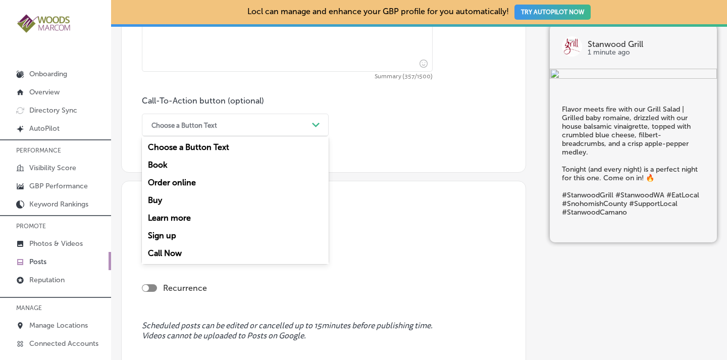
click at [318, 124] on polygon at bounding box center [316, 125] width 8 height 5
click at [230, 250] on div "Call Now" at bounding box center [235, 254] width 187 height 18
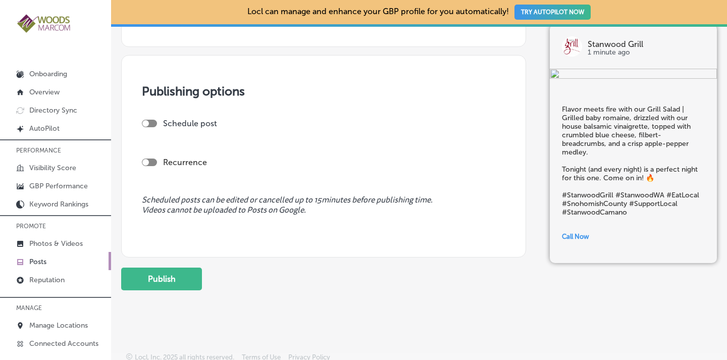
scroll to position [837, 0]
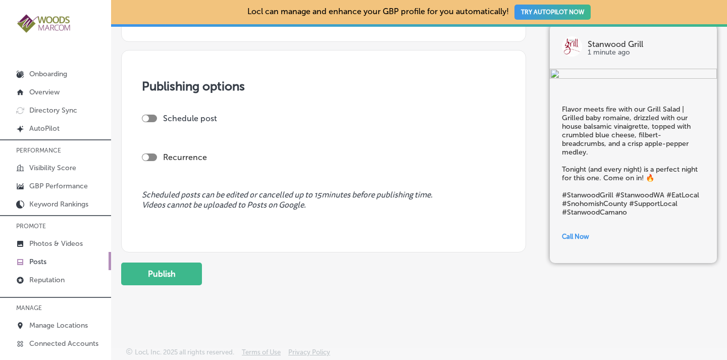
click at [143, 159] on div at bounding box center [149, 158] width 15 height 8
checkbox input "true"
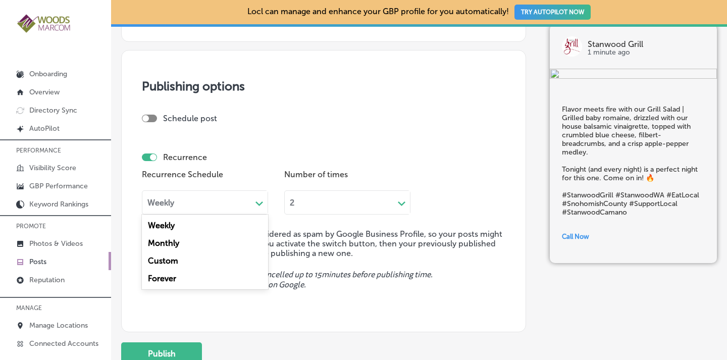
click at [185, 208] on div "Weekly Path Created with Sketch." at bounding box center [205, 202] width 126 height 24
click at [168, 278] on div "Forever" at bounding box center [205, 279] width 126 height 18
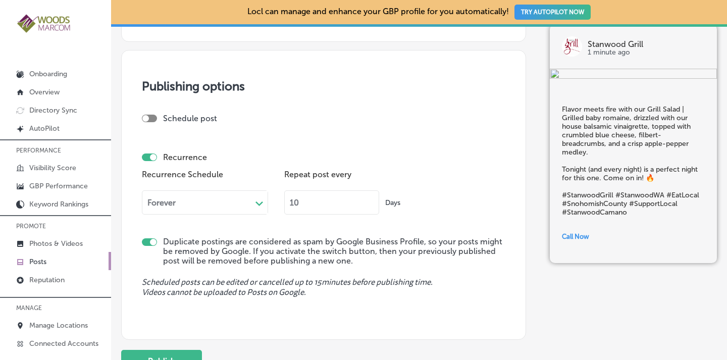
drag, startPoint x: 304, startPoint y: 206, endPoint x: 267, endPoint y: 205, distance: 36.9
click at [267, 205] on div "Recurrence Schedule Forever Path Created with Sketch. Repeat post every 10 Days" at bounding box center [324, 194] width 364 height 55
type input "90"
click at [163, 352] on button "Publish" at bounding box center [161, 361] width 81 height 23
checkbox input "false"
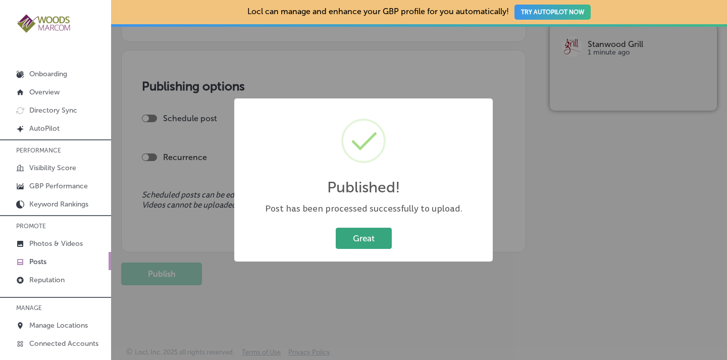
click at [357, 239] on button "Great" at bounding box center [364, 238] width 56 height 21
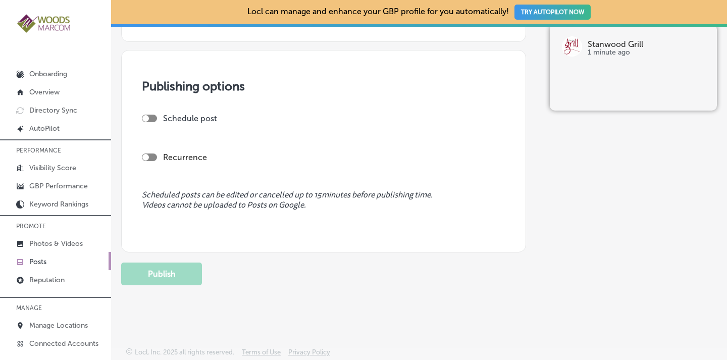
click at [32, 262] on p "Posts" at bounding box center [37, 262] width 17 height 9
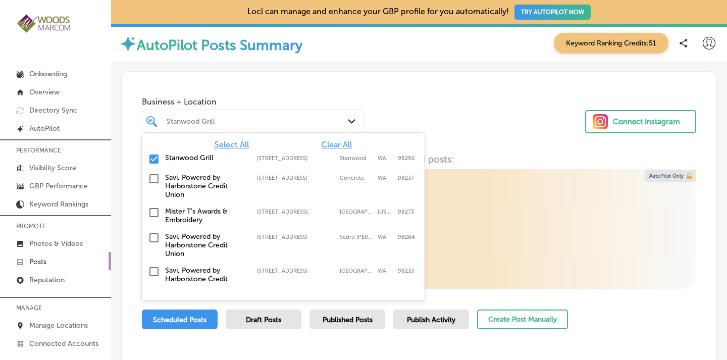
click at [342, 122] on div "Stanwood Grill Path Created with Sketch." at bounding box center [252, 121] width 221 height 16
click at [339, 148] on span "Clear All" at bounding box center [336, 145] width 31 height 10
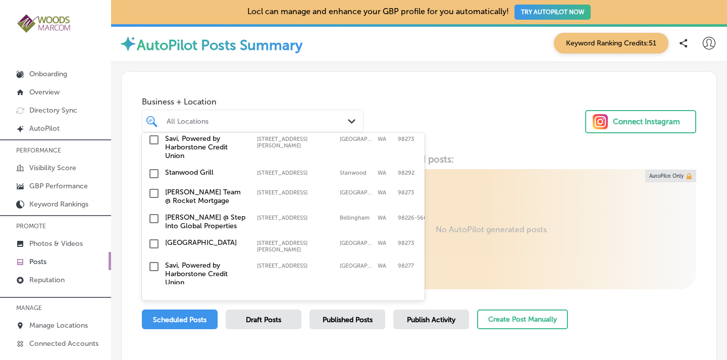
scroll to position [370, 0]
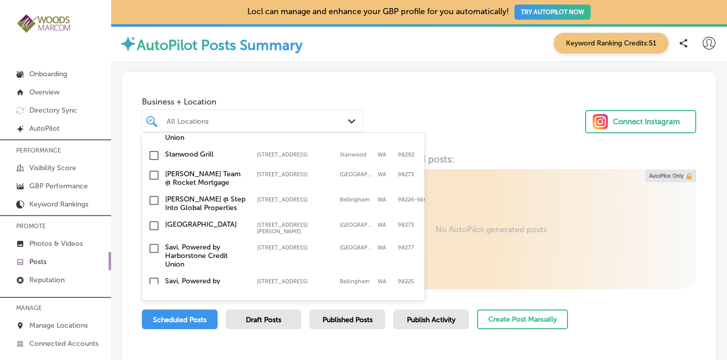
click at [155, 169] on input "checkbox" at bounding box center [154, 175] width 12 height 12
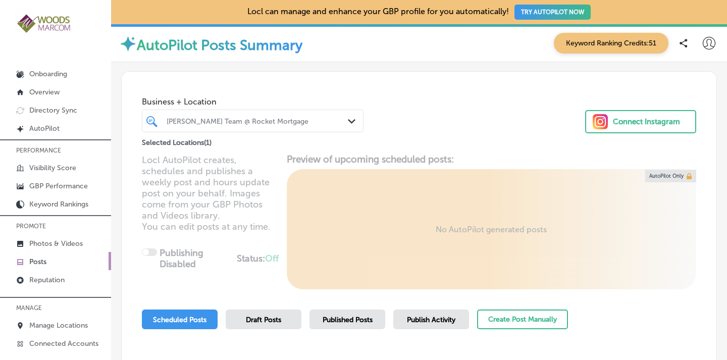
click at [471, 97] on div "Business + Location [PERSON_NAME] Team @ Rocket Mortgage Path Created with Sket…" at bounding box center [419, 110] width 595 height 77
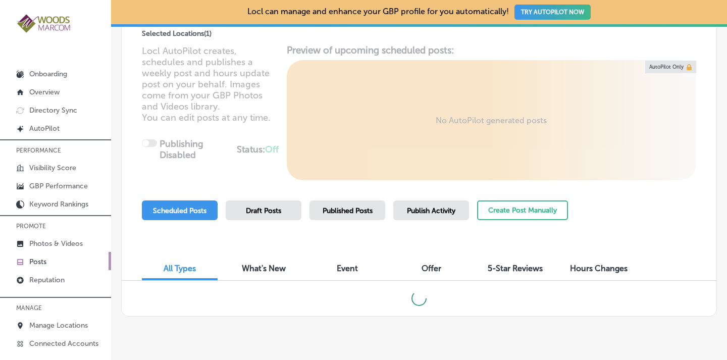
scroll to position [132, 0]
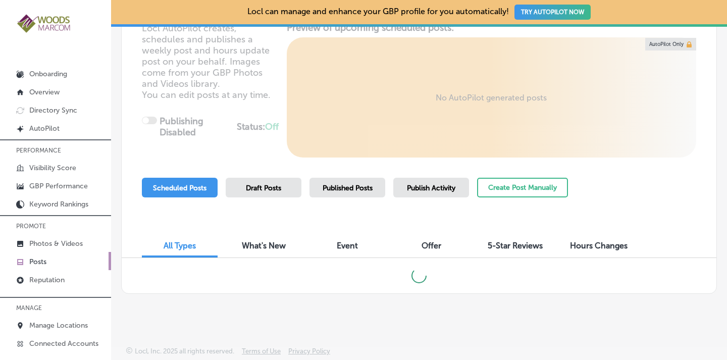
click at [345, 189] on span "Published Posts" at bounding box center [348, 188] width 50 height 9
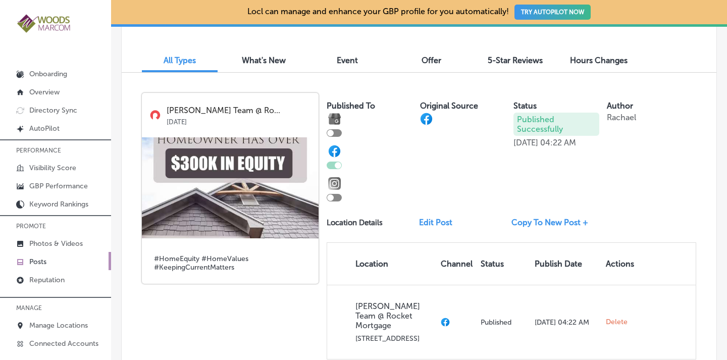
scroll to position [332, 0]
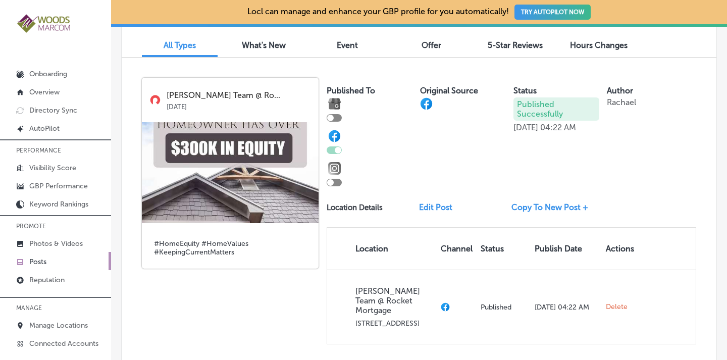
click at [334, 117] on div at bounding box center [334, 118] width 15 height 8
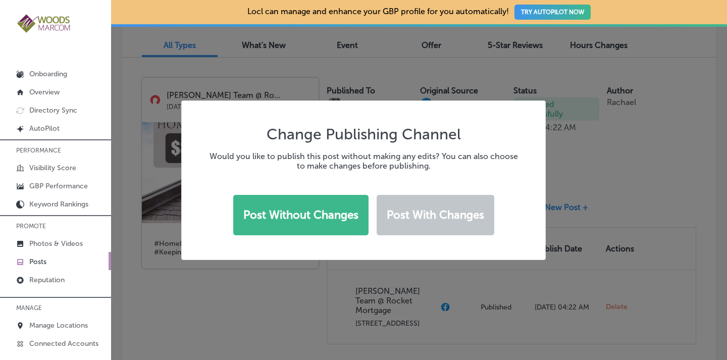
click at [567, 164] on div "Change Publishing Channel Would you like to publish this post without making an…" at bounding box center [363, 180] width 727 height 360
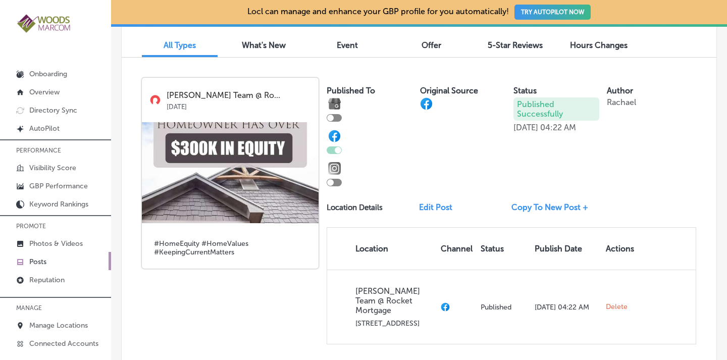
click at [530, 205] on link "Copy To New Post +" at bounding box center [554, 208] width 85 height 10
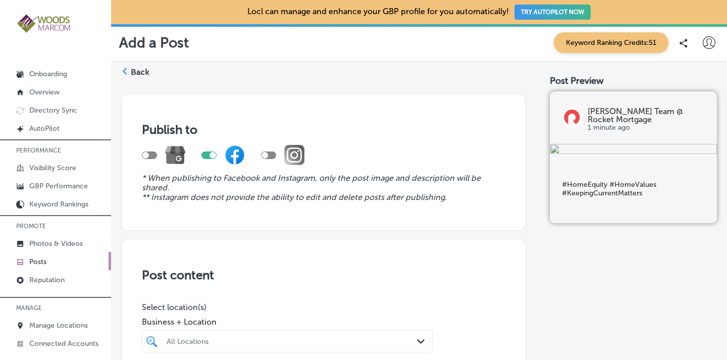
click at [206, 158] on div at bounding box center [209, 156] width 15 height 8
checkbox input "false"
click at [146, 153] on div at bounding box center [145, 155] width 7 height 7
checkbox input "true"
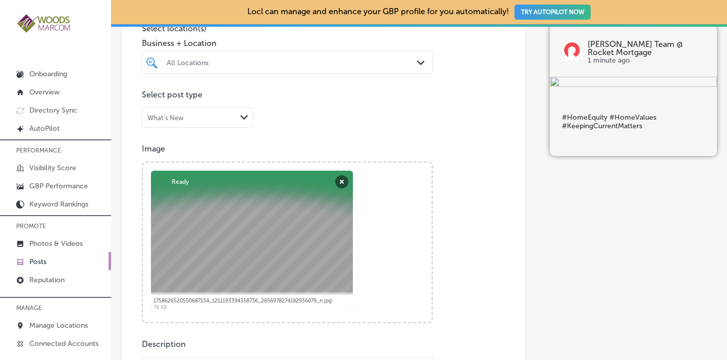
scroll to position [281, 0]
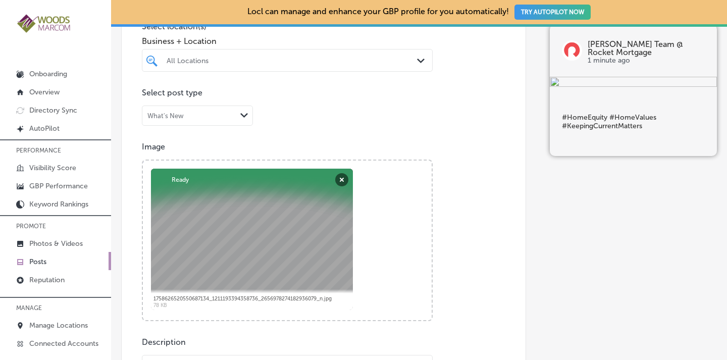
click at [409, 62] on div "All Locations Path Created with Sketch." at bounding box center [287, 61] width 290 height 16
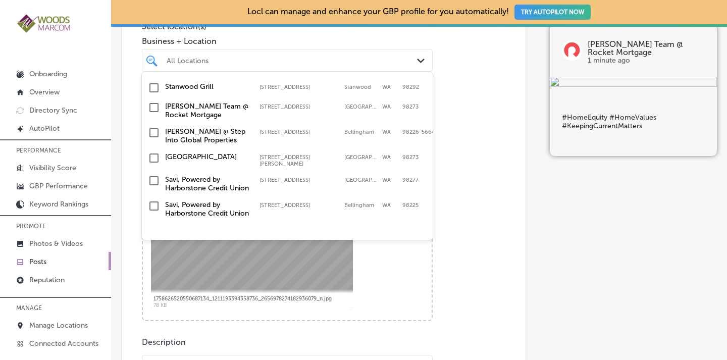
scroll to position [340, 0]
click at [152, 114] on input "checkbox" at bounding box center [154, 108] width 12 height 12
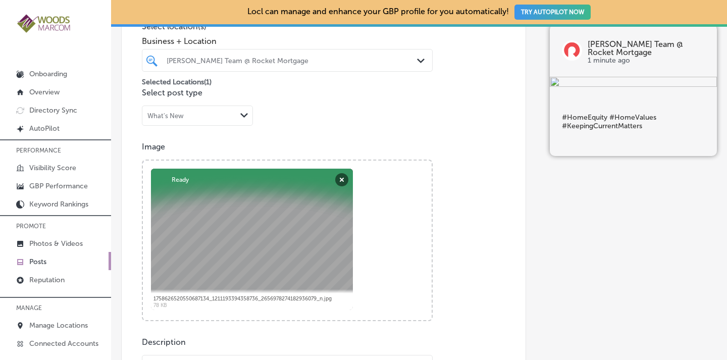
click at [472, 132] on div "Post content Select location(s) Business + Location [PERSON_NAME] Team @ Rocket…" at bounding box center [323, 278] width 405 height 640
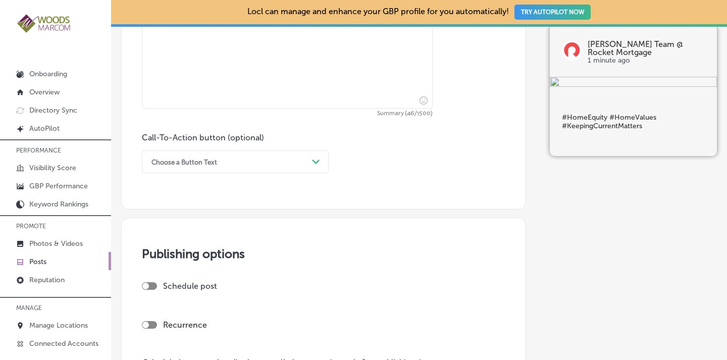
scroll to position [671, 0]
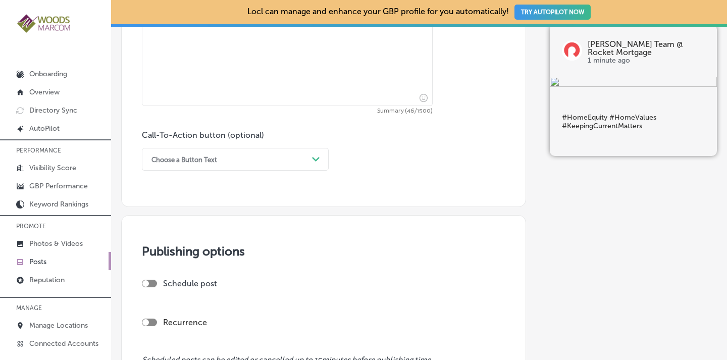
click at [322, 159] on div "Path Created with Sketch." at bounding box center [316, 160] width 16 height 16
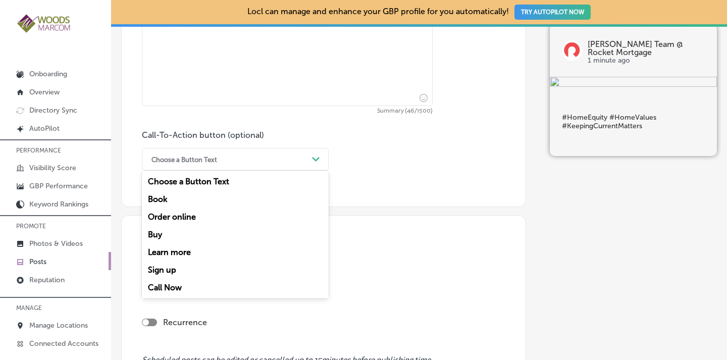
click at [216, 285] on div "Call Now" at bounding box center [235, 288] width 187 height 18
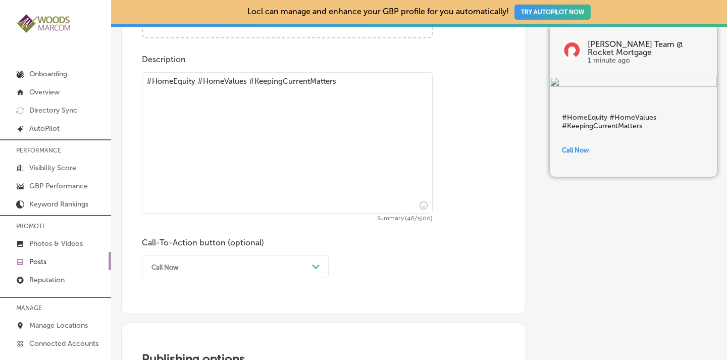
scroll to position [561, 0]
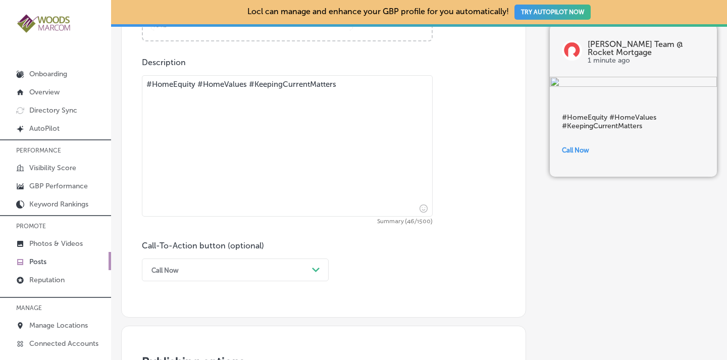
click at [147, 83] on textarea "#HomeEquity #HomeValues #KeepingCurrentMatters" at bounding box center [287, 145] width 291 height 141
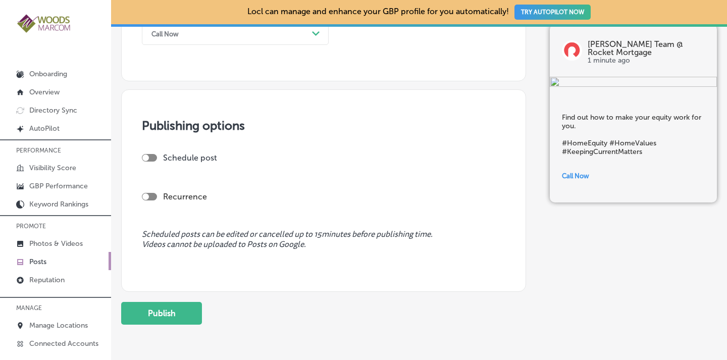
scroll to position [837, 0]
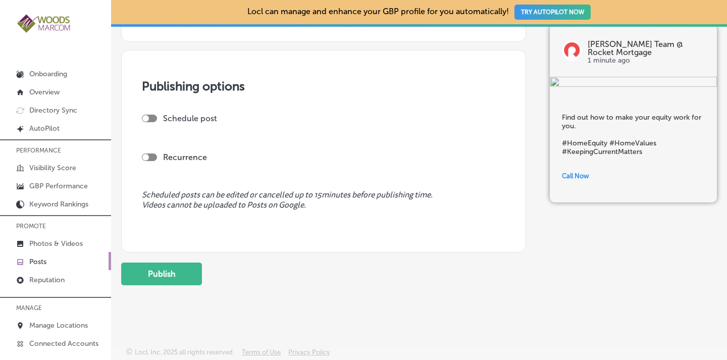
click at [154, 156] on div at bounding box center [149, 158] width 15 height 8
type textarea "Find out how to make your equity work for you. #HomeEquity #HomeValues #Keeping…"
checkbox input "true"
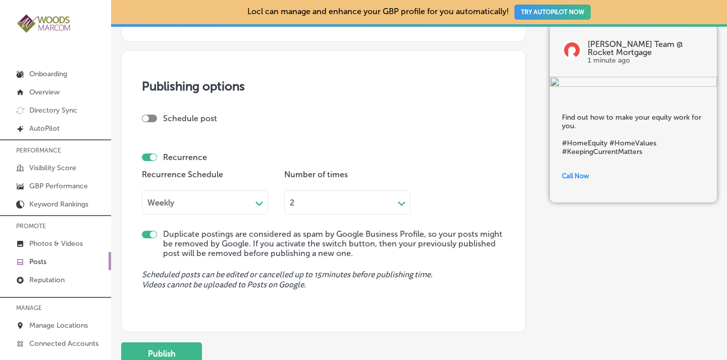
click at [178, 201] on div "Weekly" at bounding box center [196, 203] width 109 height 12
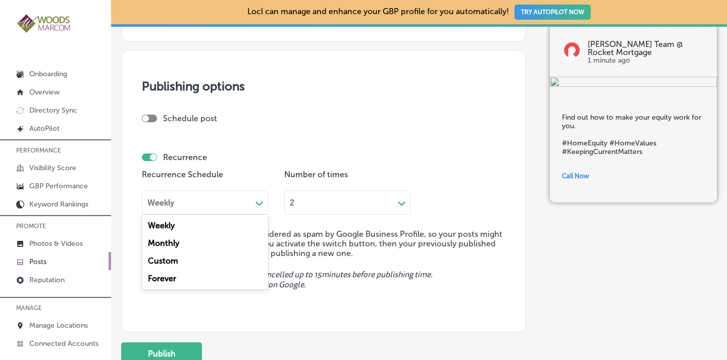
click at [171, 278] on div "Forever" at bounding box center [205, 279] width 126 height 18
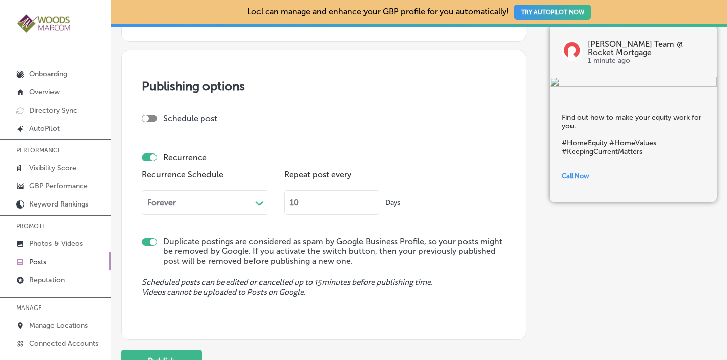
drag, startPoint x: 310, startPoint y: 196, endPoint x: 255, endPoint y: 202, distance: 55.5
click at [255, 202] on div "Recurrence Schedule Forever Path Created with Sketch. Repeat post every 10 Days" at bounding box center [324, 194] width 364 height 55
type input "90"
click at [166, 354] on button "Publish" at bounding box center [161, 361] width 81 height 23
checkbox input "false"
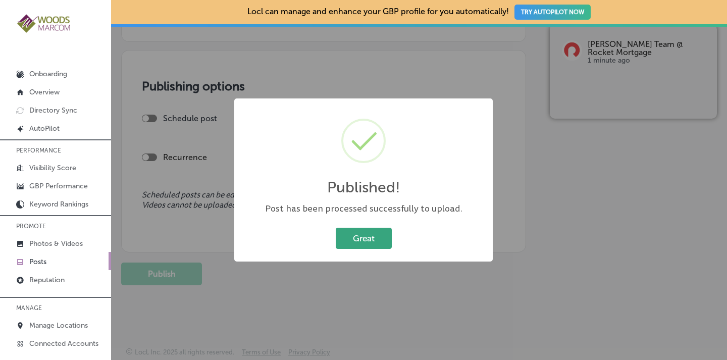
click at [354, 236] on button "Great" at bounding box center [364, 238] width 56 height 21
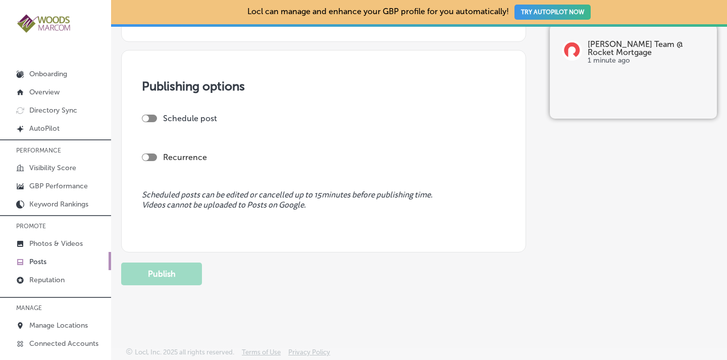
click at [41, 260] on p "Posts" at bounding box center [37, 262] width 17 height 9
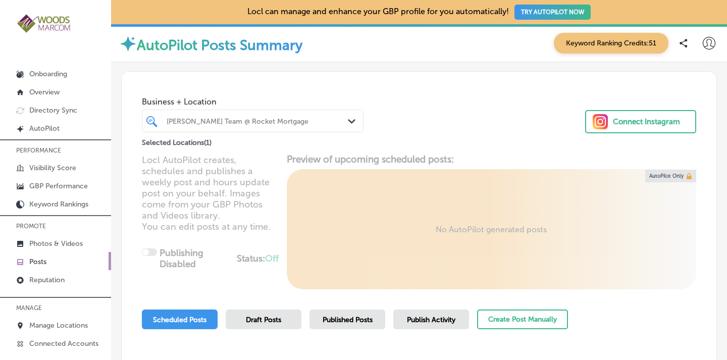
click at [343, 119] on div "[PERSON_NAME] Team @ Rocket Mortgage Path Created with Sketch." at bounding box center [252, 121] width 221 height 16
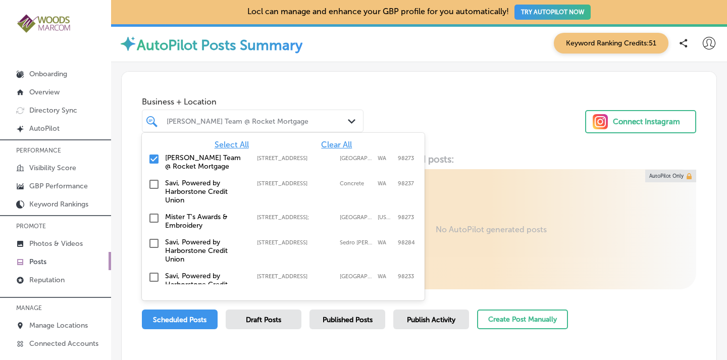
click at [340, 142] on span "Clear All" at bounding box center [336, 145] width 31 height 10
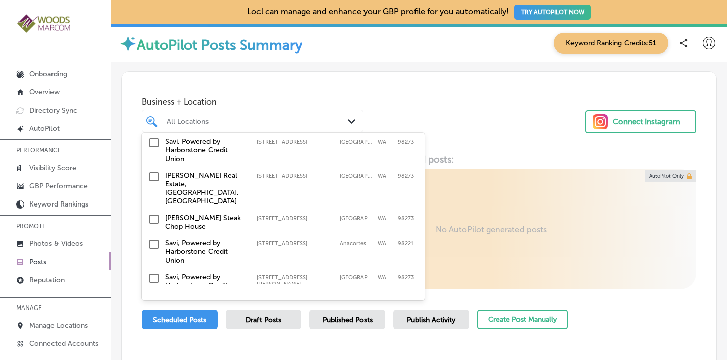
scroll to position [212, 0]
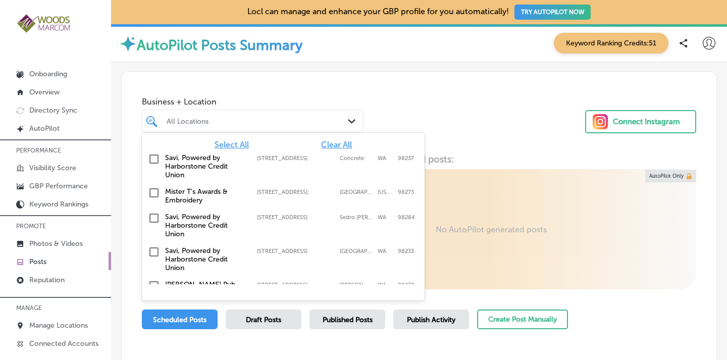
drag, startPoint x: 419, startPoint y: 154, endPoint x: 410, endPoint y: 225, distance: 72.2
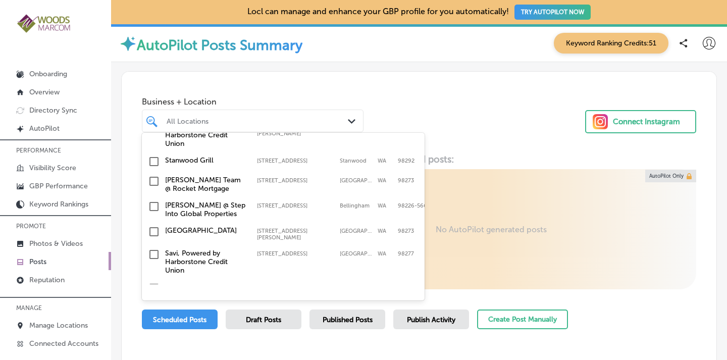
scroll to position [370, 0]
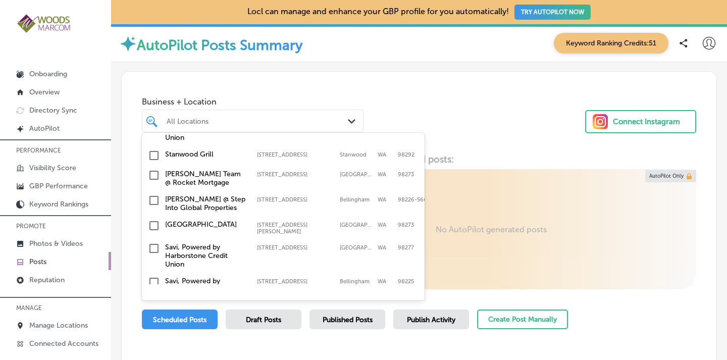
click at [155, 194] on input "checkbox" at bounding box center [154, 200] width 12 height 12
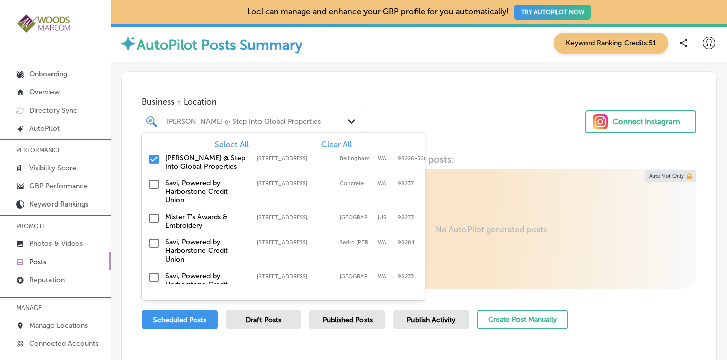
click at [455, 123] on div "Business + Location option [STREET_ADDRESS]. option [STREET_ADDRESS]. 19 result…" at bounding box center [419, 110] width 595 height 77
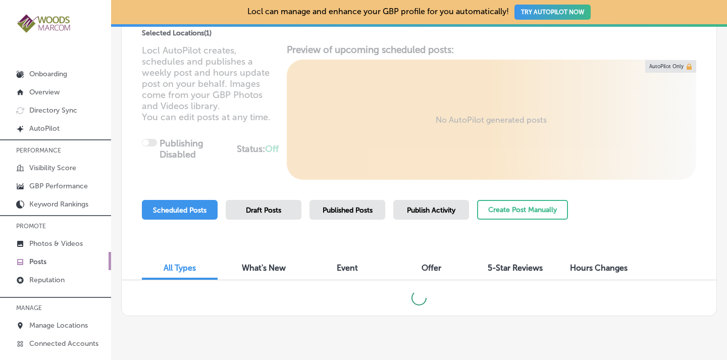
scroll to position [119, 0]
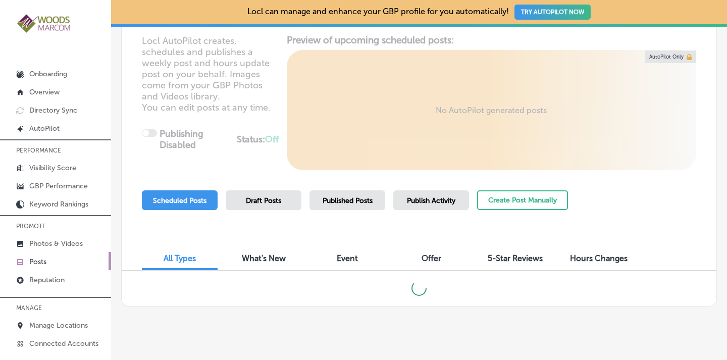
click at [366, 206] on div "Published Posts" at bounding box center [348, 200] width 76 height 20
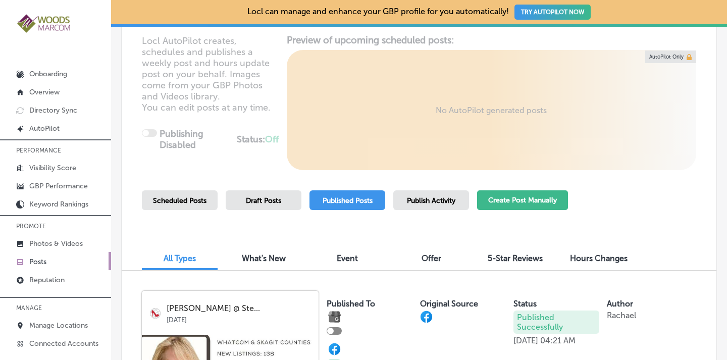
click at [523, 197] on button "Create Post Manually" at bounding box center [522, 200] width 91 height 20
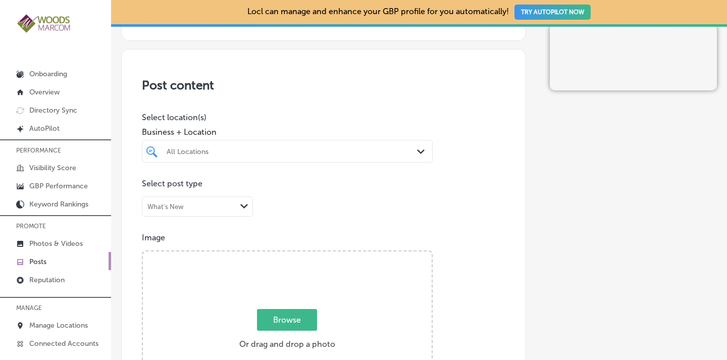
scroll to position [192, 0]
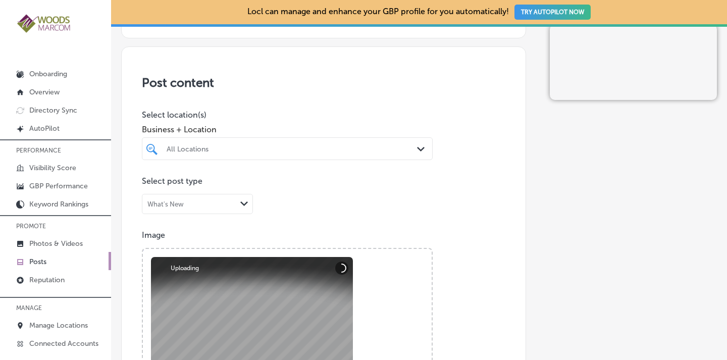
click at [250, 142] on div at bounding box center [275, 149] width 219 height 14
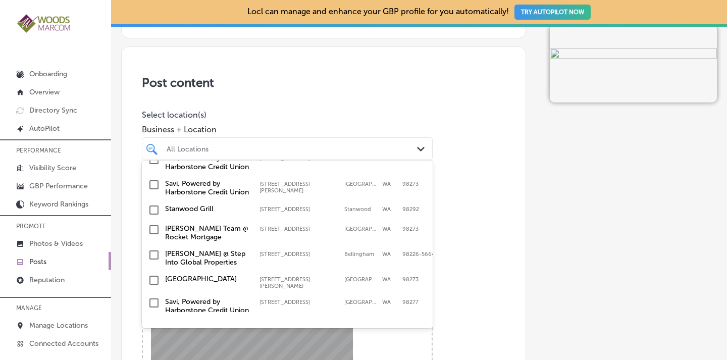
scroll to position [294, 0]
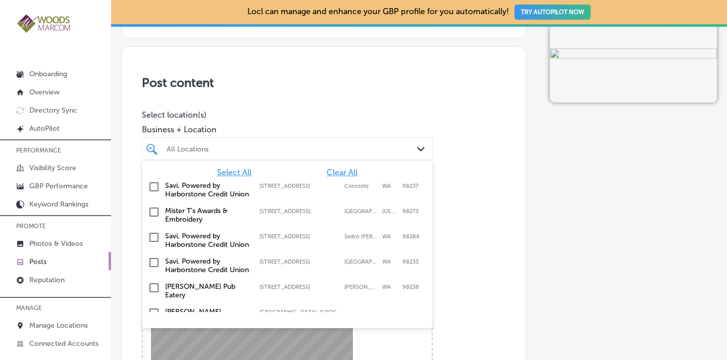
drag, startPoint x: 426, startPoint y: 188, endPoint x: 432, endPoint y: 260, distance: 72.0
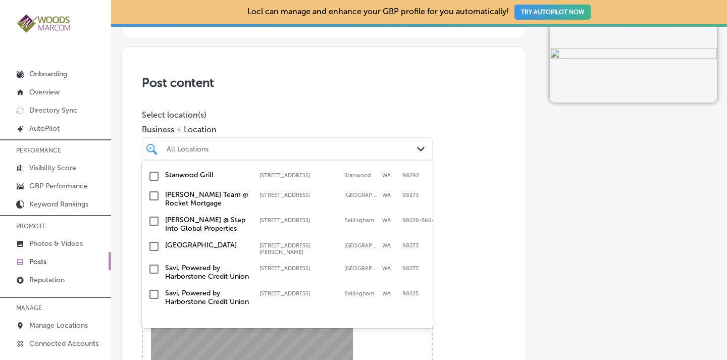
scroll to position [336, 0]
click at [155, 227] on input "checkbox" at bounding box center [154, 221] width 12 height 12
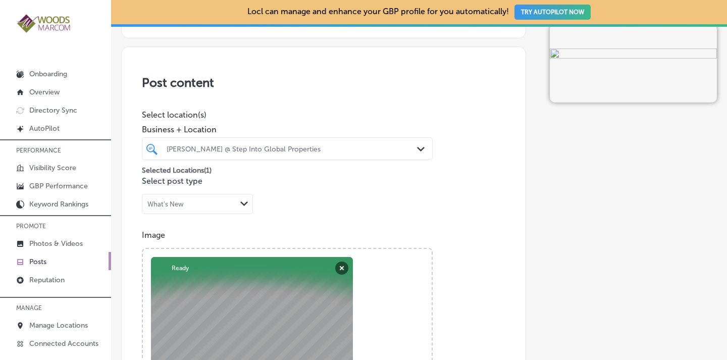
click at [457, 211] on div "Post content Select location(s) Business + Location [PERSON_NAME] @ Step Into G…" at bounding box center [323, 366] width 405 height 640
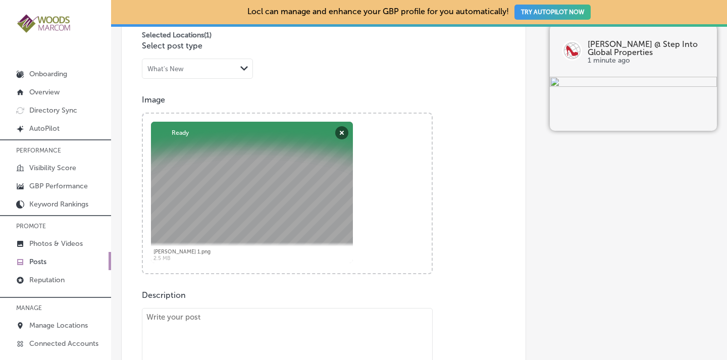
scroll to position [331, 0]
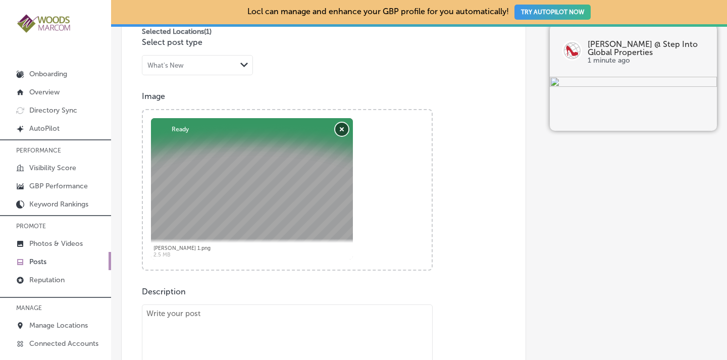
click at [339, 128] on button "Remove" at bounding box center [341, 129] width 13 height 13
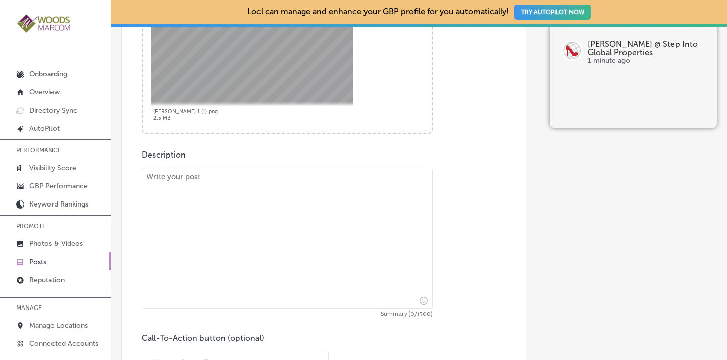
scroll to position [512, 0]
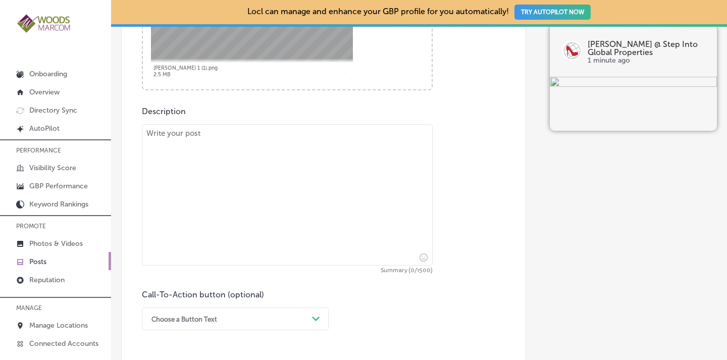
click at [268, 159] on textarea at bounding box center [287, 194] width 291 height 141
type textarea "h"
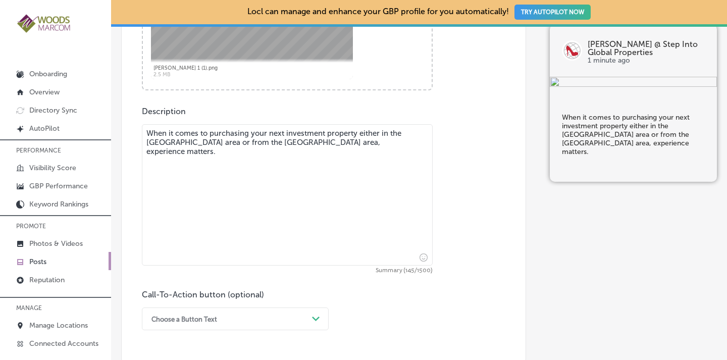
drag, startPoint x: 352, startPoint y: 143, endPoint x: 357, endPoint y: 131, distance: 13.1
click at [357, 131] on textarea "When it comes to purchasing your next investment property either in the [GEOGRA…" at bounding box center [287, 194] width 291 height 141
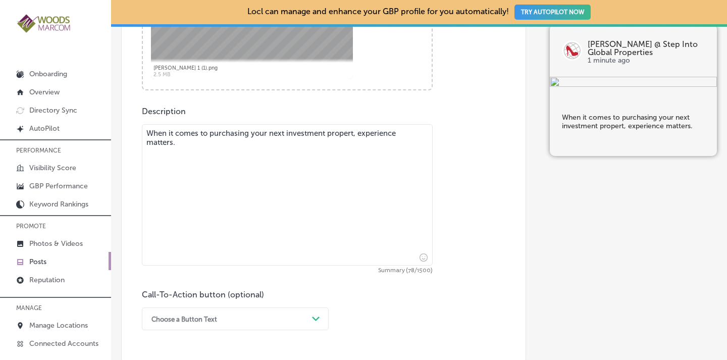
click at [184, 141] on textarea "When it comes to purchasing your next investment propert, experience matters." at bounding box center [287, 194] width 291 height 141
click at [354, 135] on textarea "When it comes to purchasing your next investment propert, experience matters." at bounding box center [287, 194] width 291 height 141
click at [187, 144] on textarea "When it comes to purchasing your next investment property, experience matters." at bounding box center [287, 194] width 291 height 141
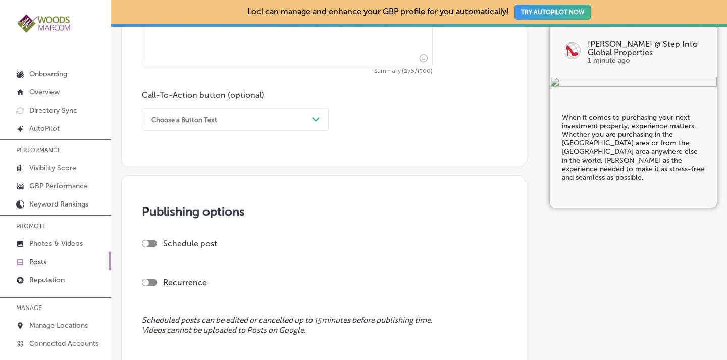
scroll to position [714, 0]
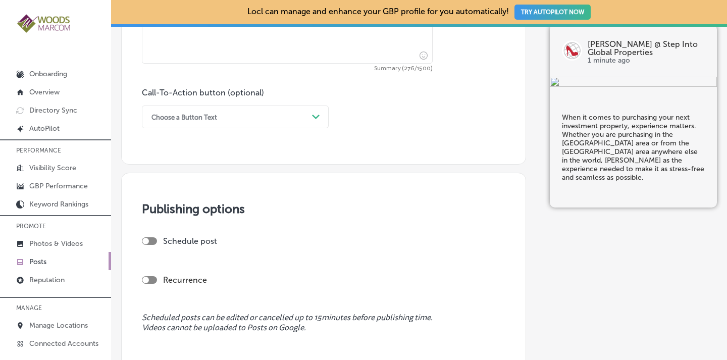
type textarea "When it comes to purchasing your next investment property, experience matters. …"
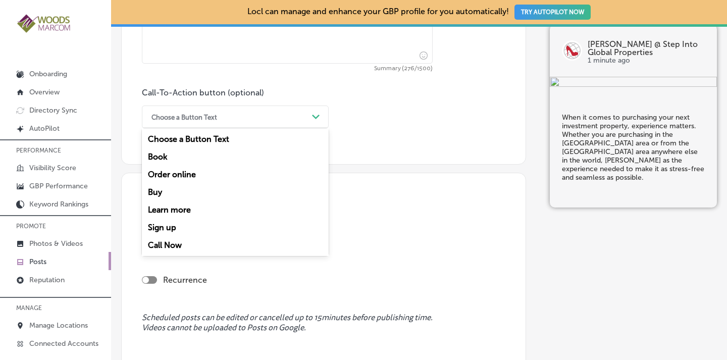
click at [315, 113] on div "Path Created with Sketch." at bounding box center [316, 117] width 8 height 8
click at [159, 247] on div "Call Now" at bounding box center [235, 245] width 187 height 18
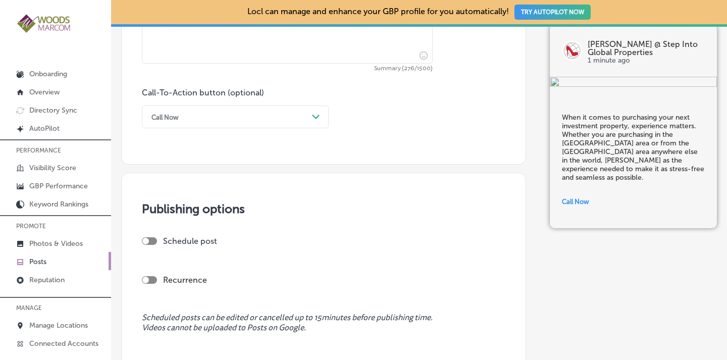
scroll to position [837, 0]
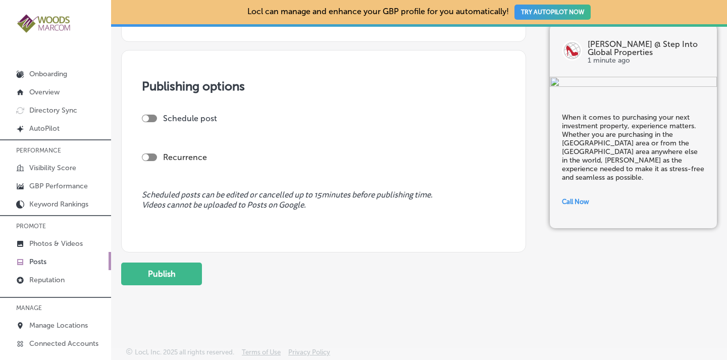
click at [150, 153] on div "Recurrence" at bounding box center [324, 158] width 364 height 10
click at [149, 156] on div at bounding box center [145, 157] width 7 height 7
checkbox input "true"
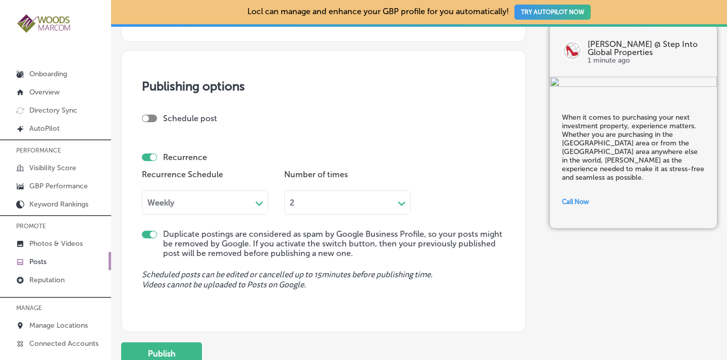
click at [179, 203] on div "Weekly" at bounding box center [196, 203] width 109 height 12
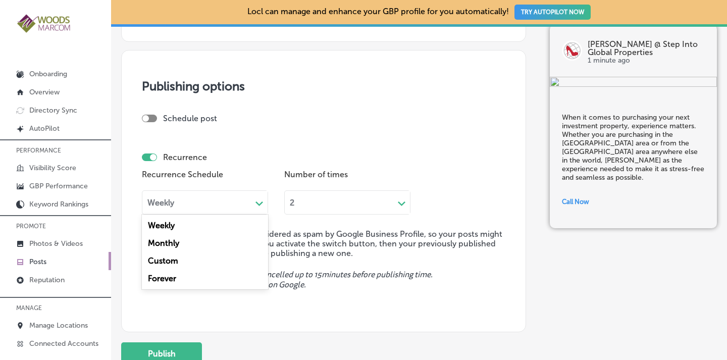
click at [167, 278] on div "Forever" at bounding box center [205, 279] width 126 height 18
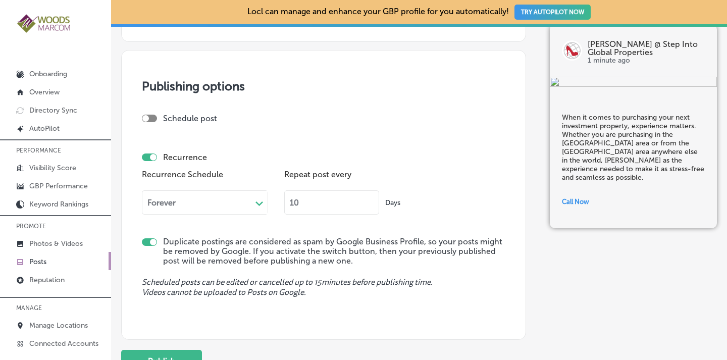
drag, startPoint x: 306, startPoint y: 201, endPoint x: 288, endPoint y: 202, distance: 17.7
click at [288, 202] on input "10" at bounding box center [331, 202] width 95 height 24
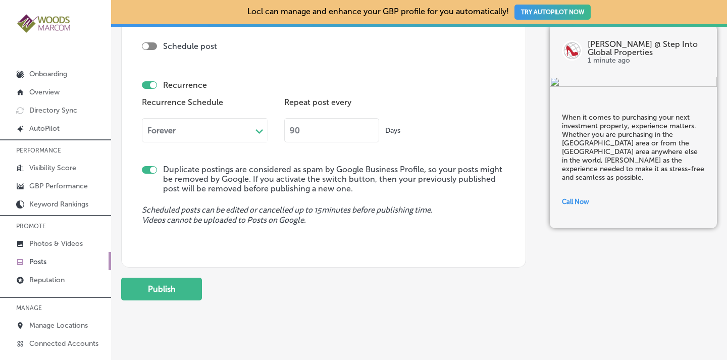
scroll to position [924, 0]
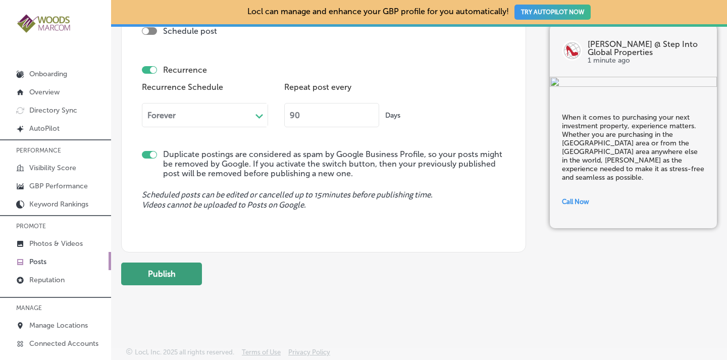
type input "90"
click at [169, 272] on button "Publish" at bounding box center [161, 274] width 81 height 23
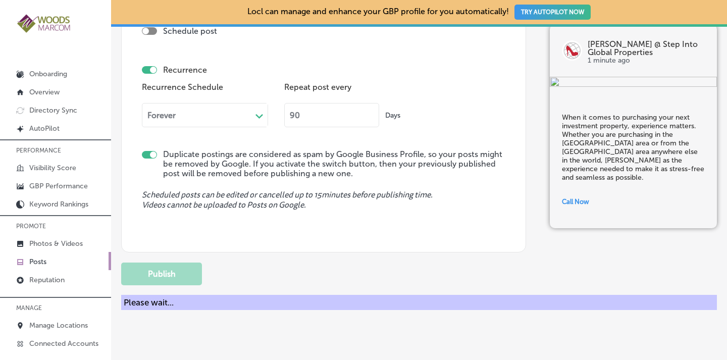
checkbox input "false"
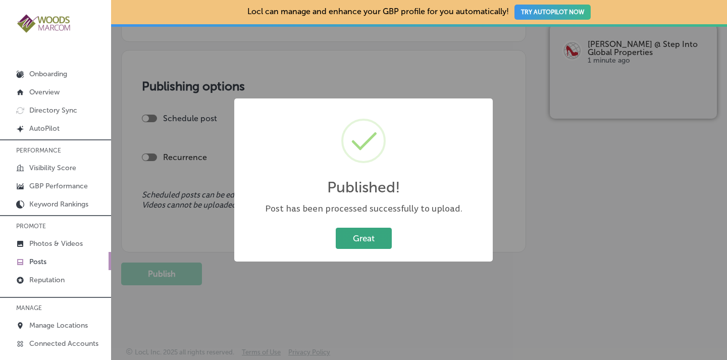
click at [356, 245] on button "Great" at bounding box center [364, 238] width 56 height 21
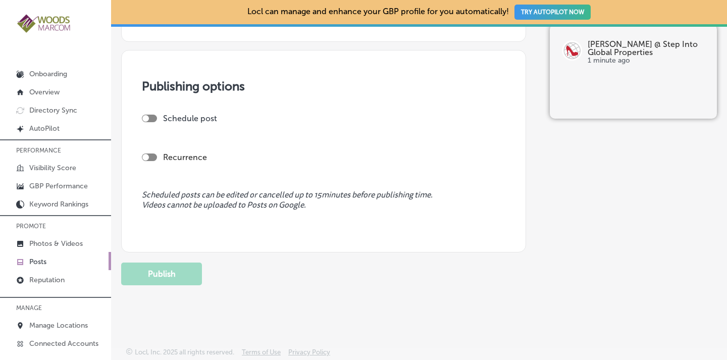
click at [38, 260] on p "Posts" at bounding box center [37, 262] width 17 height 9
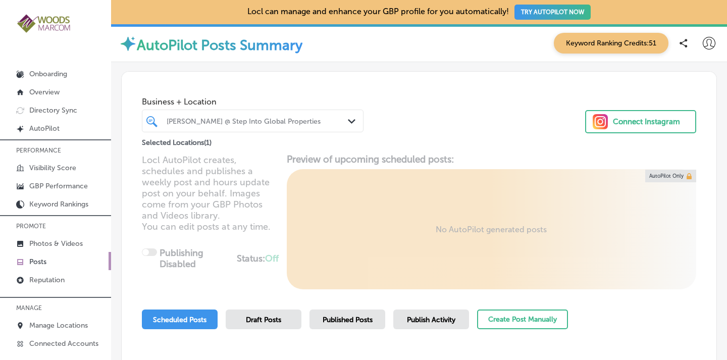
click at [348, 127] on div "Path Created with Sketch." at bounding box center [353, 121] width 11 height 11
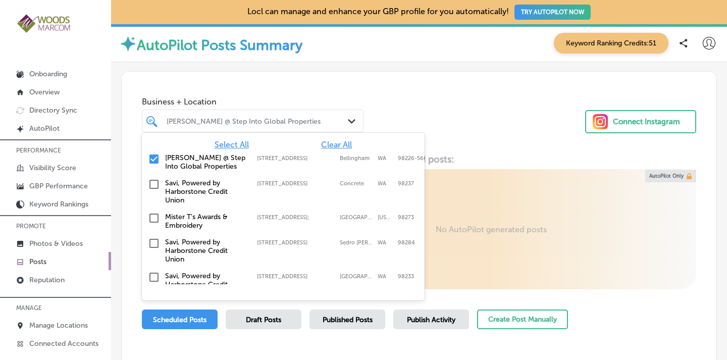
click at [333, 141] on span "Clear All" at bounding box center [336, 145] width 31 height 10
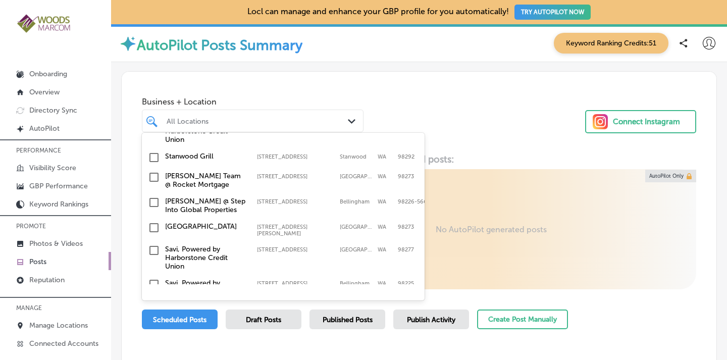
scroll to position [370, 0]
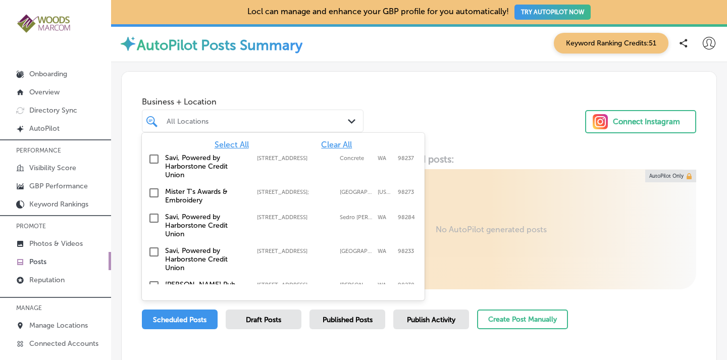
drag, startPoint x: 420, startPoint y: 148, endPoint x: 417, endPoint y: 228, distance: 80.4
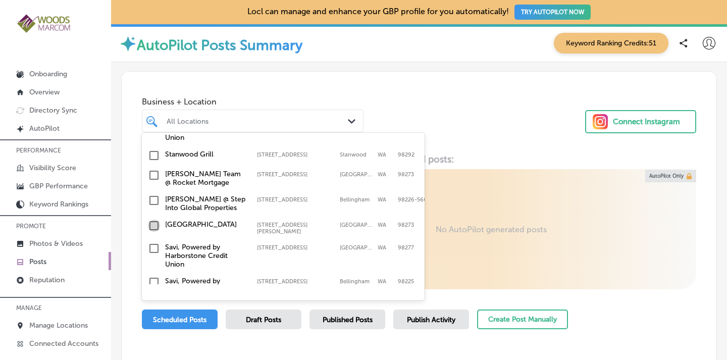
click at [157, 220] on input "checkbox" at bounding box center [154, 226] width 12 height 12
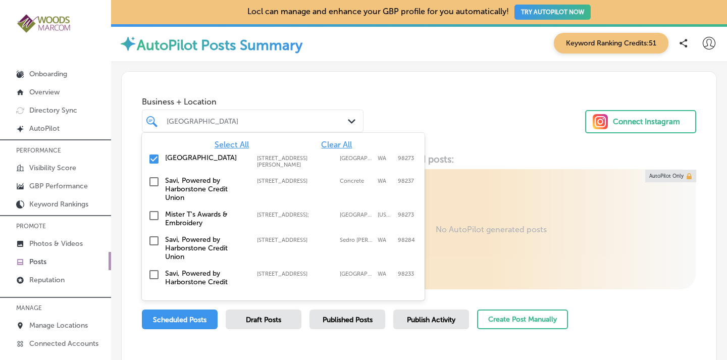
click at [450, 133] on div "Business + Location option [STREET_ADDRESS][PERSON_NAME]. option [STREET_ADDRES…" at bounding box center [419, 110] width 595 height 77
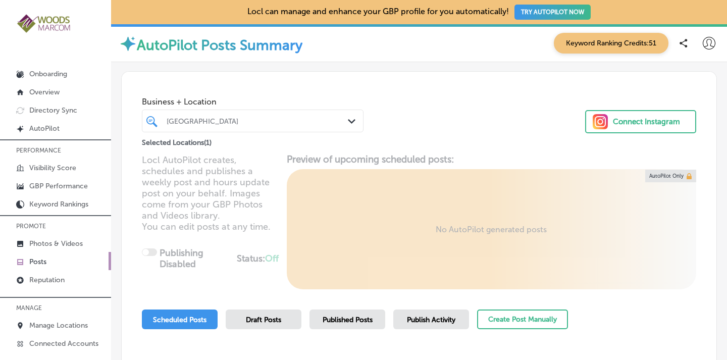
click at [330, 317] on span "Published Posts" at bounding box center [348, 320] width 50 height 9
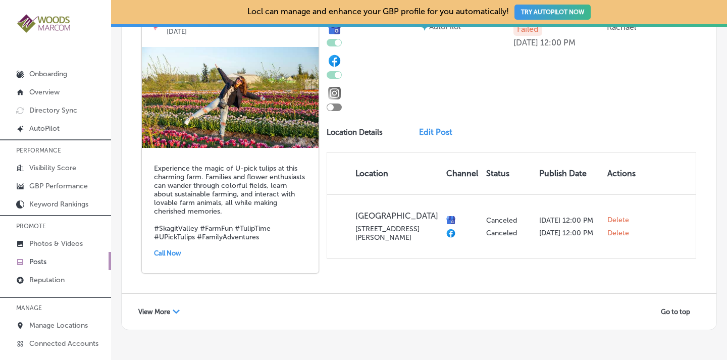
scroll to position [2090, 0]
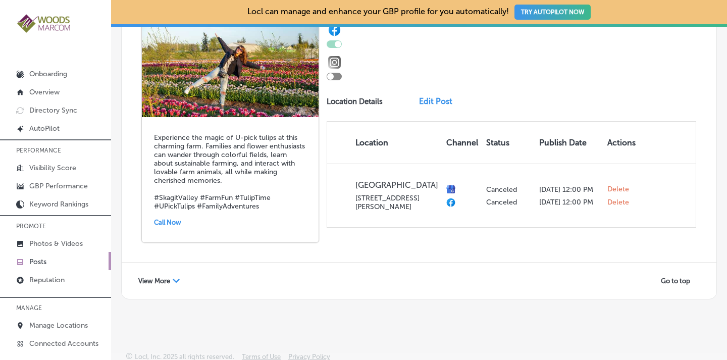
click at [165, 277] on span "View More" at bounding box center [154, 281] width 32 height 8
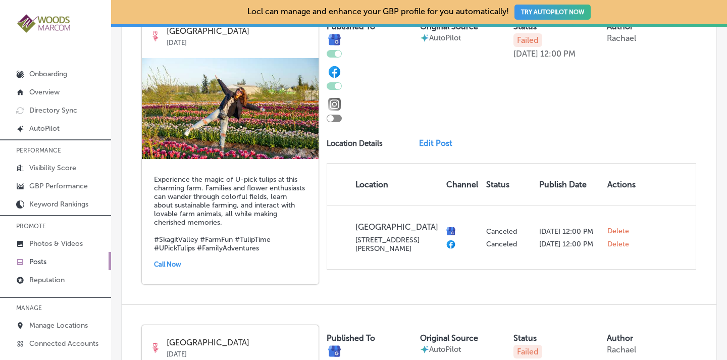
scroll to position [2000, 0]
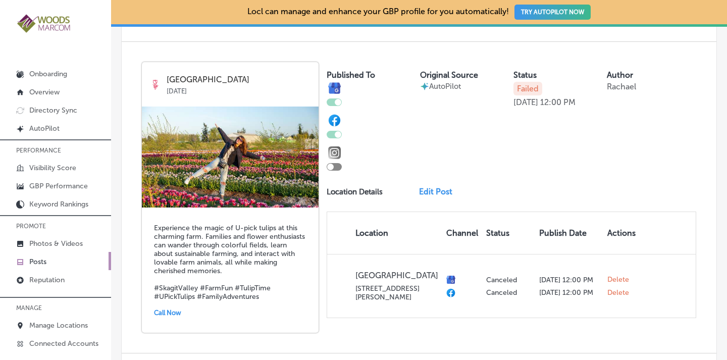
click at [261, 173] on img at bounding box center [230, 157] width 177 height 101
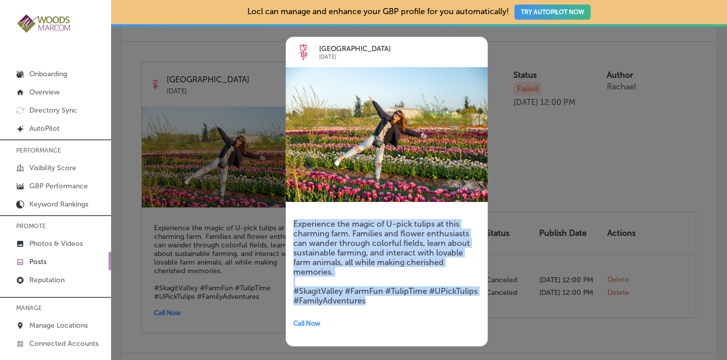
drag, startPoint x: 377, startPoint y: 300, endPoint x: 281, endPoint y: 206, distance: 134.0
click at [281, 206] on div "[GEOGRAPHIC_DATA] [DATE] Experience the magic of U-pick tulips at this charming…" at bounding box center [372, 192] width 202 height 340
copy h5 "Experience the magic of U-pick tulips at this charming farm. Families and flowe…"
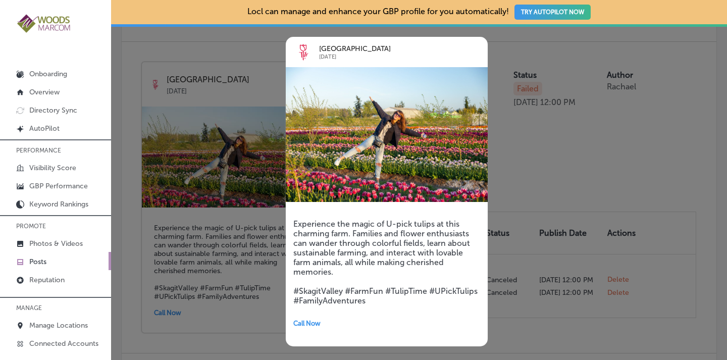
click at [543, 182] on div at bounding box center [363, 180] width 727 height 360
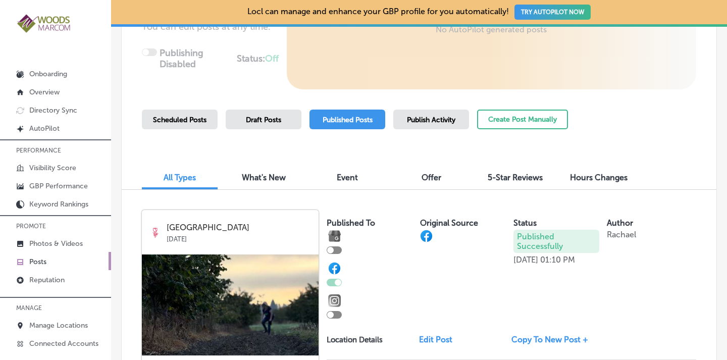
scroll to position [194, 0]
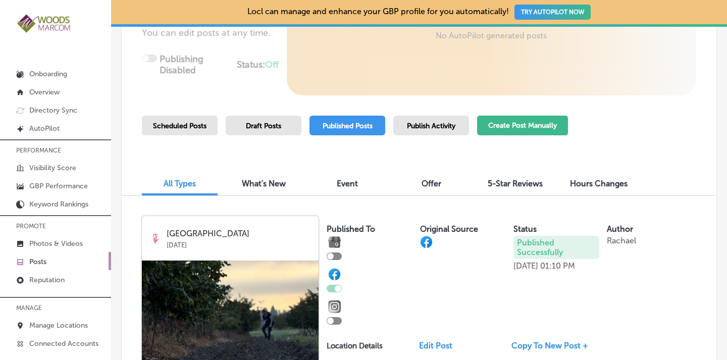
click at [536, 120] on button "Create Post Manually" at bounding box center [522, 126] width 91 height 20
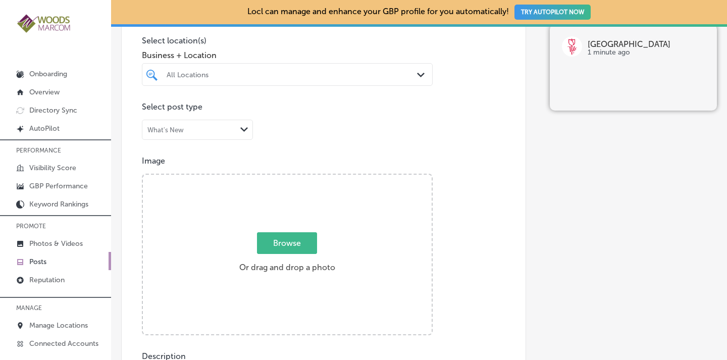
scroll to position [284, 0]
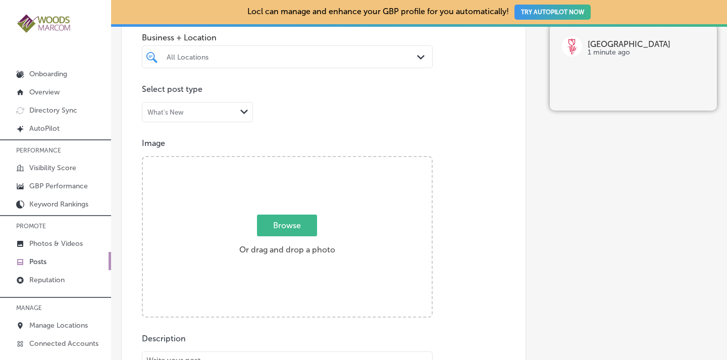
click at [420, 61] on div "Path Created with Sketch." at bounding box center [422, 57] width 11 height 11
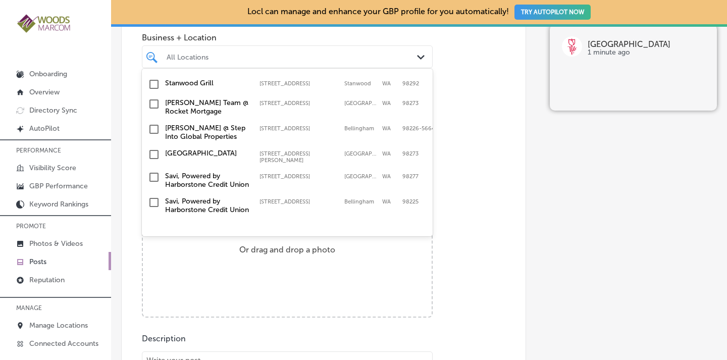
scroll to position [370, 0]
click at [155, 149] on input "checkbox" at bounding box center [154, 155] width 12 height 12
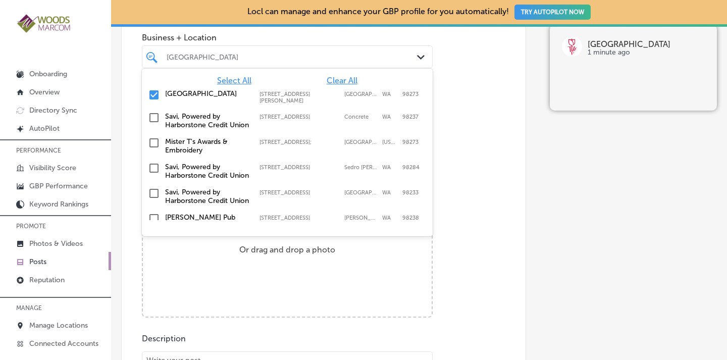
click at [532, 139] on div "Publish to * When publishing to Facebook and Instagram, only the post image and…" at bounding box center [419, 319] width 596 height 1037
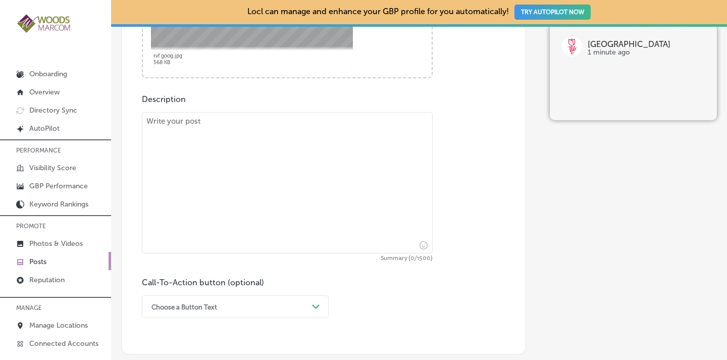
scroll to position [539, 0]
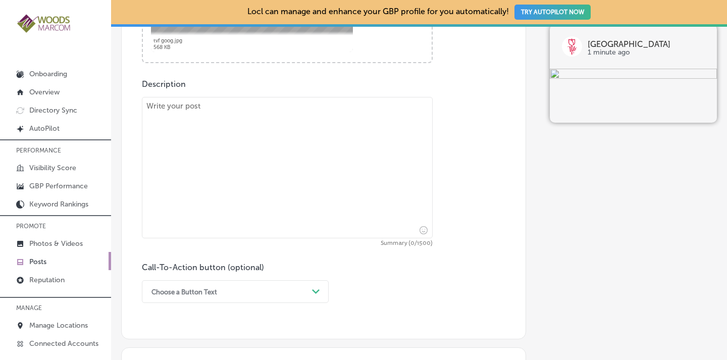
click at [333, 138] on textarea at bounding box center [287, 167] width 291 height 141
paste textarea "Experience the magic of U-pick tulips at this charming farm. Families and flowe…"
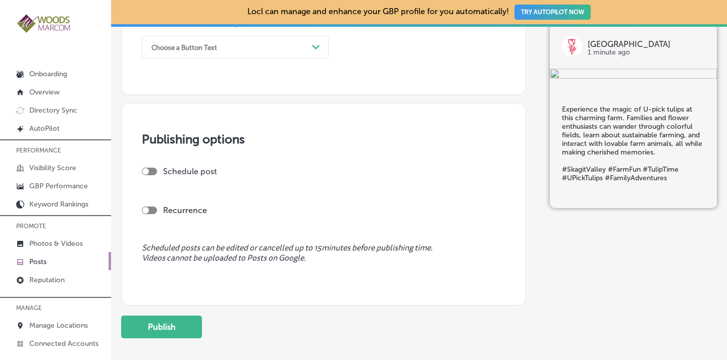
scroll to position [837, 0]
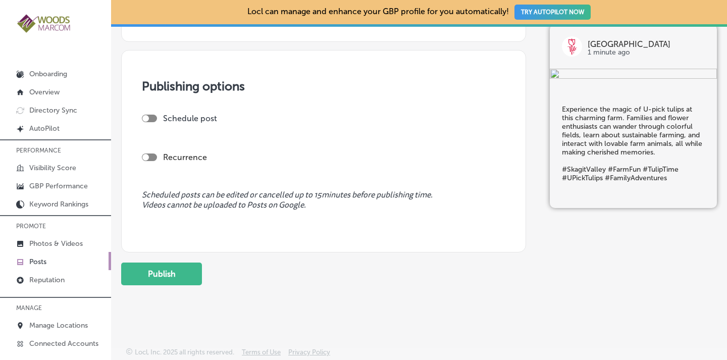
type textarea "Experience the magic of U-pick tulips at this charming farm. Families and flowe…"
click at [154, 153] on div "Recurrence" at bounding box center [324, 158] width 364 height 10
click at [151, 154] on div at bounding box center [149, 158] width 15 height 8
checkbox input "true"
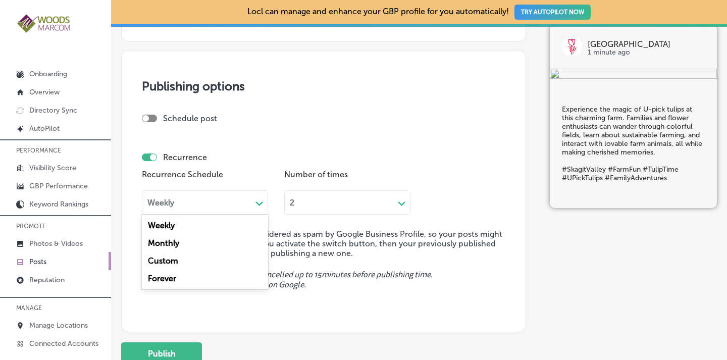
click at [191, 206] on div "Weekly" at bounding box center [196, 203] width 109 height 12
click at [174, 280] on div "Forever" at bounding box center [205, 279] width 126 height 18
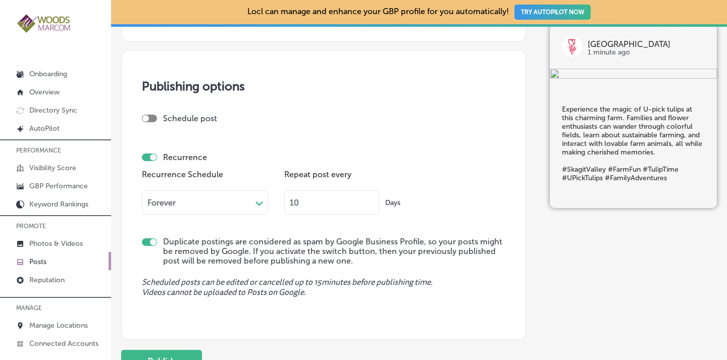
drag, startPoint x: 301, startPoint y: 205, endPoint x: 274, endPoint y: 197, distance: 28.5
click at [274, 197] on div "Recurrence Schedule Forever Path Created with Sketch. Repeat post every 10 Days" at bounding box center [324, 194] width 364 height 55
type input "90"
click at [140, 354] on button "Publish" at bounding box center [161, 361] width 81 height 23
checkbox input "false"
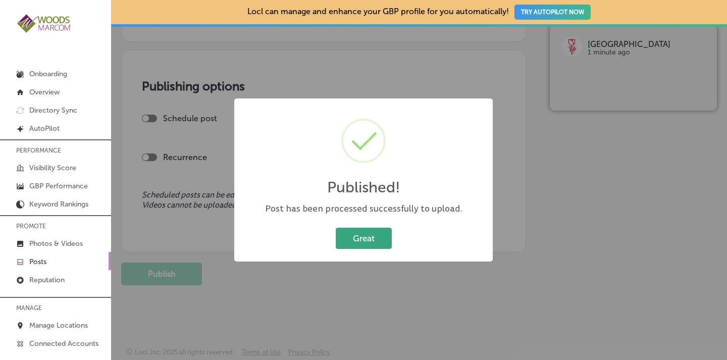
click at [362, 236] on button "Great" at bounding box center [364, 238] width 56 height 21
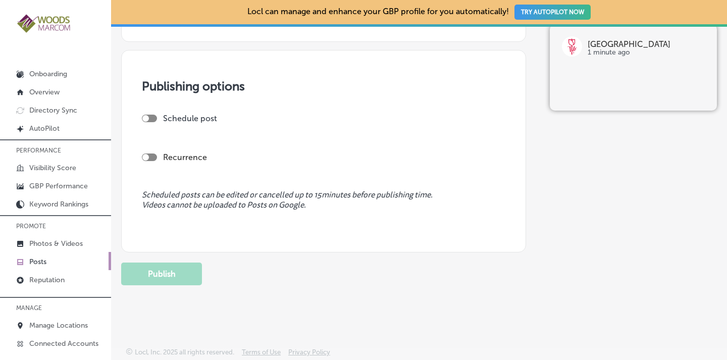
click at [41, 259] on p "Posts" at bounding box center [37, 262] width 17 height 9
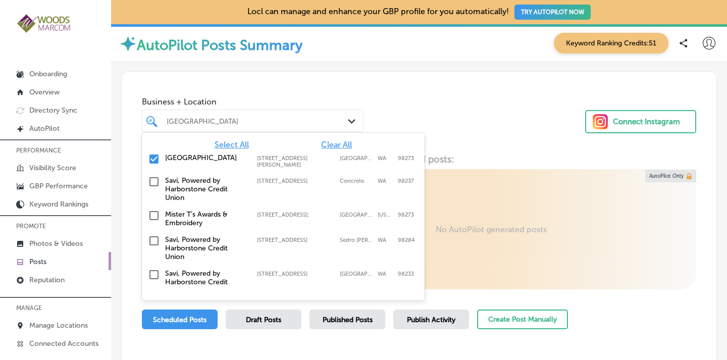
click at [263, 119] on div "[GEOGRAPHIC_DATA]" at bounding box center [258, 121] width 182 height 9
click at [337, 145] on span "Clear All" at bounding box center [336, 145] width 31 height 10
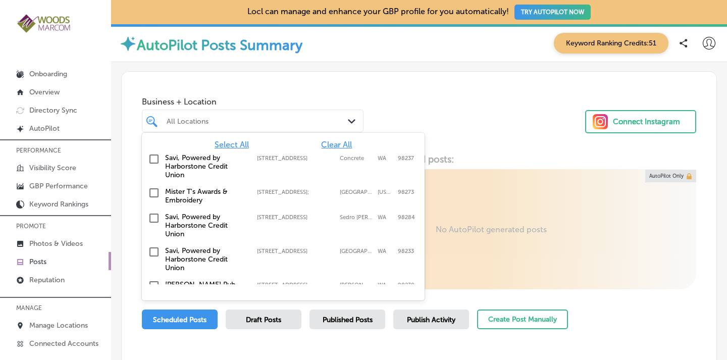
click at [156, 156] on input "checkbox" at bounding box center [154, 159] width 12 height 12
click at [152, 214] on input "checkbox" at bounding box center [154, 218] width 12 height 12
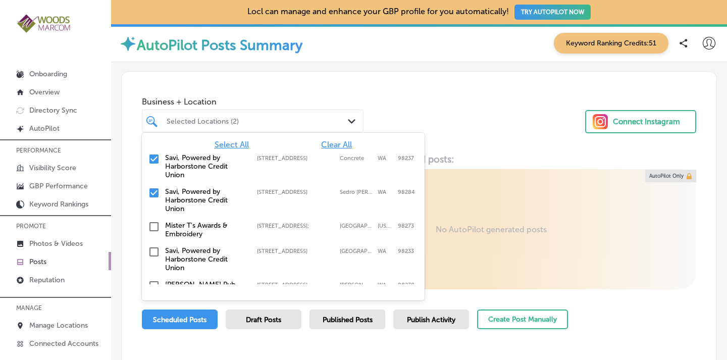
click at [152, 252] on input "checkbox" at bounding box center [154, 252] width 12 height 12
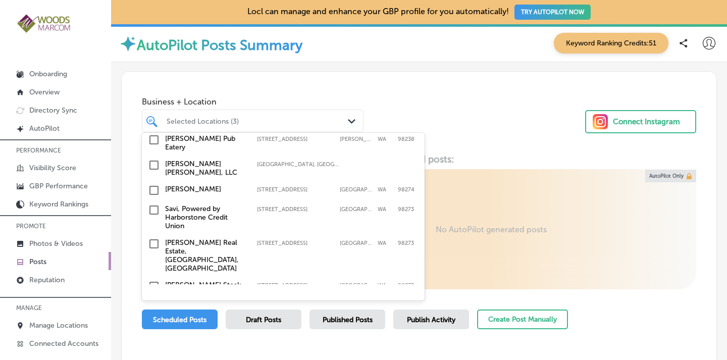
scroll to position [152, 0]
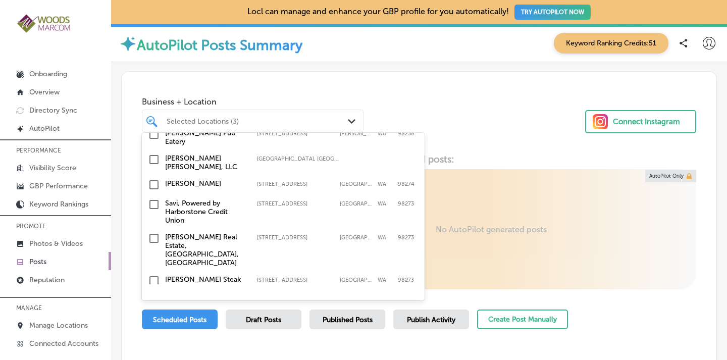
click at [155, 199] on input "checkbox" at bounding box center [154, 205] width 12 height 12
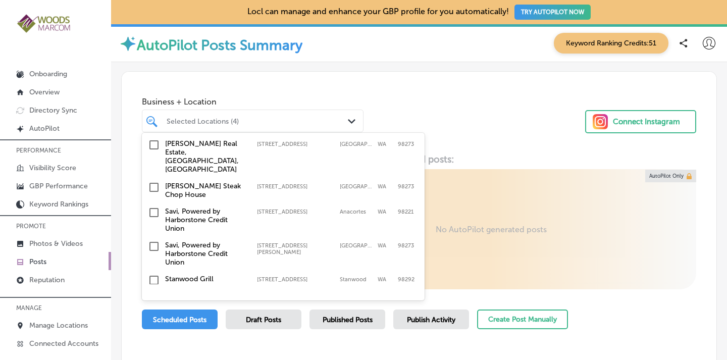
scroll to position [253, 0]
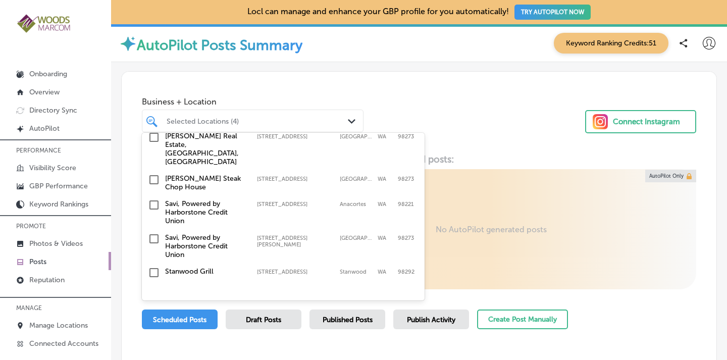
click at [157, 199] on input "checkbox" at bounding box center [154, 205] width 12 height 12
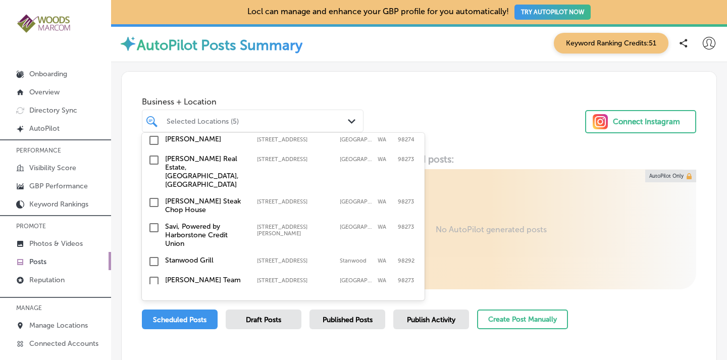
scroll to position [258, 0]
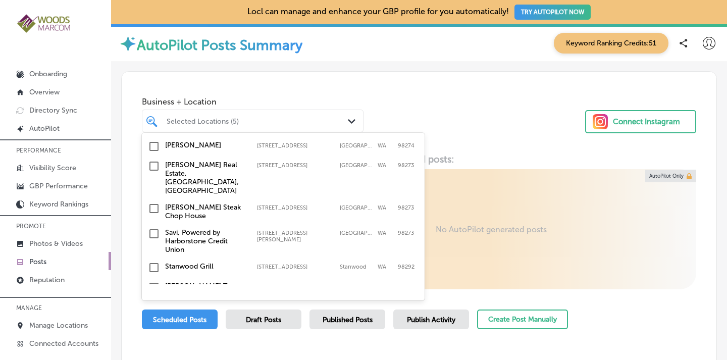
click at [159, 228] on input "checkbox" at bounding box center [154, 234] width 12 height 12
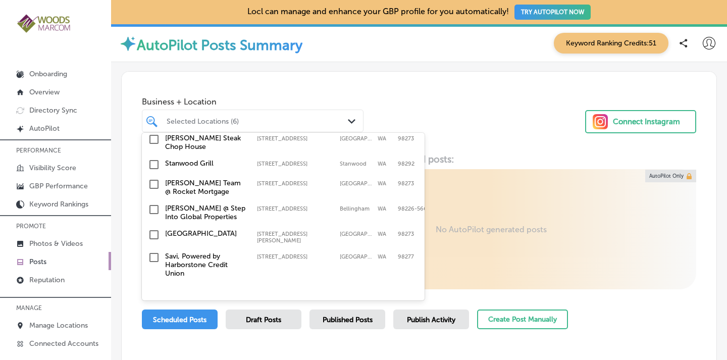
scroll to position [370, 0]
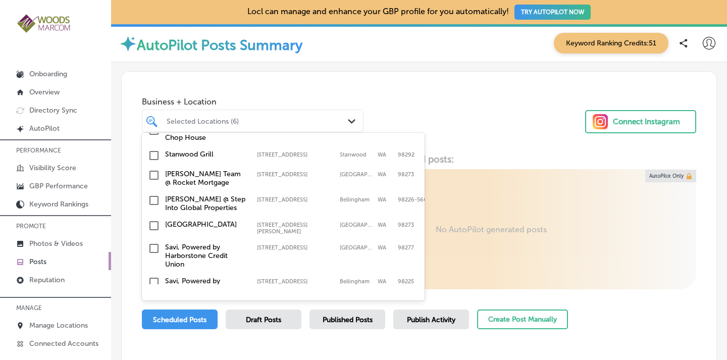
click at [158, 242] on input "checkbox" at bounding box center [154, 248] width 12 height 12
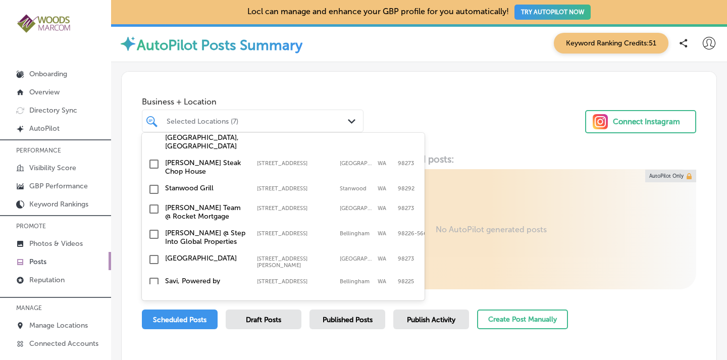
click at [155, 276] on input "checkbox" at bounding box center [154, 282] width 12 height 12
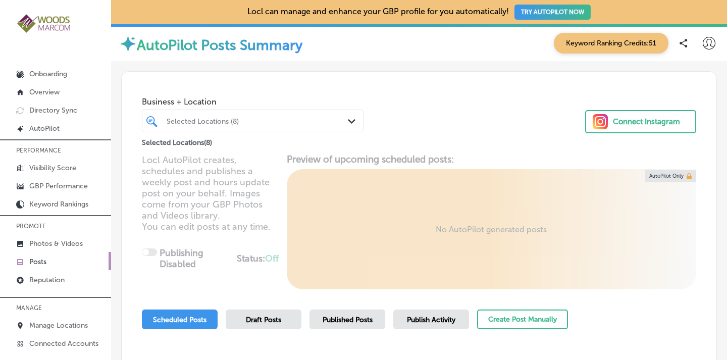
click at [438, 120] on div "Business + Location Selected Locations (8) Path Created with Sketch. Selected L…" at bounding box center [419, 110] width 595 height 77
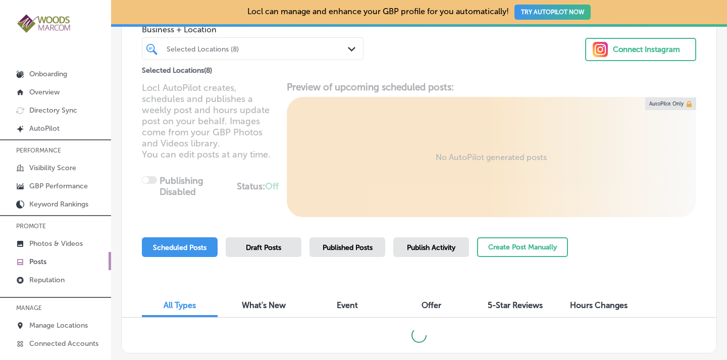
scroll to position [73, 0]
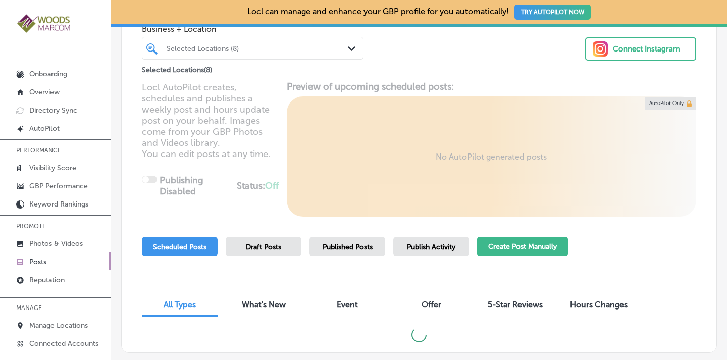
click at [509, 249] on button "Create Post Manually" at bounding box center [522, 247] width 91 height 20
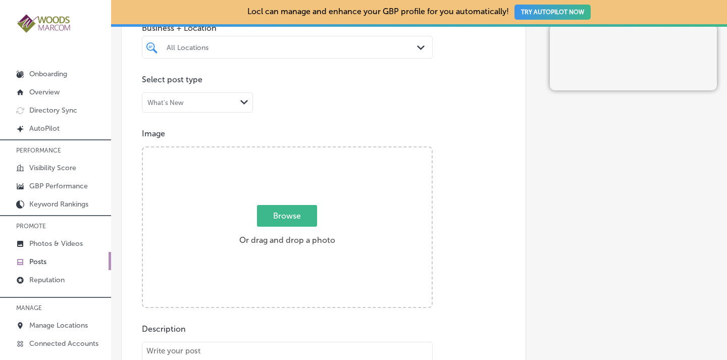
scroll to position [297, 0]
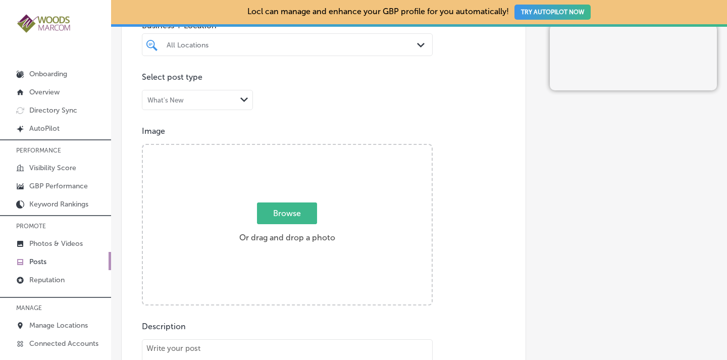
click at [369, 40] on div "All Locations" at bounding box center [293, 44] width 252 height 9
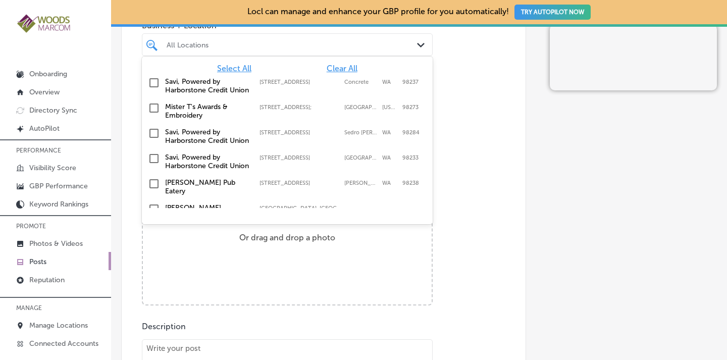
click at [155, 82] on input "checkbox" at bounding box center [154, 83] width 12 height 12
click at [155, 165] on input "checkbox" at bounding box center [154, 159] width 12 height 12
click at [156, 165] on input "checkbox" at bounding box center [154, 159] width 12 height 12
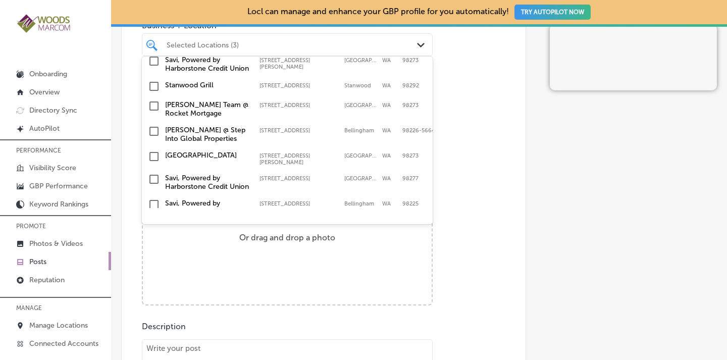
scroll to position [370, 0]
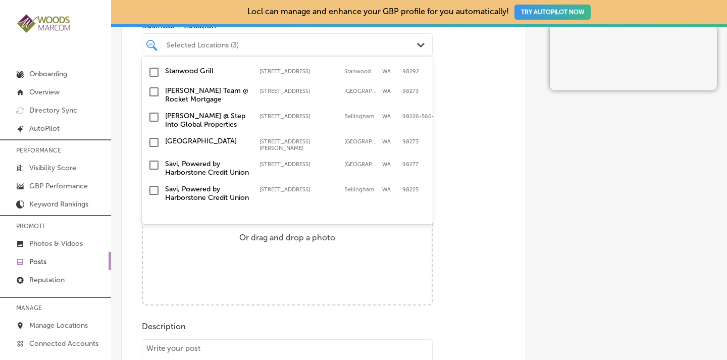
click at [157, 184] on input "checkbox" at bounding box center [154, 190] width 12 height 12
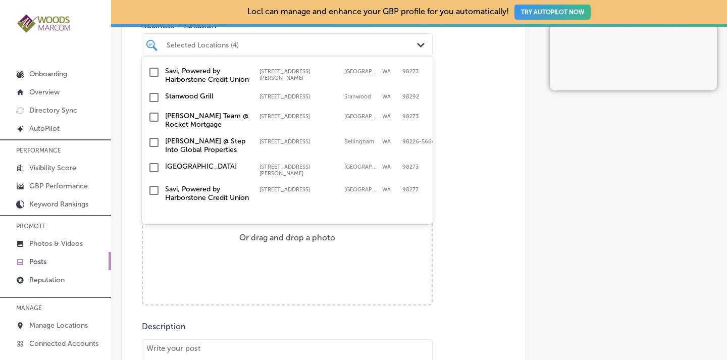
click at [160, 184] on input "checkbox" at bounding box center [154, 190] width 12 height 12
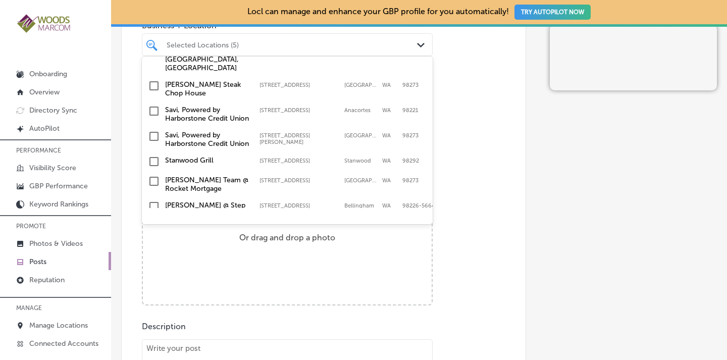
scroll to position [287, 0]
click at [158, 116] on input "checkbox" at bounding box center [154, 110] width 12 height 12
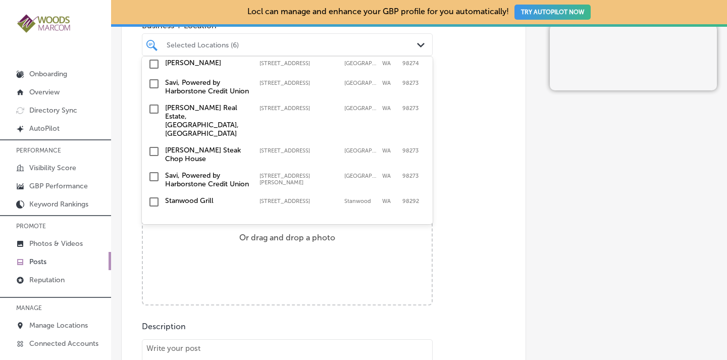
scroll to position [247, 0]
click at [157, 89] on input "checkbox" at bounding box center [154, 83] width 12 height 12
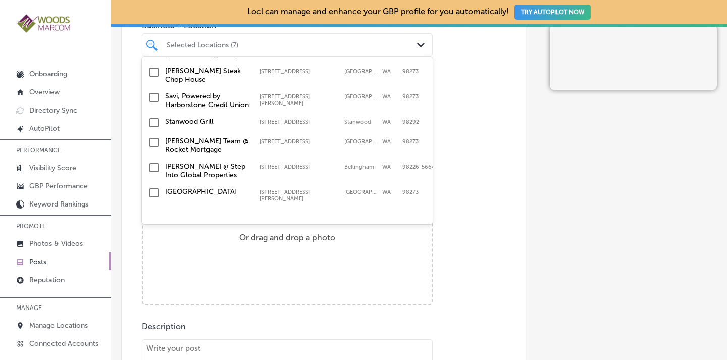
scroll to position [338, 0]
click at [157, 104] on input "checkbox" at bounding box center [154, 97] width 12 height 12
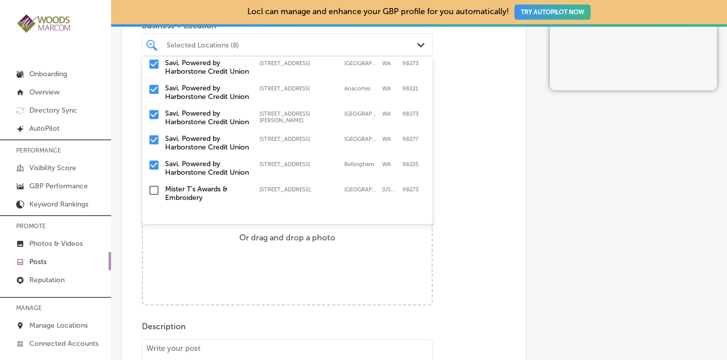
scroll to position [90, 0]
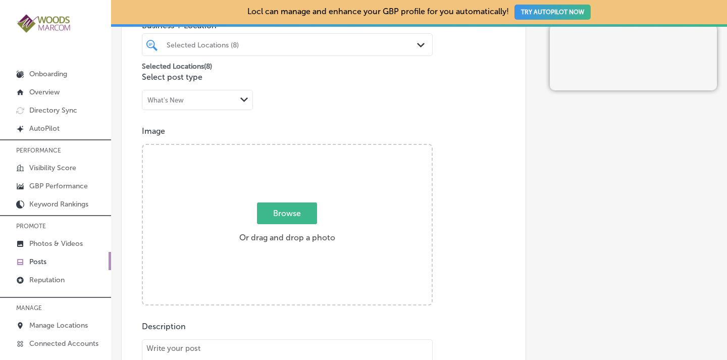
click at [454, 84] on div "Post content Select location(s) Business + Location Selected Locations (8) Path…" at bounding box center [323, 262] width 405 height 640
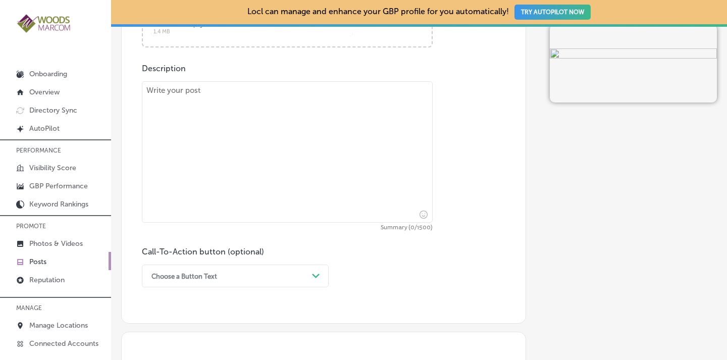
scroll to position [557, 0]
click at [329, 109] on textarea at bounding box center [287, 149] width 291 height 141
paste textarea "The Veterans Affairs ([GEOGRAPHIC_DATA]) loan is an option for our active-duty …"
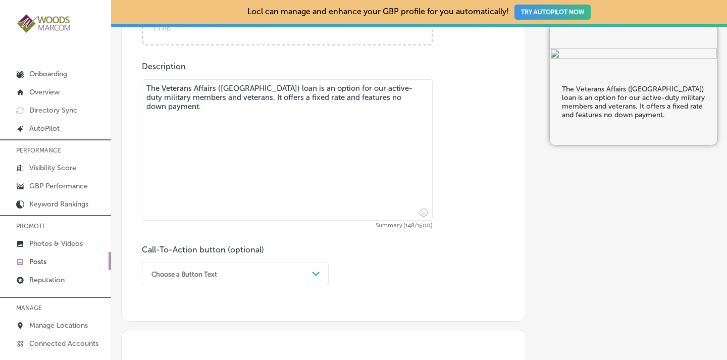
type textarea "The Veterans Affairs ([GEOGRAPHIC_DATA]) loan is an option for our active-duty …"
click at [282, 280] on div "Choose a Button Text Path Created with Sketch." at bounding box center [235, 274] width 187 height 23
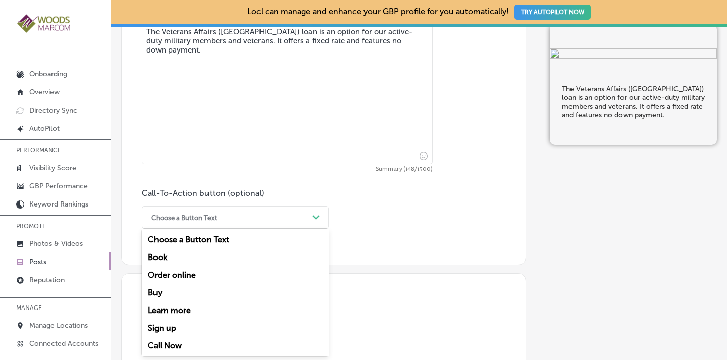
click at [233, 342] on div "Call Now" at bounding box center [235, 346] width 187 height 18
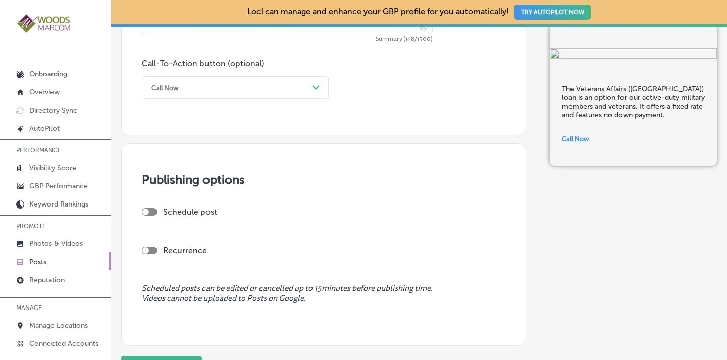
scroll to position [837, 0]
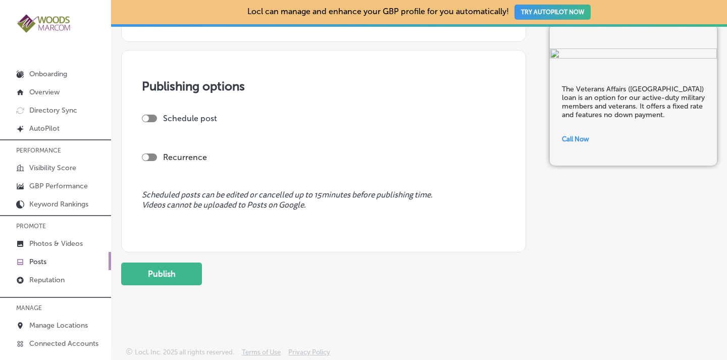
click at [147, 159] on div at bounding box center [145, 157] width 7 height 7
checkbox input "true"
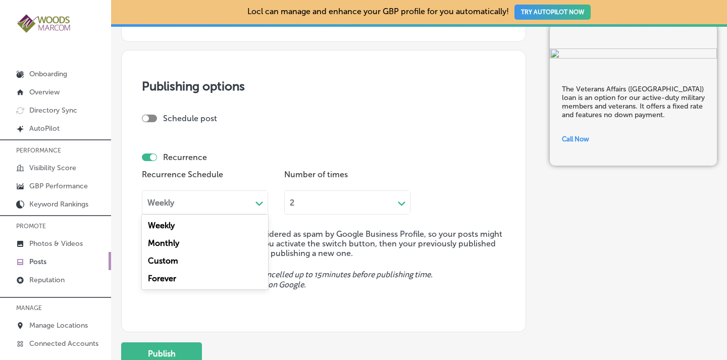
click at [164, 207] on div "Weekly Path Created with Sketch." at bounding box center [205, 202] width 126 height 24
click at [172, 277] on div "Forever" at bounding box center [205, 279] width 126 height 18
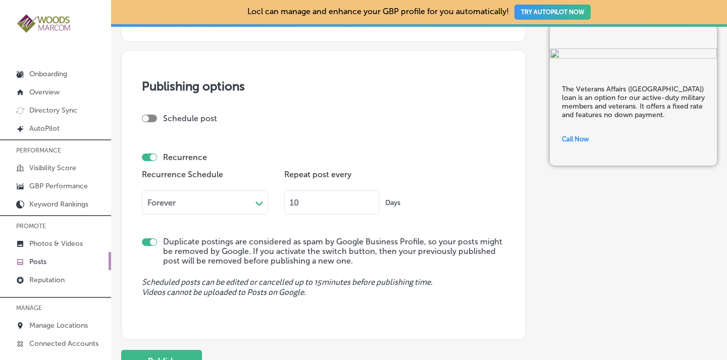
drag, startPoint x: 303, startPoint y: 202, endPoint x: 277, endPoint y: 207, distance: 26.7
click at [277, 207] on div "Recurrence Schedule Forever Path Created with Sketch. Repeat post every 10 Days" at bounding box center [324, 194] width 364 height 55
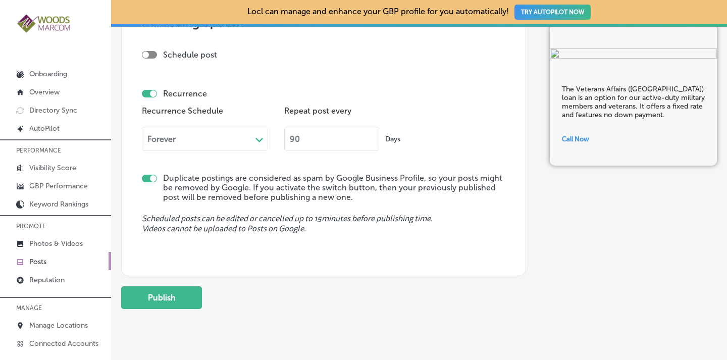
scroll to position [924, 0]
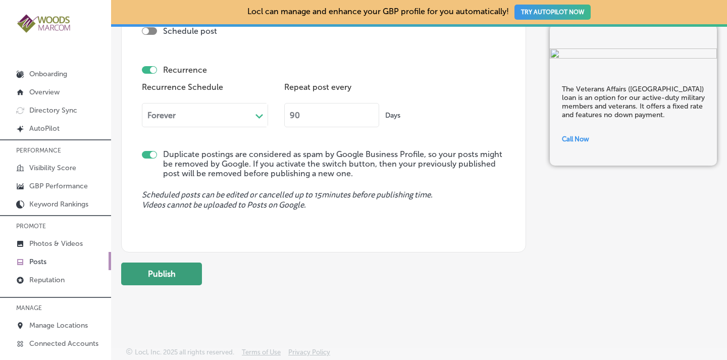
type input "90"
click at [180, 269] on button "Publish" at bounding box center [161, 274] width 81 height 23
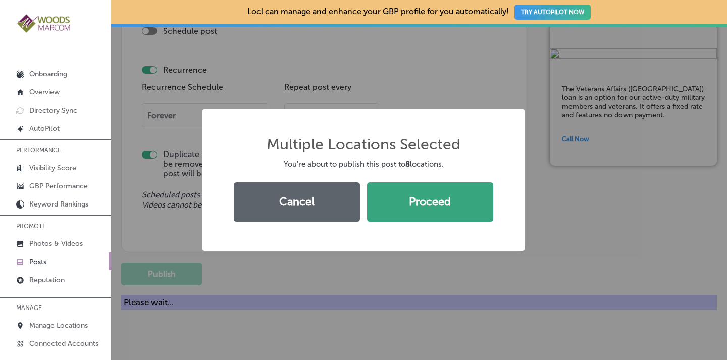
click at [426, 201] on button "Proceed" at bounding box center [430, 201] width 126 height 39
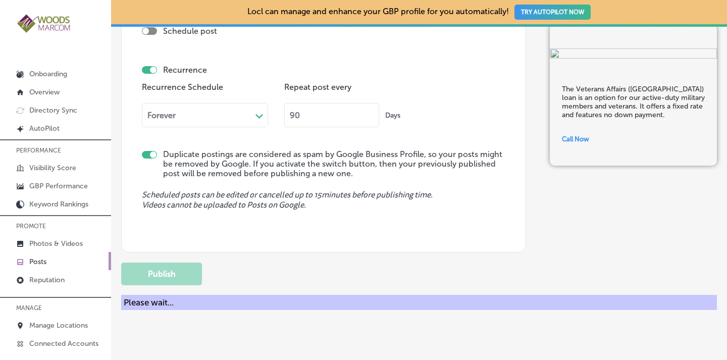
checkbox input "false"
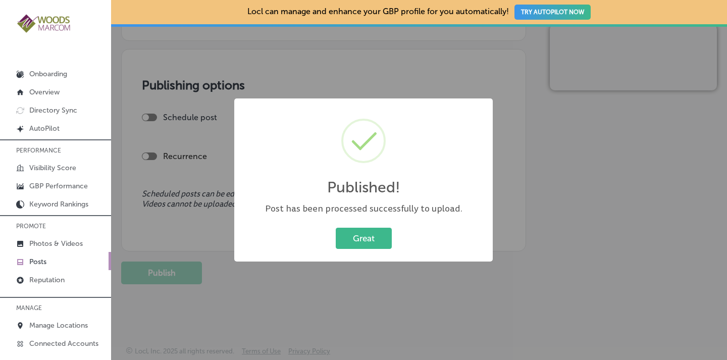
scroll to position [837, 0]
click at [369, 242] on button "Great" at bounding box center [364, 238] width 56 height 21
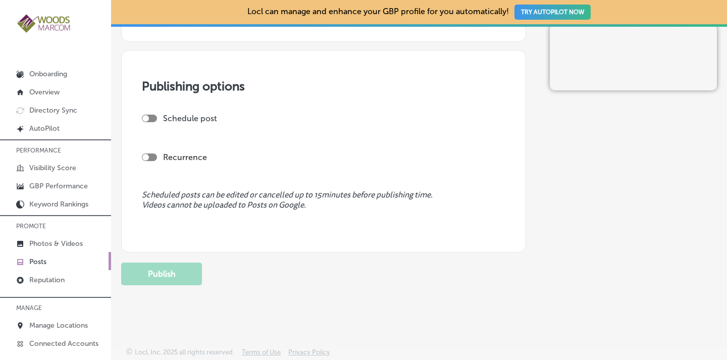
click at [32, 260] on p "Posts" at bounding box center [37, 262] width 17 height 9
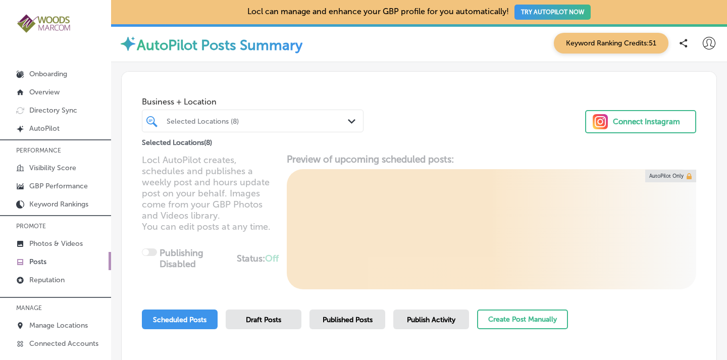
click at [300, 125] on div "Selected Locations (8)" at bounding box center [258, 121] width 182 height 9
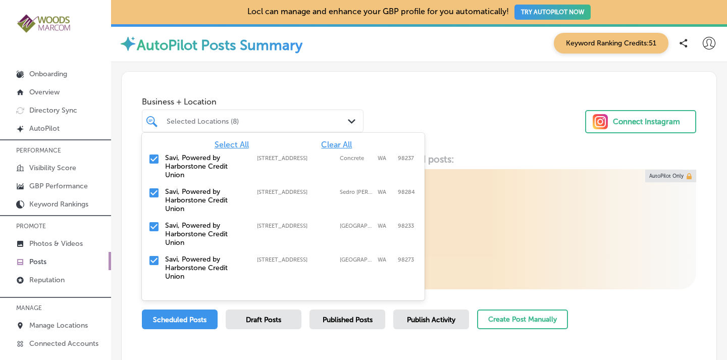
click at [331, 142] on span "Clear All" at bounding box center [336, 145] width 31 height 10
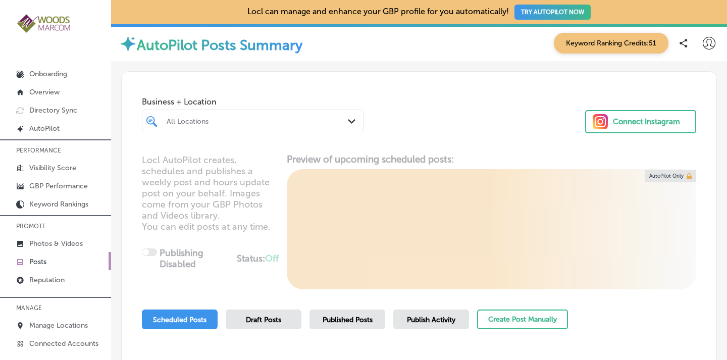
click at [422, 126] on div "Business + Location All Locations Path Created with Sketch. Connect Instagram" at bounding box center [419, 110] width 595 height 77
